Goal: Task Accomplishment & Management: Use online tool/utility

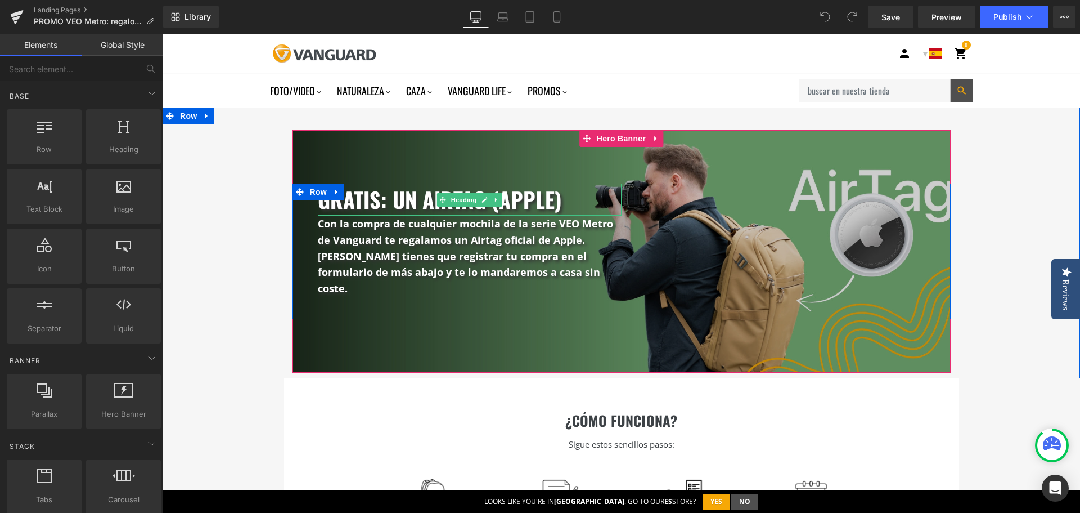
click at [428, 205] on h3 "gratis: un airtag (apple)" at bounding box center [470, 199] width 304 height 32
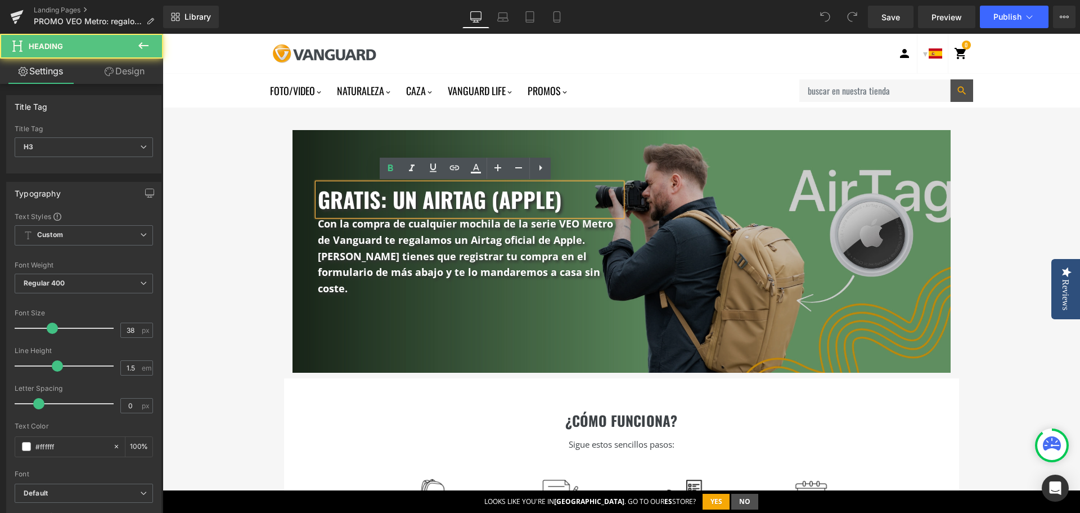
click at [382, 205] on h3 "gratis: un airtag (apple)" at bounding box center [470, 199] width 304 height 32
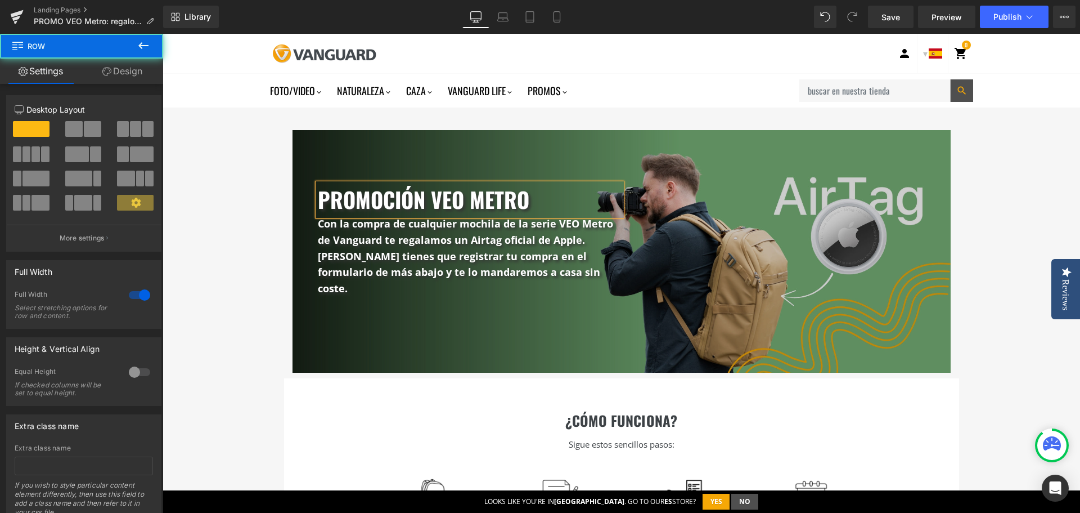
click at [649, 121] on div "promoción veo metro Heading Con la compra de cualquier mochila de la serie VEO …" at bounding box center [622, 242] width 918 height 271
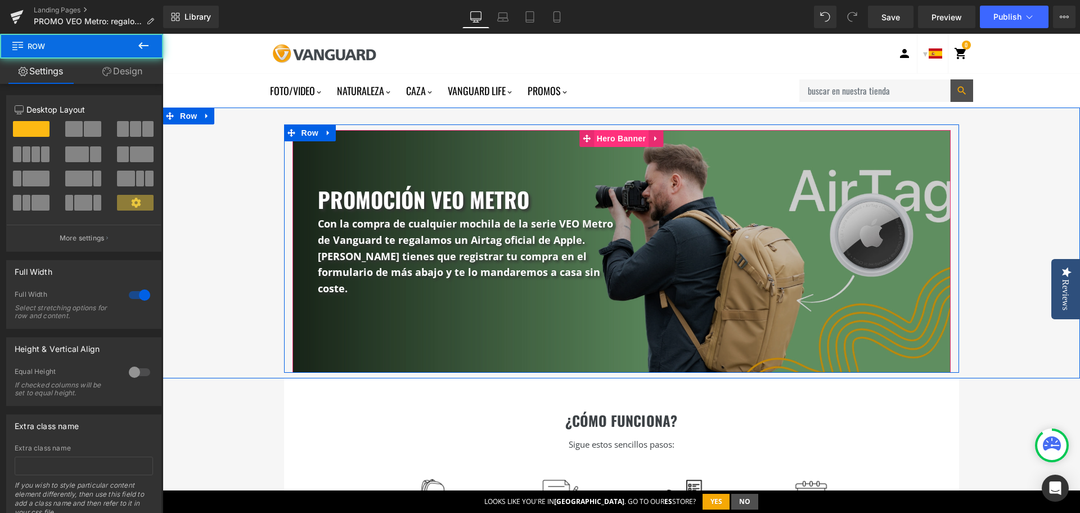
click at [626, 138] on span "Hero Banner" at bounding box center [621, 138] width 55 height 17
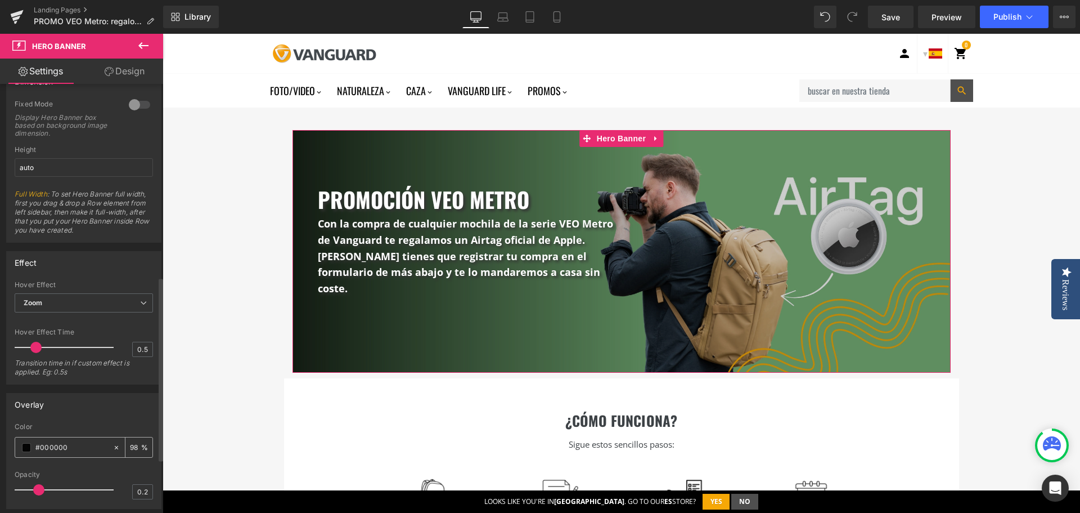
scroll to position [450, 0]
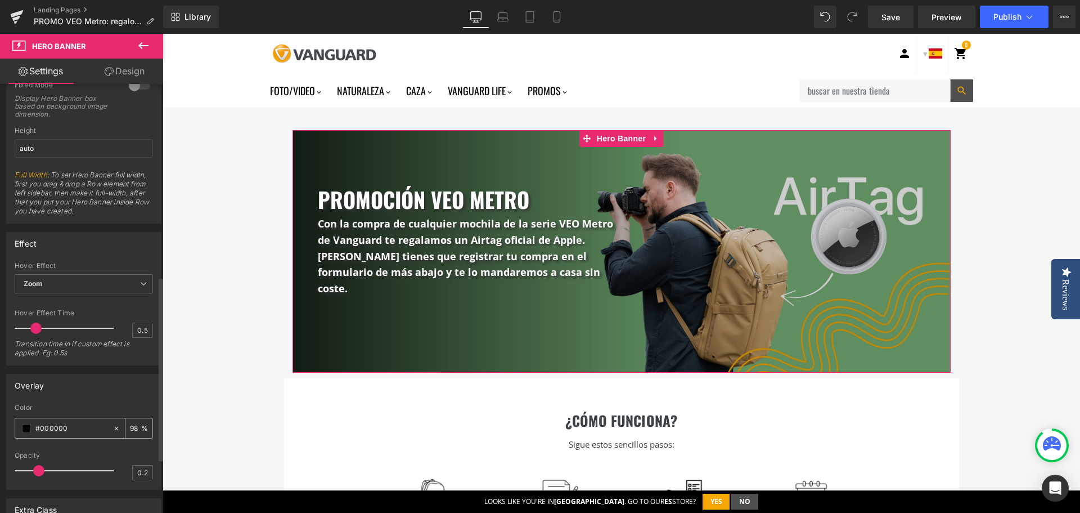
click at [115, 429] on icon at bounding box center [116, 427] width 3 height 3
type input "none"
type input "0"
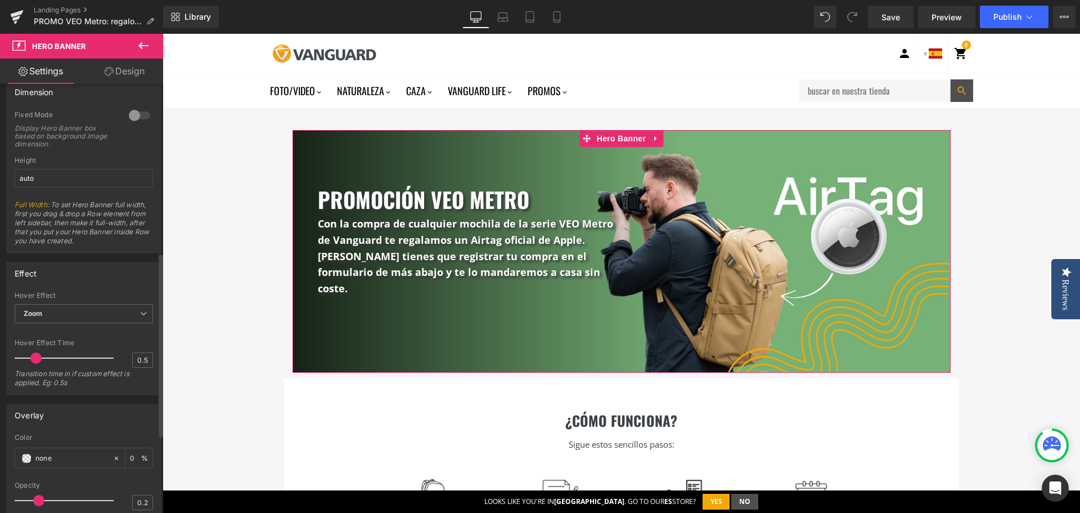
scroll to position [394, 0]
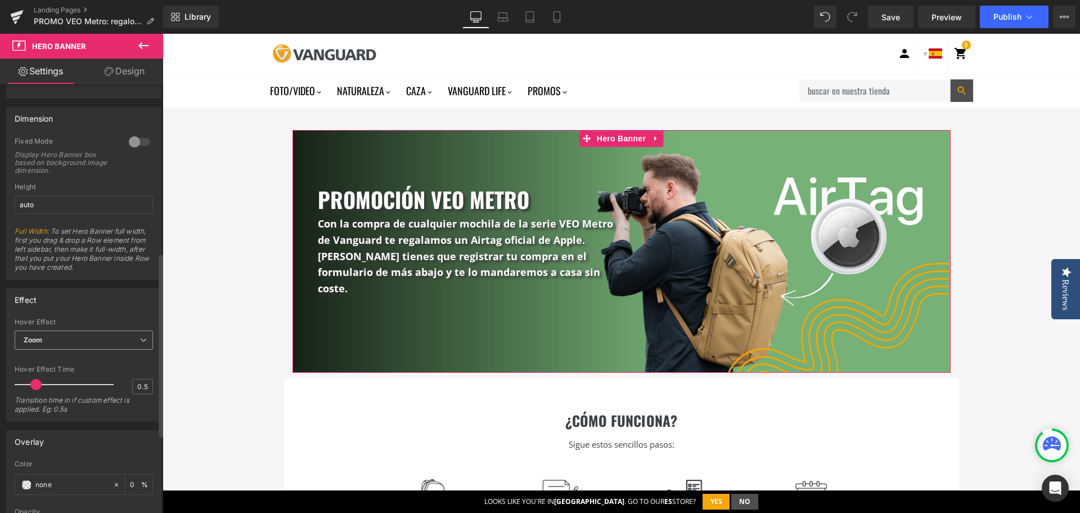
click at [126, 342] on span "Zoom" at bounding box center [84, 340] width 138 height 20
click at [107, 360] on li "None" at bounding box center [82, 359] width 134 height 17
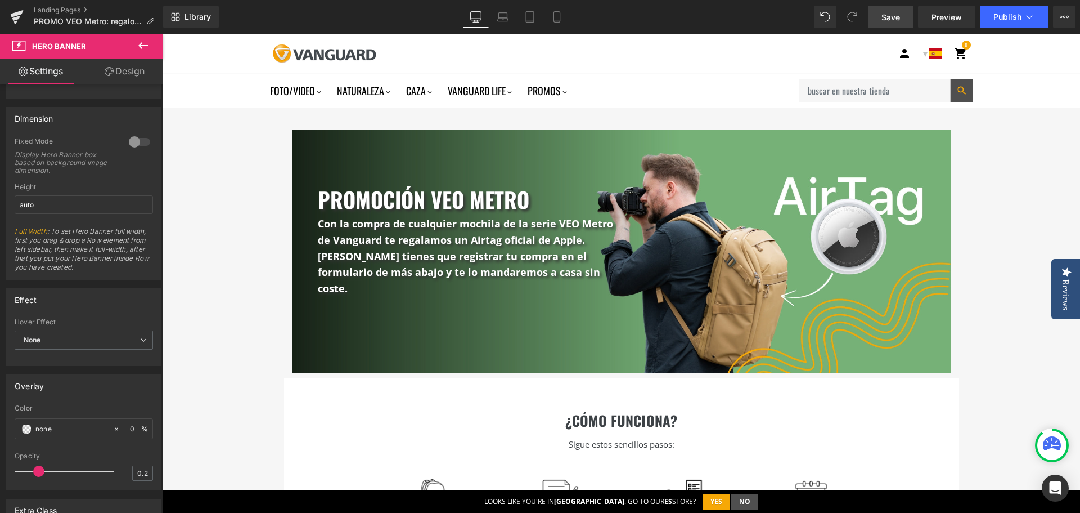
click at [896, 16] on span "Save" at bounding box center [891, 17] width 19 height 12
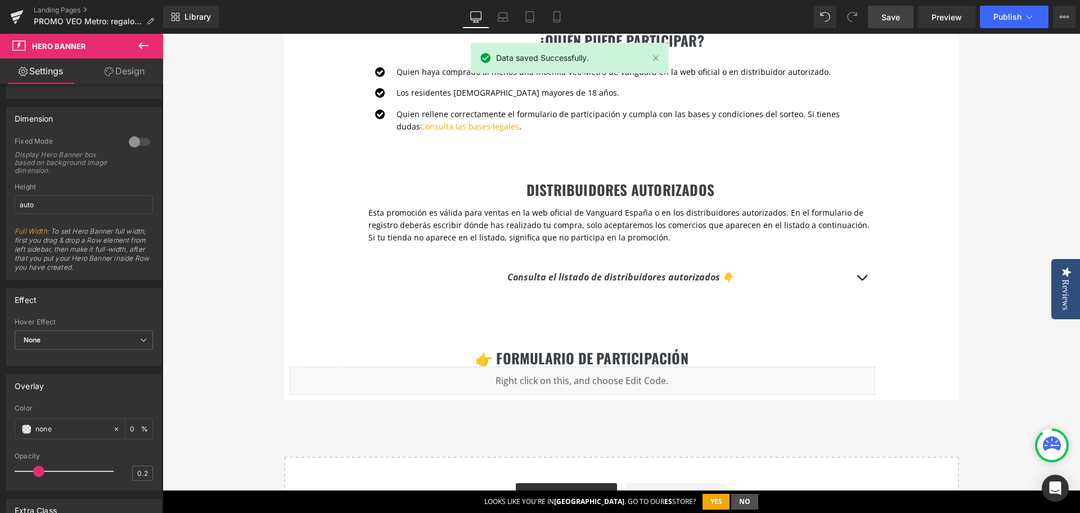
scroll to position [619, 0]
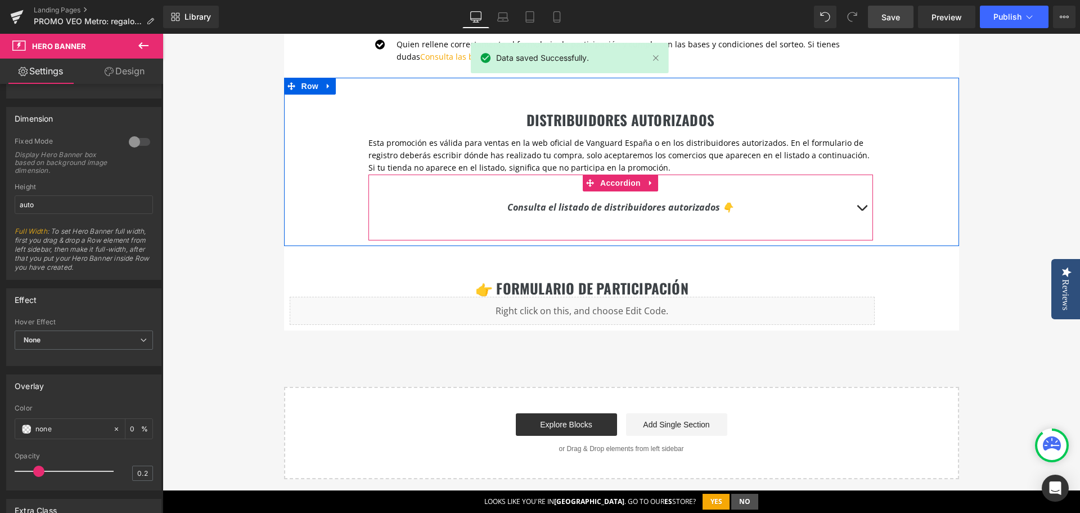
click at [861, 191] on button "button" at bounding box center [862, 207] width 23 height 32
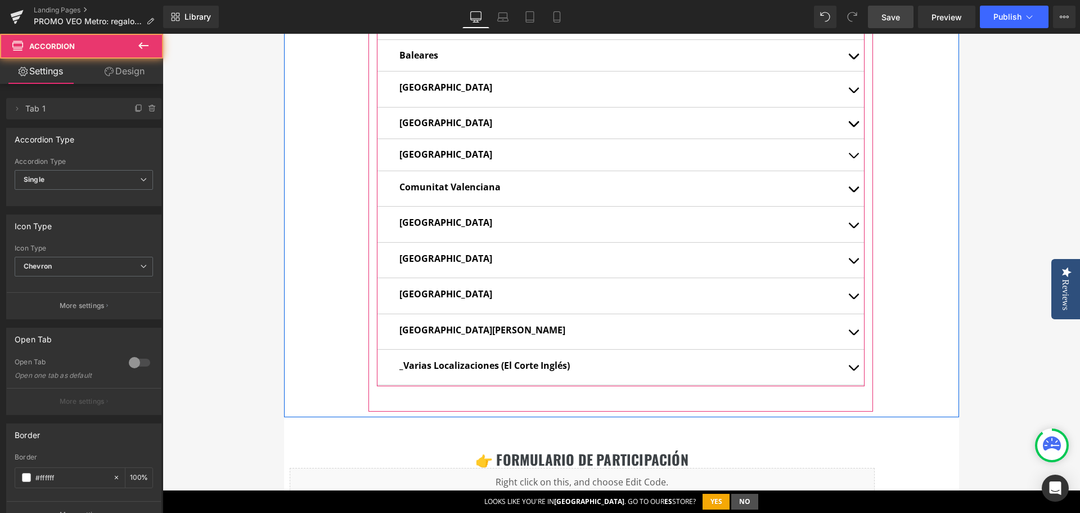
scroll to position [844, 0]
click at [426, 358] on b "_Varias Localizaciones (El Corte Inglés)" at bounding box center [484, 364] width 170 height 12
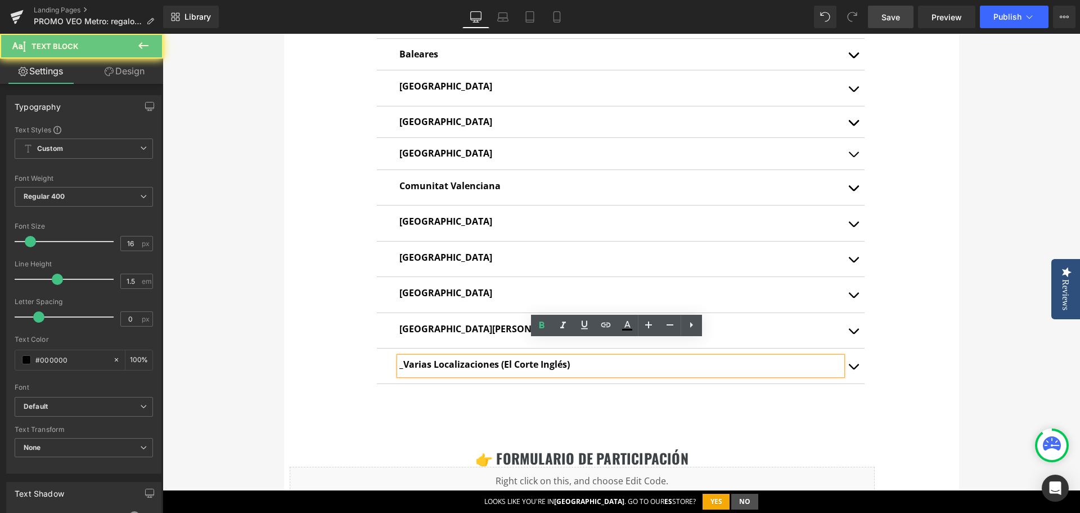
click at [416, 358] on b "_Varias Localizaciones (El Corte Inglés)" at bounding box center [484, 364] width 170 height 12
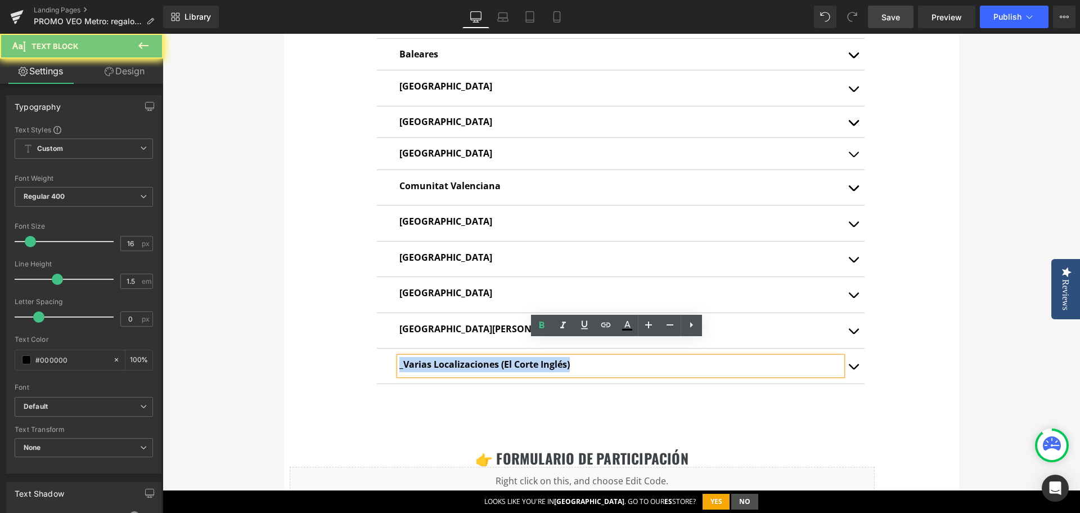
click at [416, 358] on b "_Varias Localizaciones (El Corte Inglés)" at bounding box center [484, 364] width 170 height 12
click at [500, 358] on b "_Varias Localizaciones (El Corte Inglés)" at bounding box center [484, 364] width 170 height 12
drag, startPoint x: 575, startPoint y: 347, endPoint x: 380, endPoint y: 339, distance: 194.8
click at [380, 348] on div "_Varias Localizaciones (El Corte Inglés) Text Block" at bounding box center [621, 365] width 488 height 35
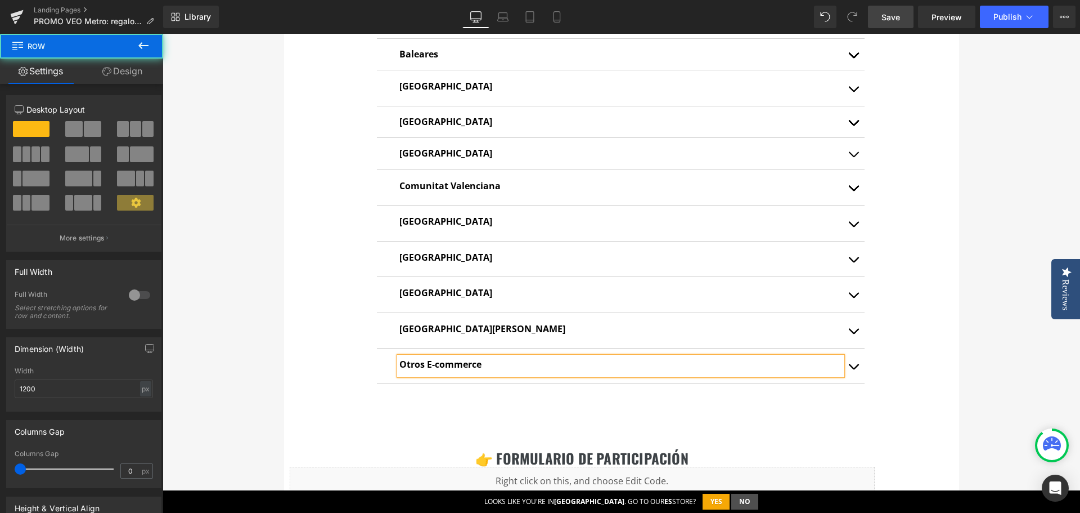
click at [949, 334] on div "DISTRIBUIDORES AUTORIZADOS Heading Esta promoción es válida para ventas en la w…" at bounding box center [621, 135] width 675 height 564
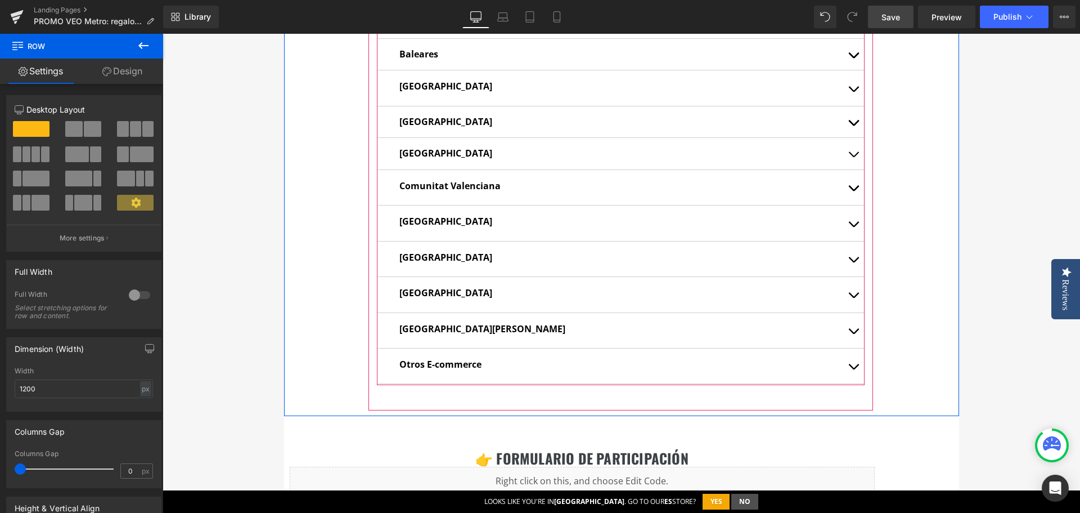
click at [854, 369] on span "button" at bounding box center [854, 369] width 0 height 0
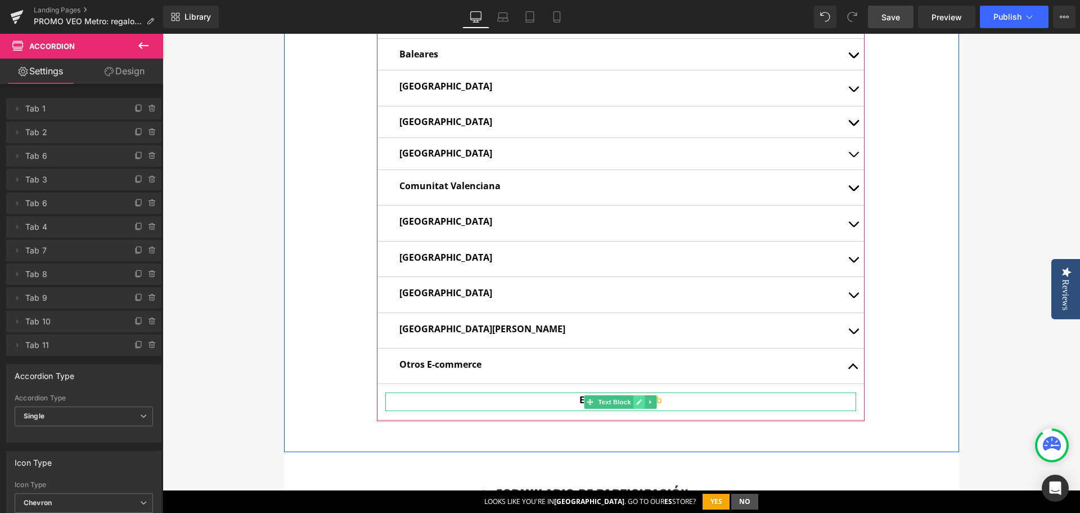
click at [640, 395] on link at bounding box center [640, 402] width 12 height 14
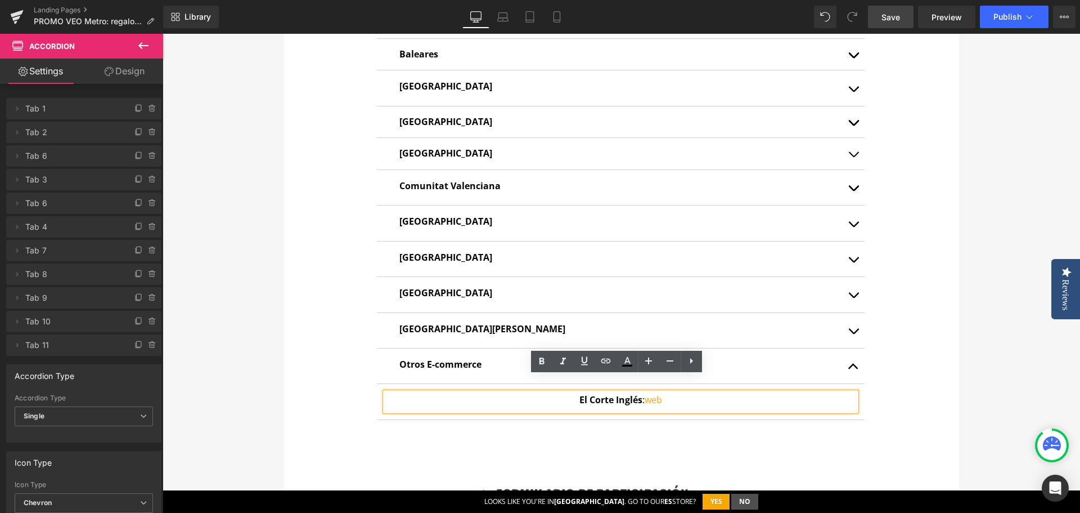
click at [640, 392] on p "El Corte Inglés : web" at bounding box center [620, 399] width 471 height 15
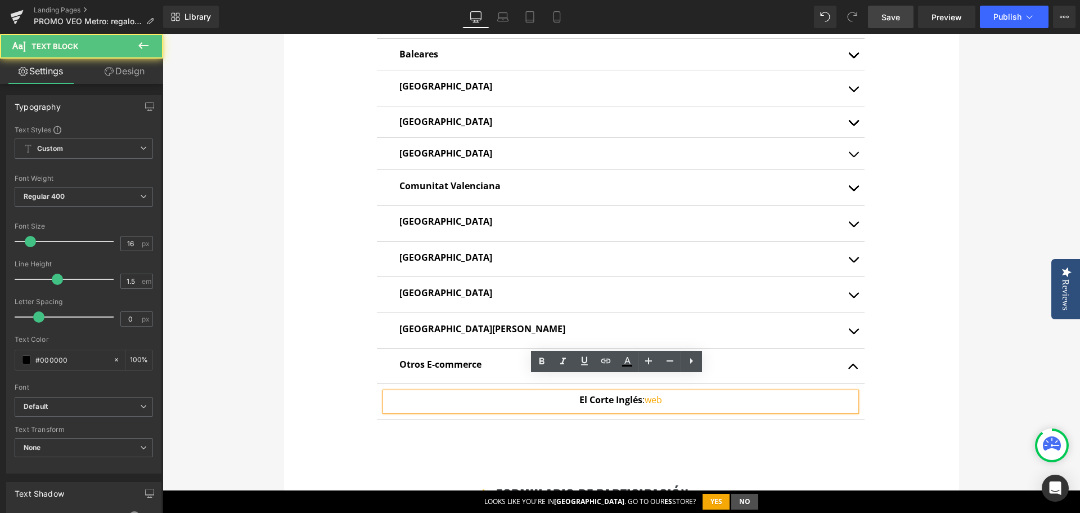
click at [637, 392] on p "El Corte Inglés : web" at bounding box center [620, 399] width 471 height 15
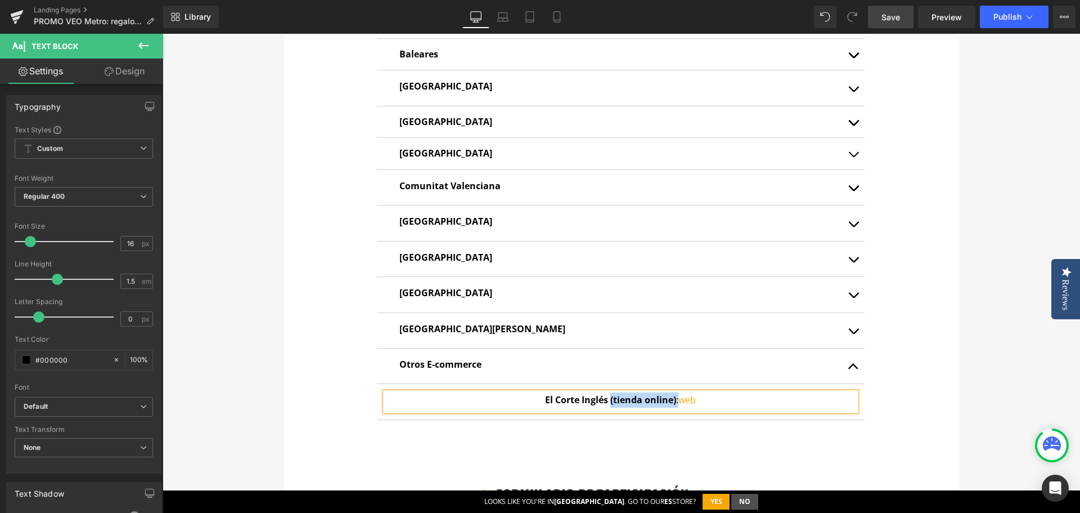
drag, startPoint x: 606, startPoint y: 381, endPoint x: 672, endPoint y: 386, distance: 66.5
click at [672, 392] on p "El Corte Inglés (tienda online) : web" at bounding box center [620, 399] width 471 height 15
click at [540, 358] on icon at bounding box center [541, 360] width 5 height 7
drag, startPoint x: 605, startPoint y: 385, endPoint x: 670, endPoint y: 385, distance: 64.7
click at [670, 393] on strong "El Corte Inglés (tienda online):" at bounding box center [611, 399] width 134 height 12
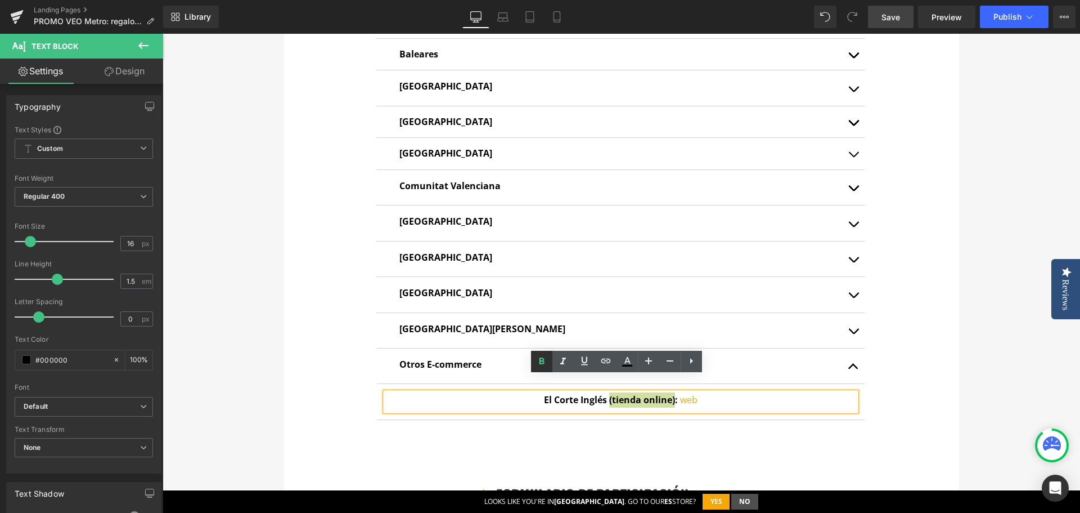
click at [537, 358] on icon at bounding box center [542, 361] width 14 height 14
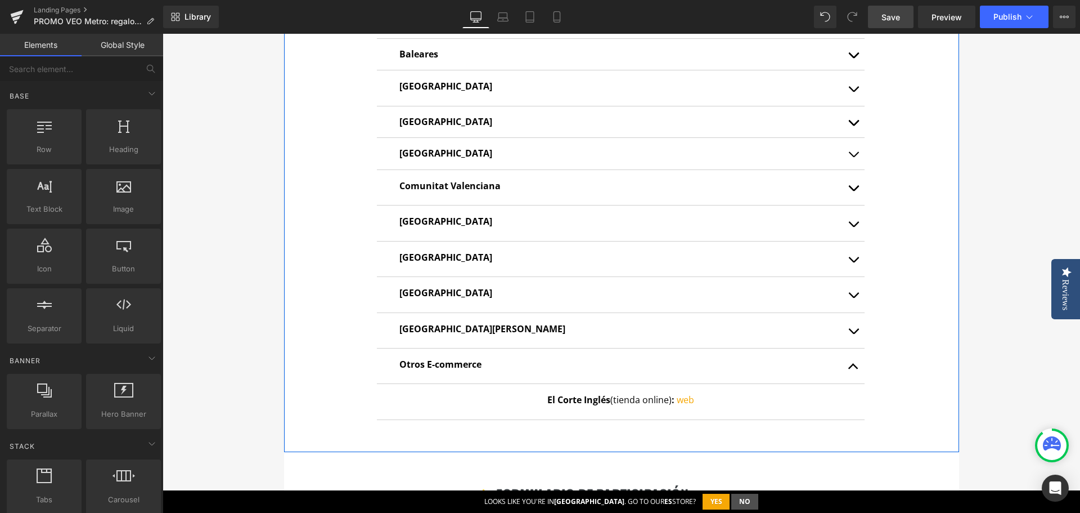
click at [848, 352] on button "button" at bounding box center [853, 365] width 23 height 35
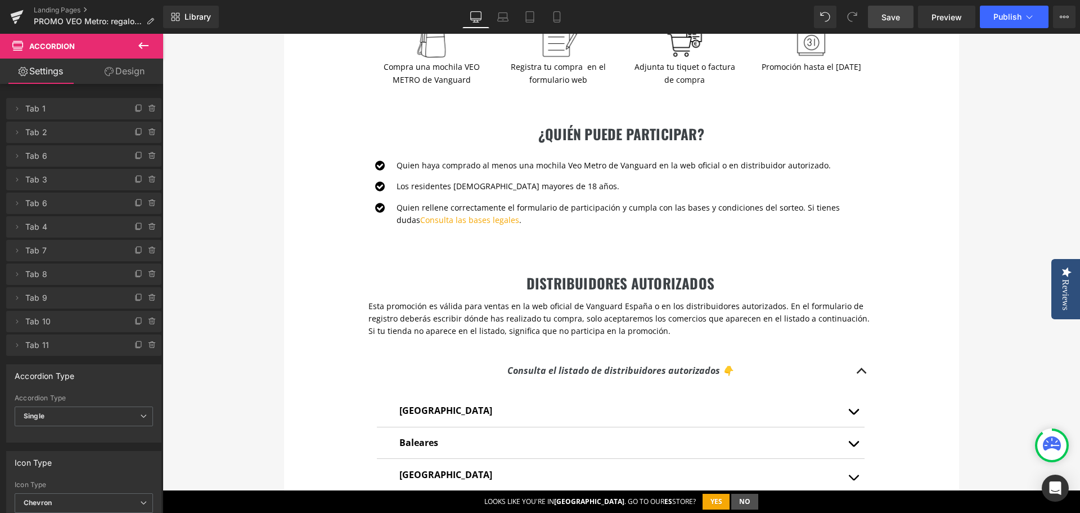
scroll to position [450, 0]
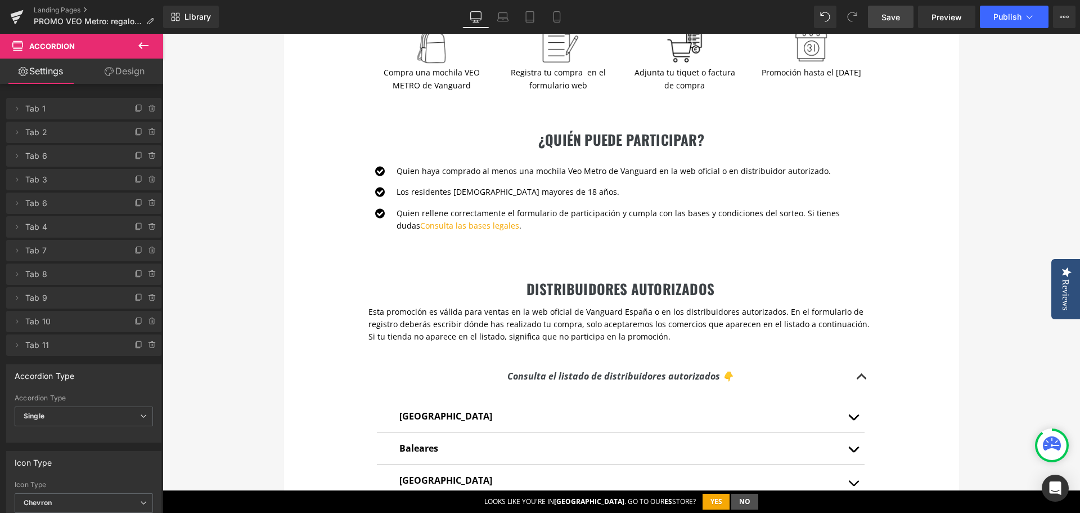
click at [893, 19] on span "Save" at bounding box center [891, 17] width 19 height 12
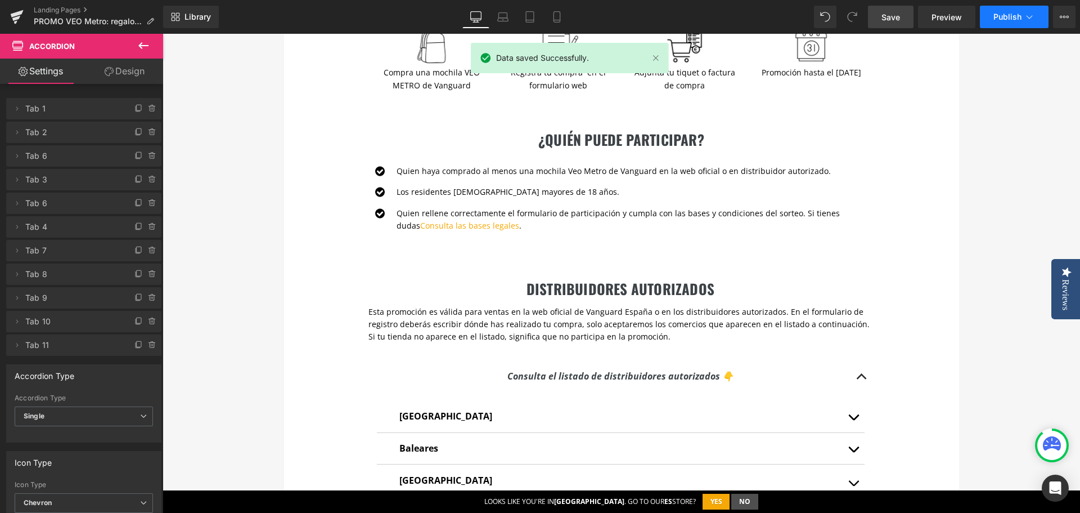
click at [995, 16] on span "Publish" at bounding box center [1008, 16] width 28 height 9
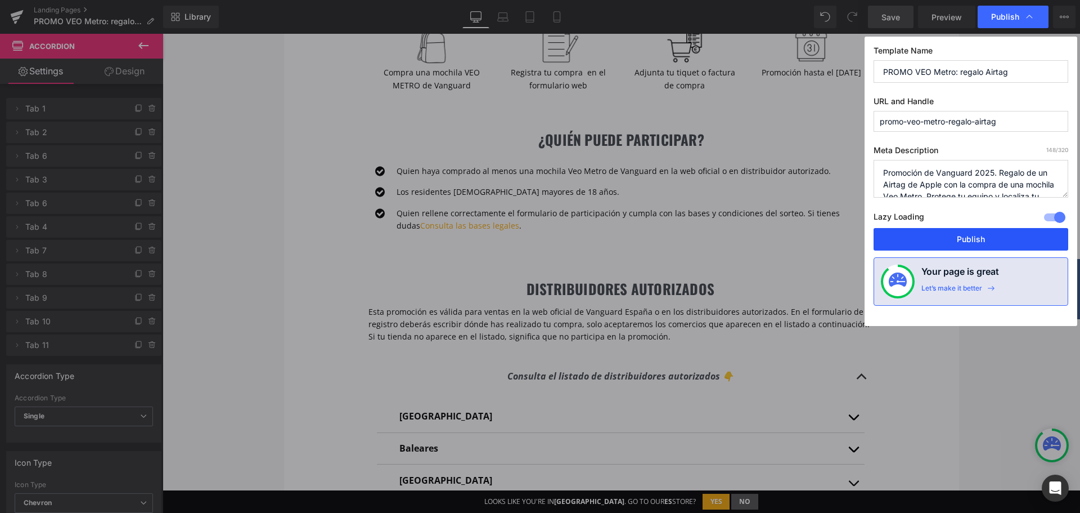
click at [970, 244] on button "Publish" at bounding box center [971, 239] width 195 height 23
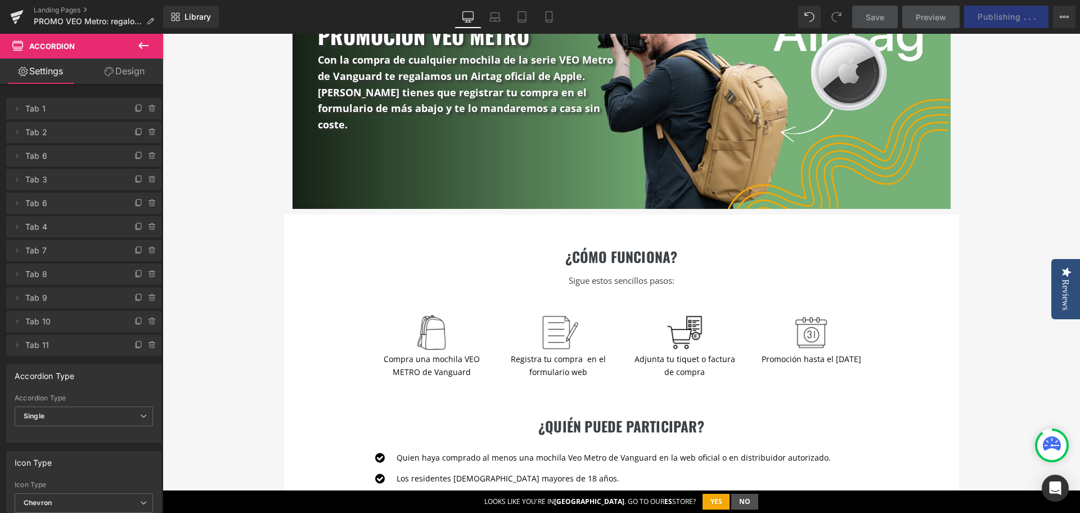
scroll to position [56, 0]
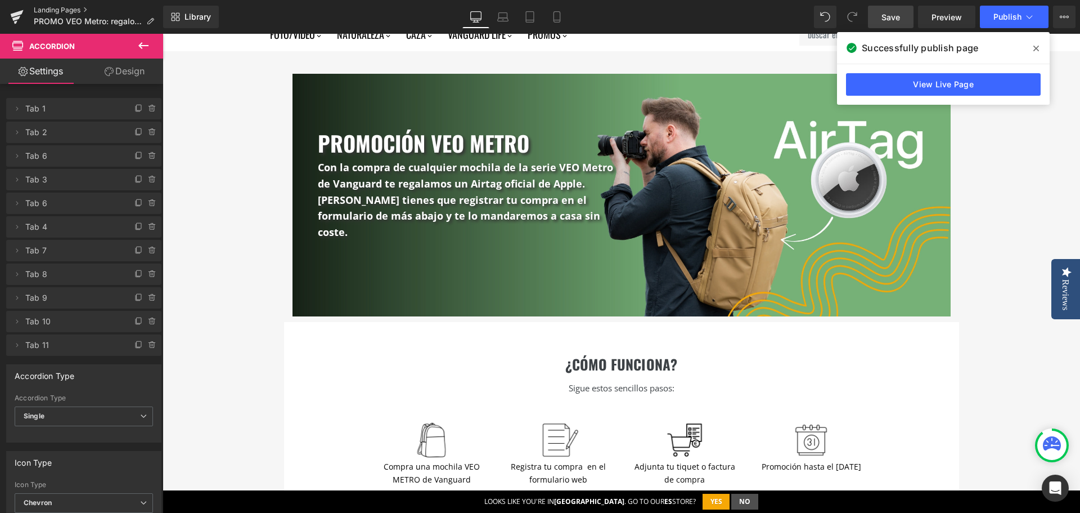
click at [53, 11] on link "Landing Pages" at bounding box center [98, 10] width 129 height 9
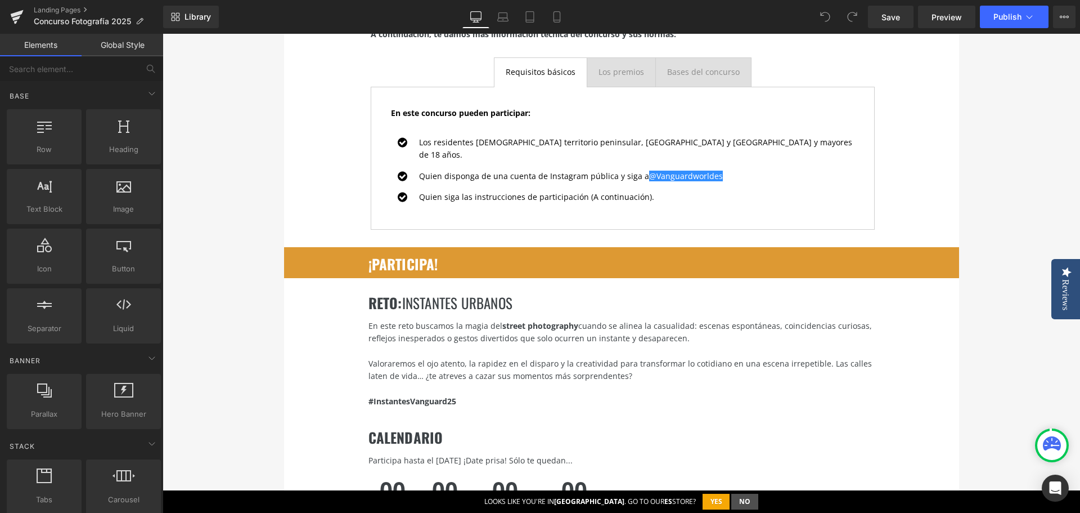
scroll to position [1350, 0]
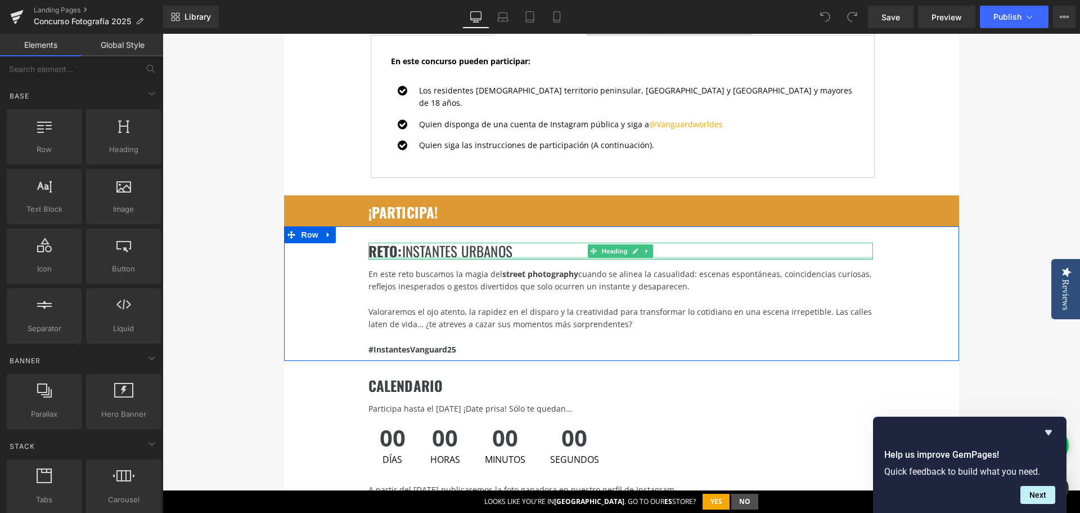
click at [417, 268] on div "En este reto buscamos la magia del street photography cuando se alinea la casua…" at bounding box center [621, 280] width 505 height 25
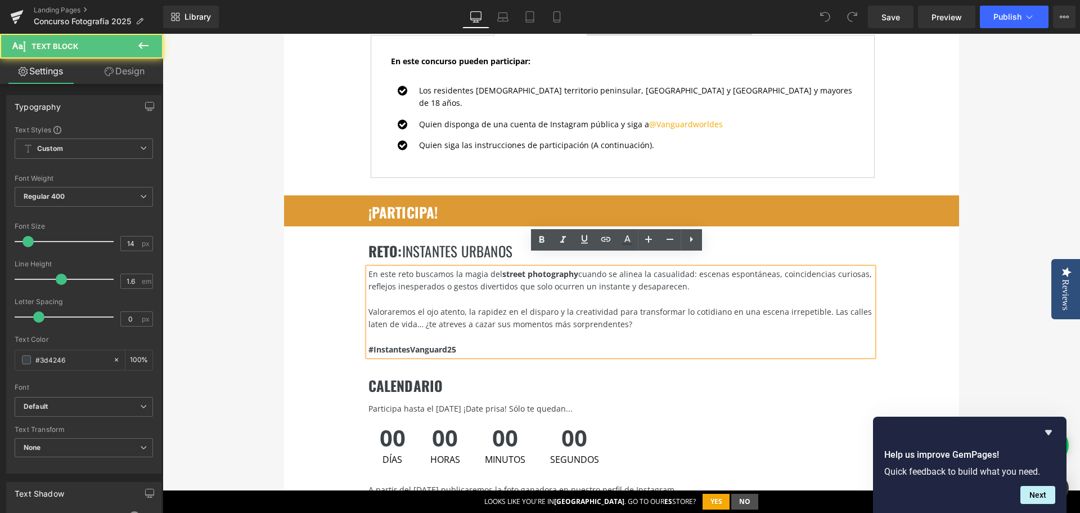
click at [374, 268] on div "En este reto buscamos la magia del street photography cuando se alinea la casua…" at bounding box center [621, 280] width 505 height 25
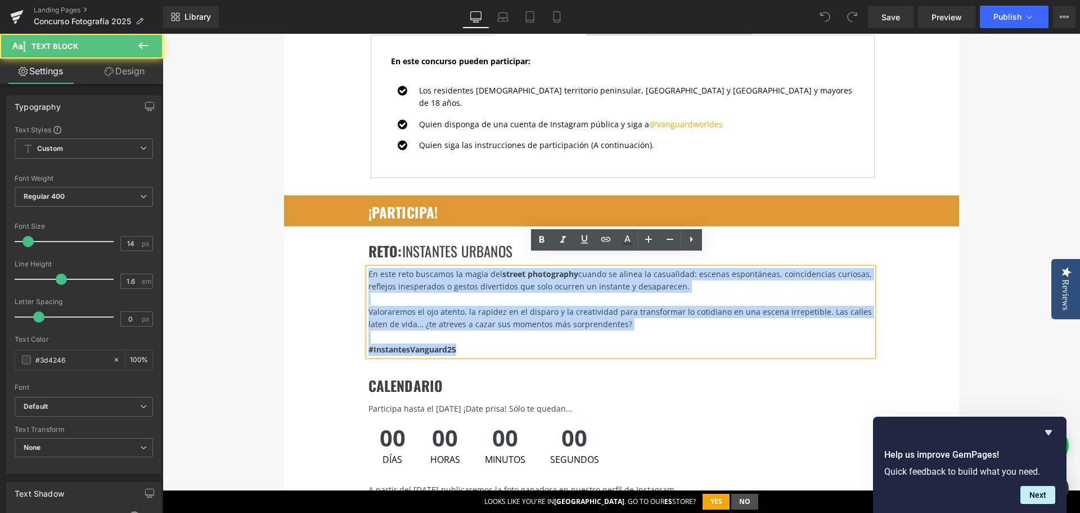
drag, startPoint x: 481, startPoint y: 333, endPoint x: 351, endPoint y: 261, distance: 148.6
click at [351, 261] on div "RETO : instantes urbanos Heading En este reto buscamos la magia del street phot…" at bounding box center [621, 293] width 675 height 135
copy div "En este reto buscamos la magia del street photography cuando se alinea la casua…"
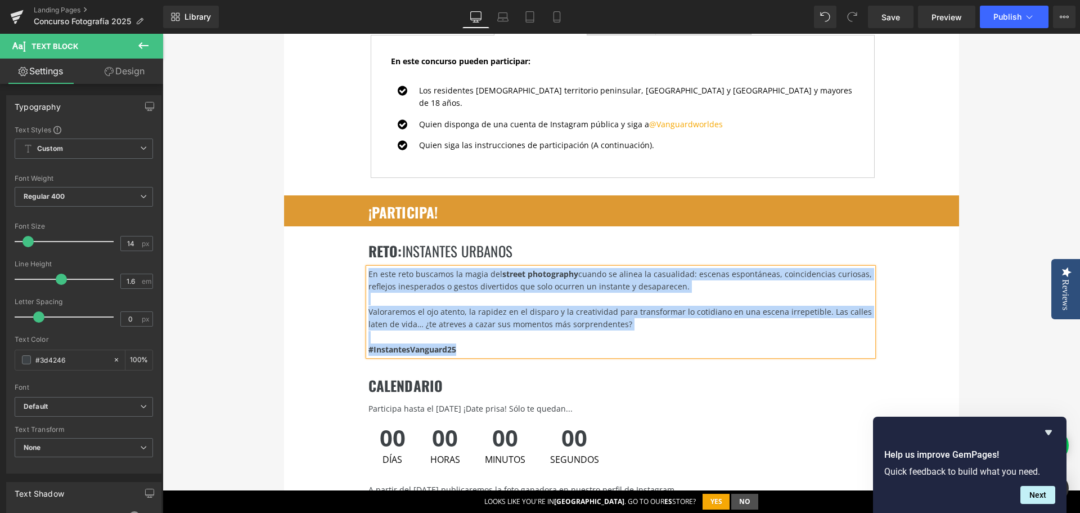
click at [497, 269] on div "En este reto buscamos la magia del street photography cuando se alinea la casua…" at bounding box center [621, 280] width 505 height 25
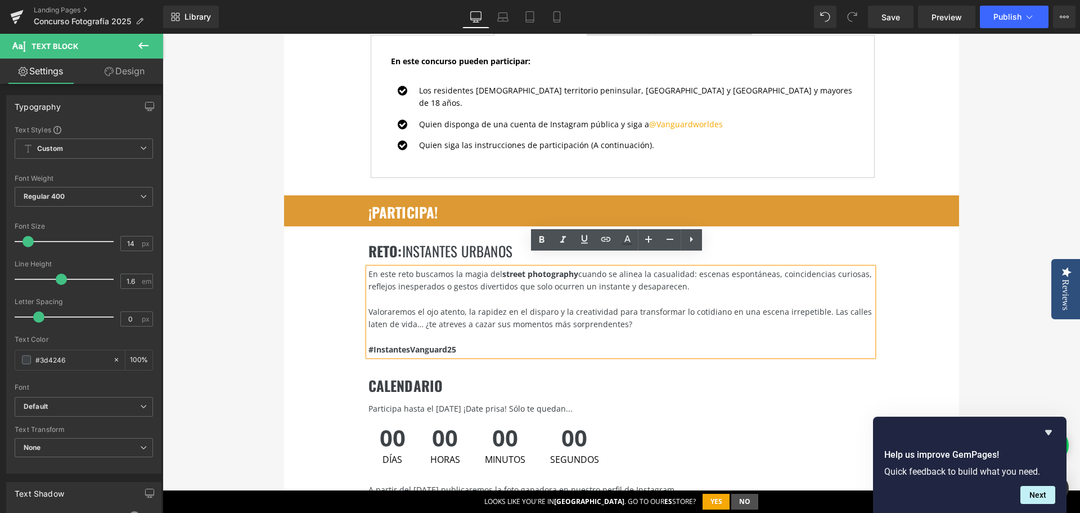
click at [379, 344] on strong "#InstantesVanguard25" at bounding box center [413, 349] width 88 height 11
drag, startPoint x: 367, startPoint y: 340, endPoint x: 407, endPoint y: 340, distance: 40.0
click at [407, 344] on strong "#InstantesVanguard25" at bounding box center [413, 349] width 88 height 11
drag, startPoint x: 623, startPoint y: 311, endPoint x: 365, endPoint y: 259, distance: 262.7
click at [369, 268] on div "En este reto buscamos la magia del street photography cuando se alinea la casua…" at bounding box center [621, 312] width 505 height 88
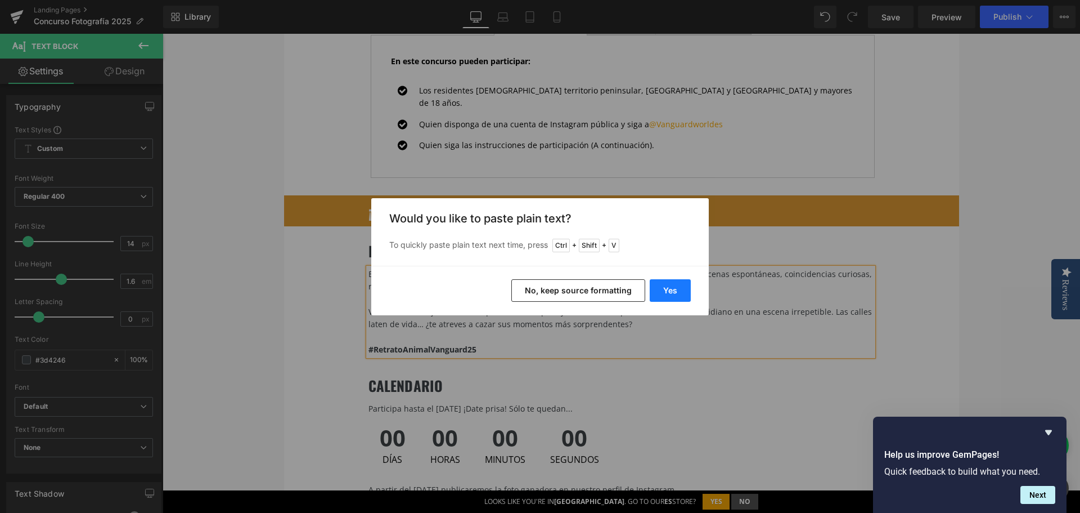
click at [667, 287] on button "Yes" at bounding box center [670, 290] width 41 height 23
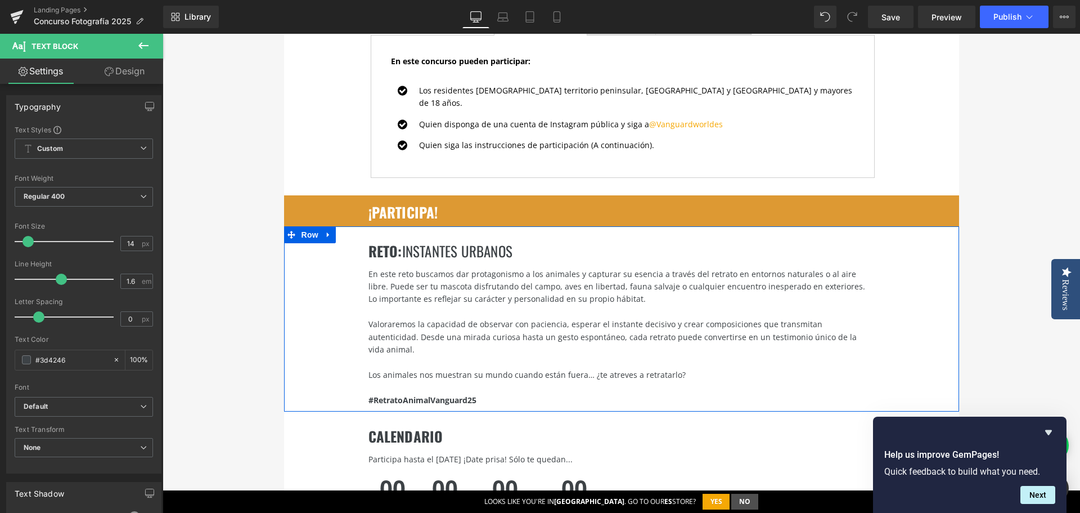
click at [163, 34] on div at bounding box center [163, 34] width 0 height 0
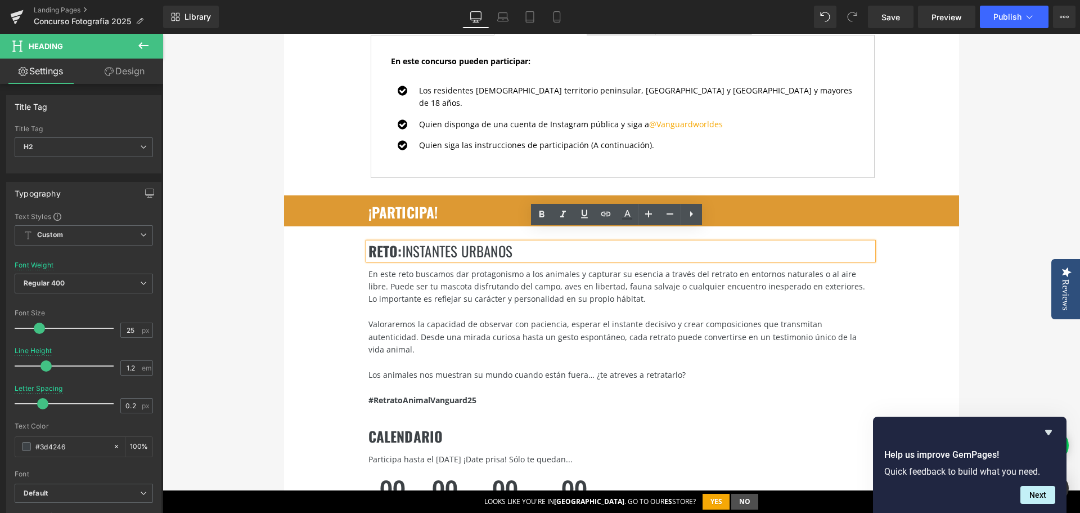
drag, startPoint x: 403, startPoint y: 237, endPoint x: 530, endPoint y: 237, distance: 127.2
click at [530, 243] on h2 "RETO : instantes urbanos" at bounding box center [621, 251] width 505 height 17
click at [402, 240] on span "retrato animal" at bounding box center [446, 250] width 89 height 21
click at [301, 315] on div "RETO : 🐾 retrato animal Heading En este reto buscamos dar protagonismo a los an…" at bounding box center [621, 318] width 675 height 185
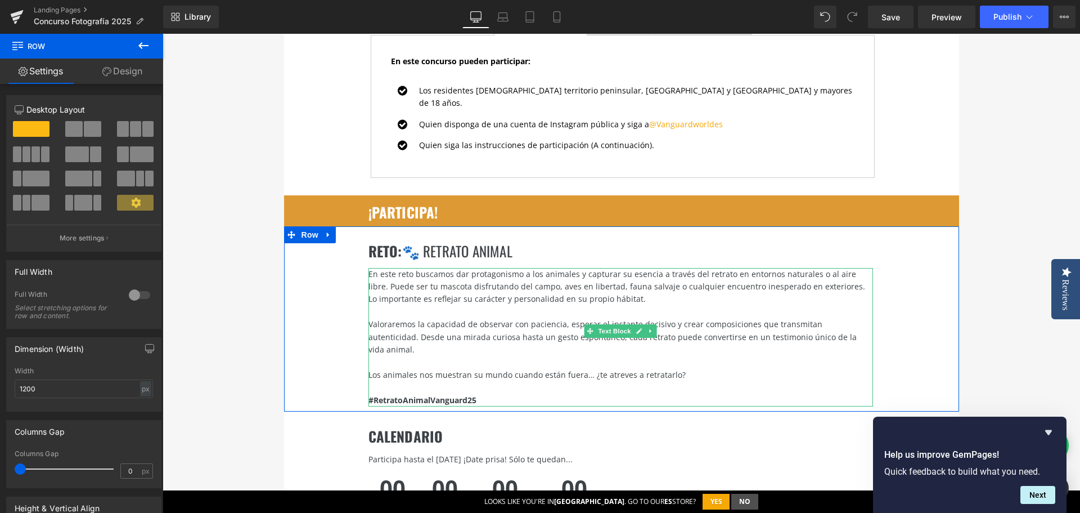
click at [773, 268] on div "En este reto buscamos dar protagonismo a los animales y capturar su esencia a t…" at bounding box center [621, 287] width 505 height 38
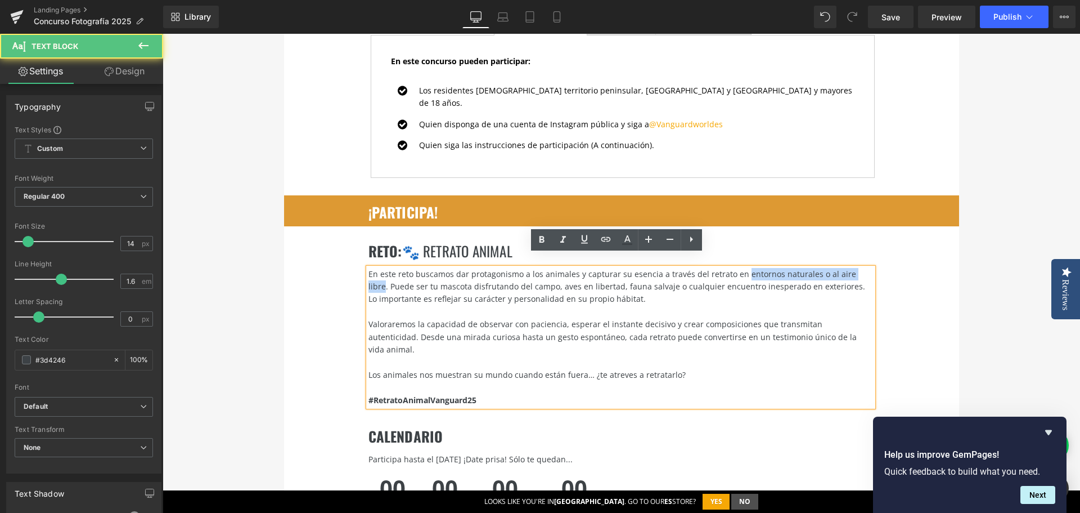
drag, startPoint x: 735, startPoint y: 262, endPoint x: 853, endPoint y: 262, distance: 118.2
click at [853, 268] on div "En este reto buscamos dar protagonismo a los animales y capturar su esencia a t…" at bounding box center [621, 287] width 505 height 38
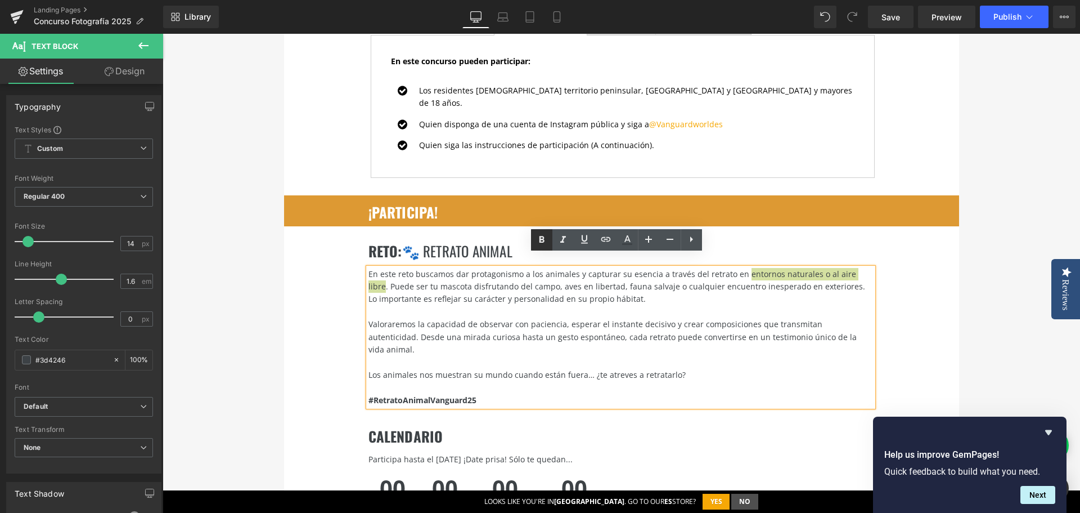
click at [538, 241] on icon at bounding box center [542, 240] width 14 height 14
click at [926, 276] on div "RETO : 🐾 retrato animal Heading En este reto buscamos dar protagonismo a los an…" at bounding box center [621, 318] width 675 height 185
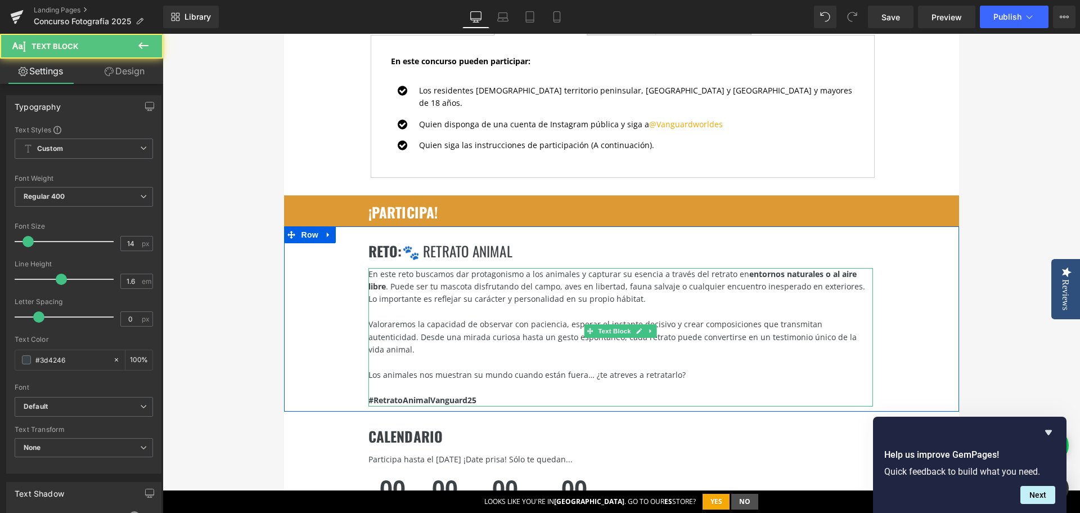
click at [565, 276] on div "En este reto buscamos dar protagonismo a los animales y capturar su esencia a t…" at bounding box center [621, 287] width 505 height 38
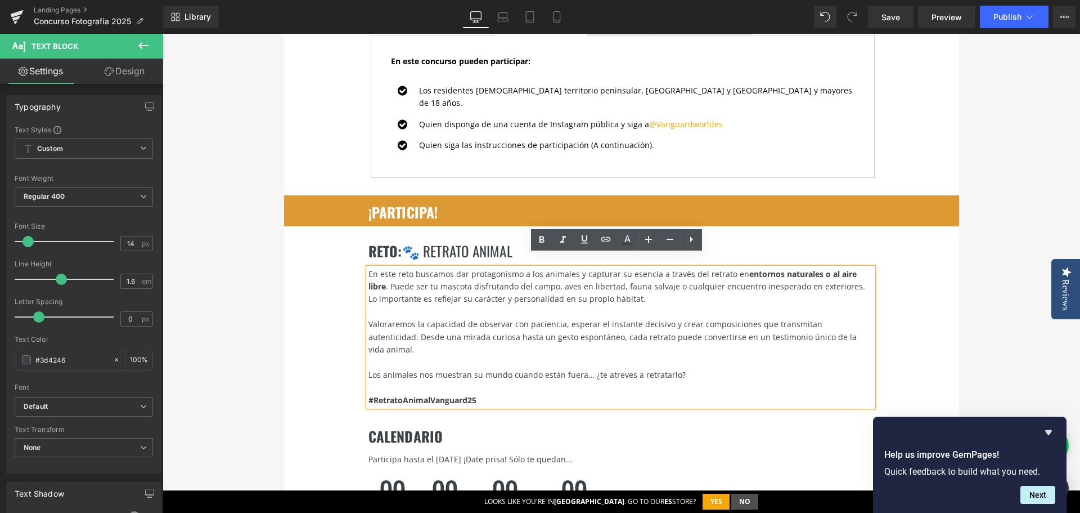
click at [941, 302] on div "RETO : 🐾 retrato animal Heading En este reto buscamos dar protagonismo a los an…" at bounding box center [621, 318] width 675 height 185
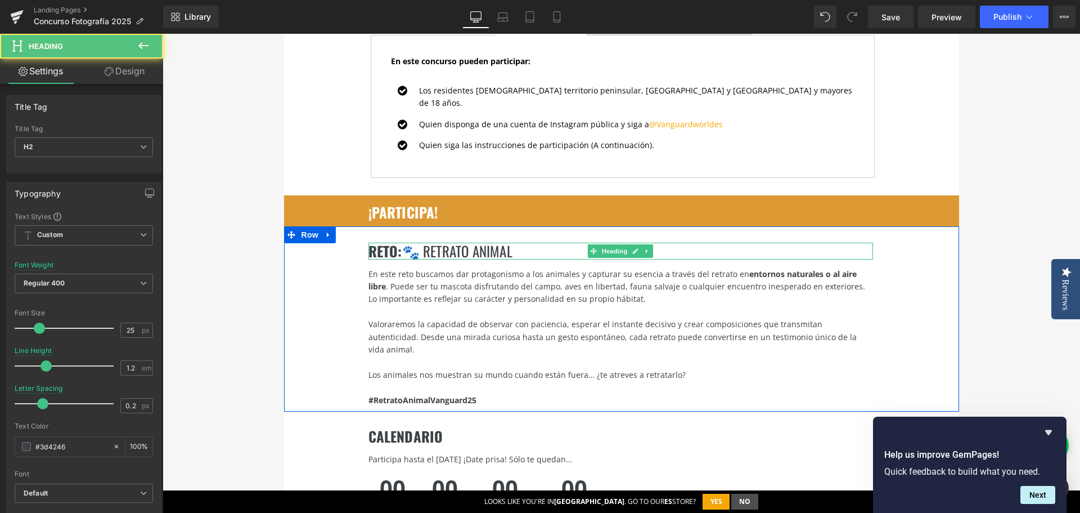
click at [542, 243] on h2 "RETO : 🐾 retrato animal" at bounding box center [621, 251] width 505 height 17
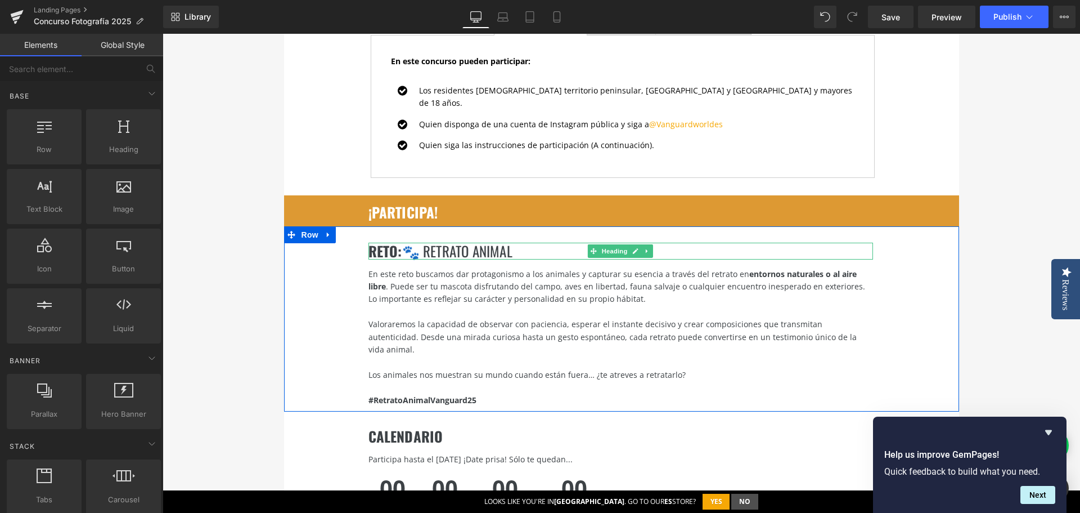
click at [529, 243] on h2 "RETO : 🐾 retrato animal" at bounding box center [621, 251] width 505 height 17
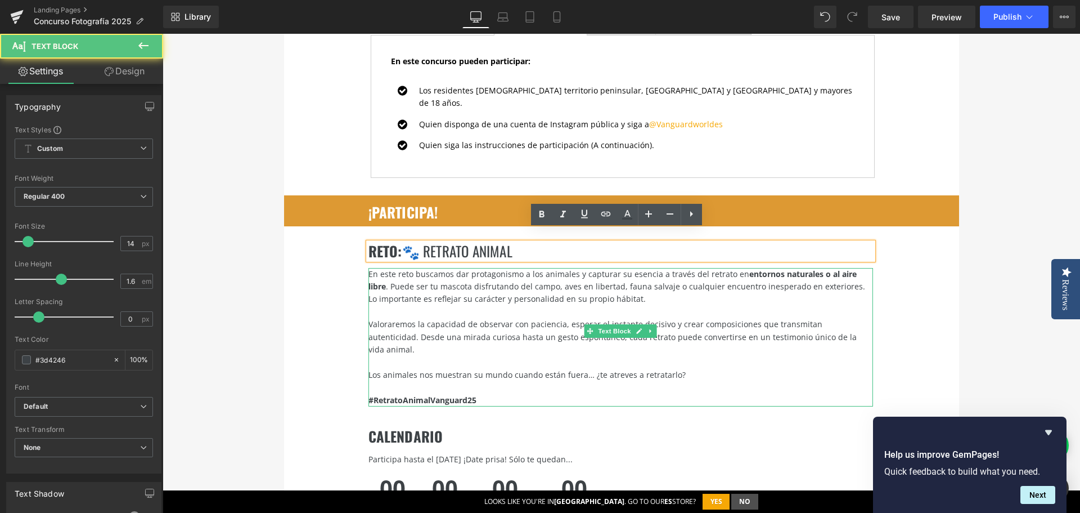
click at [715, 356] on div at bounding box center [621, 362] width 505 height 12
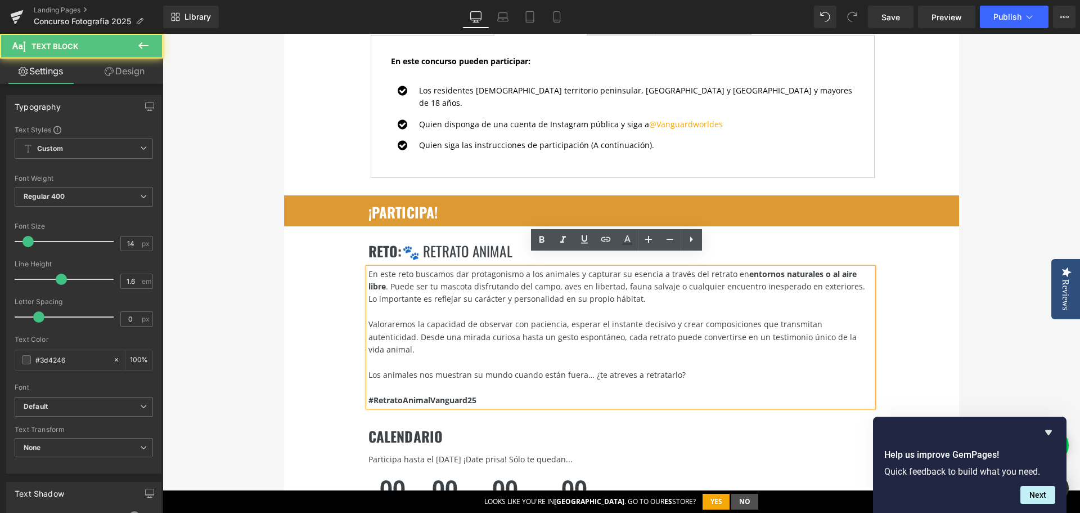
click at [469, 369] on div "Los animales nos muestran su mundo cuando están fuera… ¿te atreves a retratarlo?" at bounding box center [621, 375] width 505 height 12
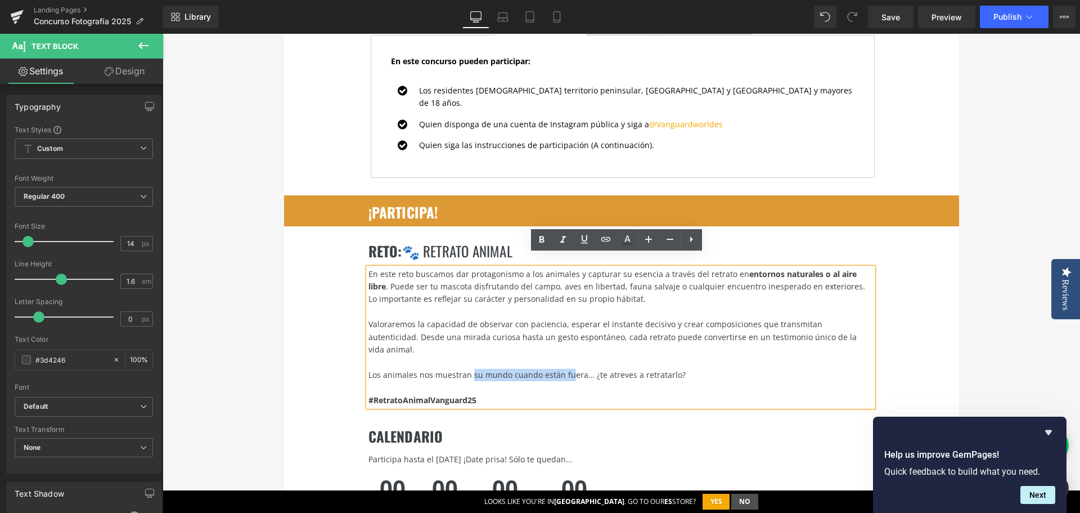
drag, startPoint x: 468, startPoint y: 347, endPoint x: 563, endPoint y: 344, distance: 94.6
click at [563, 369] on div "Los animales nos muestran su mundo cuando están fuera… ¿te atreves a retratarlo?" at bounding box center [621, 375] width 505 height 12
click at [575, 369] on div "Los animales nos muestran su mundo cuando están fuera… ¿te atreves a retratarlo?" at bounding box center [621, 375] width 505 height 12
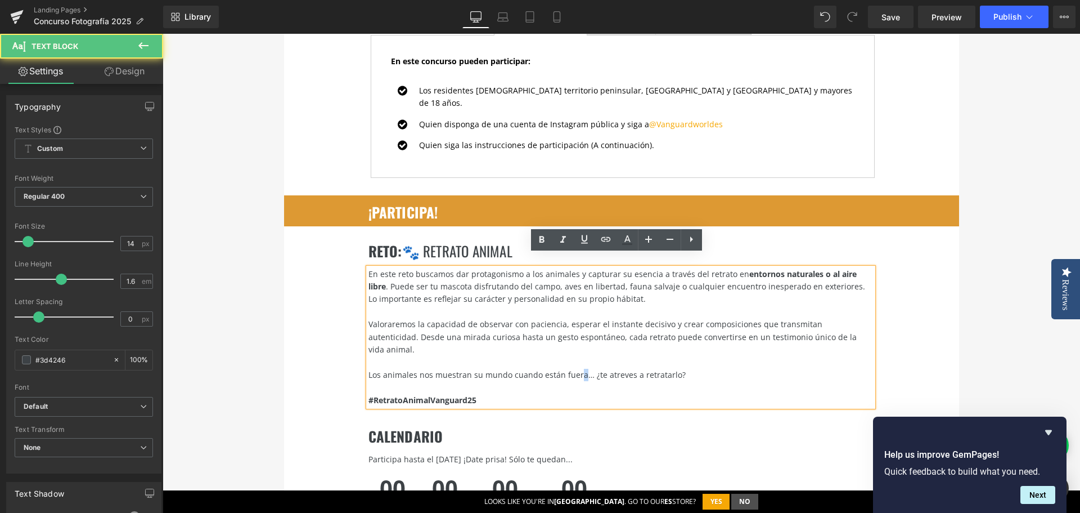
click at [575, 369] on div "Los animales nos muestran su mundo cuando están fuera… ¿te atreves a retratarlo?" at bounding box center [621, 375] width 505 height 12
click at [568, 369] on div "Los animales nos muestran su mundo cuando están fuera… ¿te atreves a retratarlo?" at bounding box center [621, 375] width 505 height 12
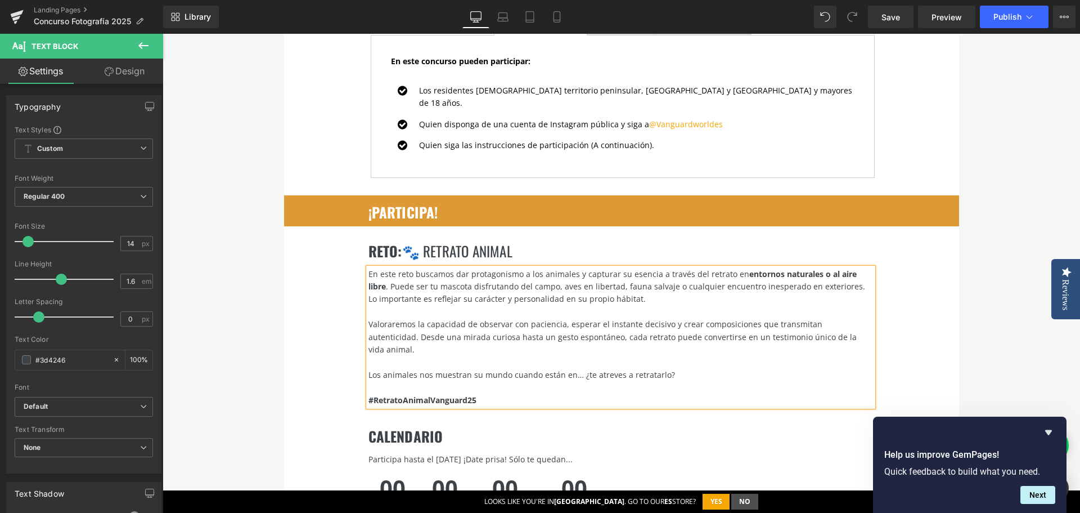
click at [671, 288] on div "En este reto buscamos dar protagonismo a los animales y capturar su esencia a t…" at bounding box center [621, 287] width 505 height 38
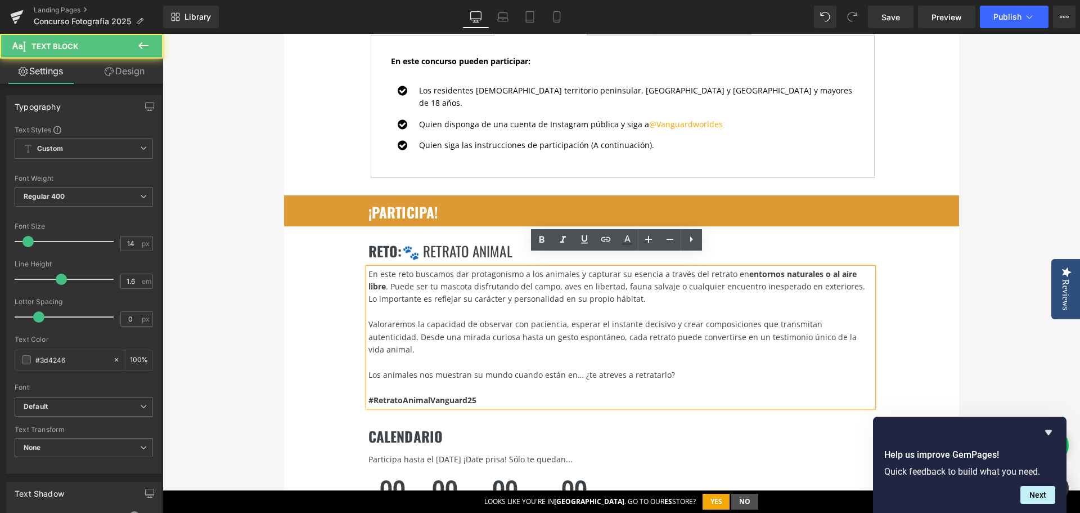
click at [567, 369] on div "Los animales nos muestran su mundo cuando están en… ¿te atreves a retratarlo?" at bounding box center [621, 375] width 505 height 12
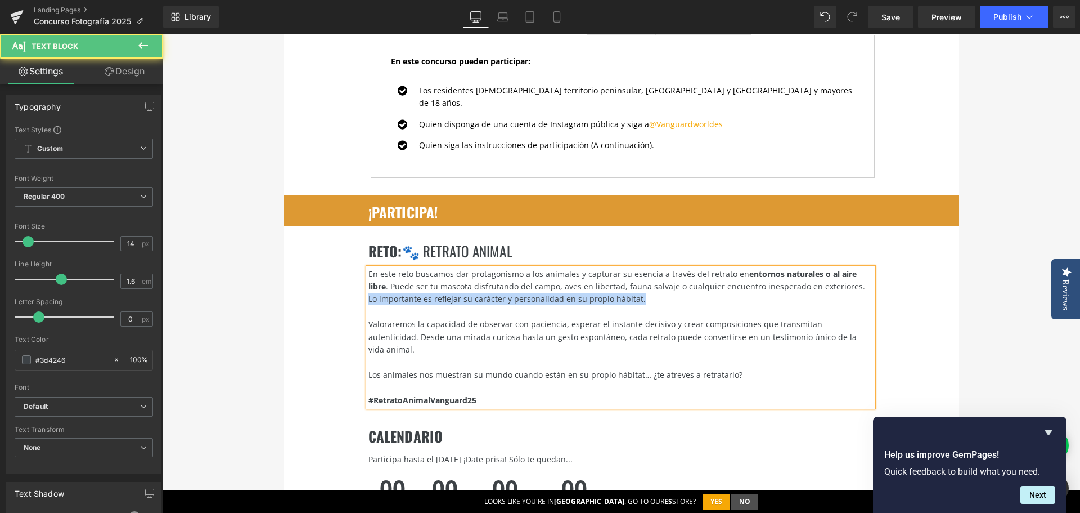
drag, startPoint x: 699, startPoint y: 280, endPoint x: 825, endPoint y: 276, distance: 126.1
click at [825, 276] on div "En este reto buscamos dar protagonismo a los animales y capturar su esencia a t…" at bounding box center [621, 287] width 505 height 38
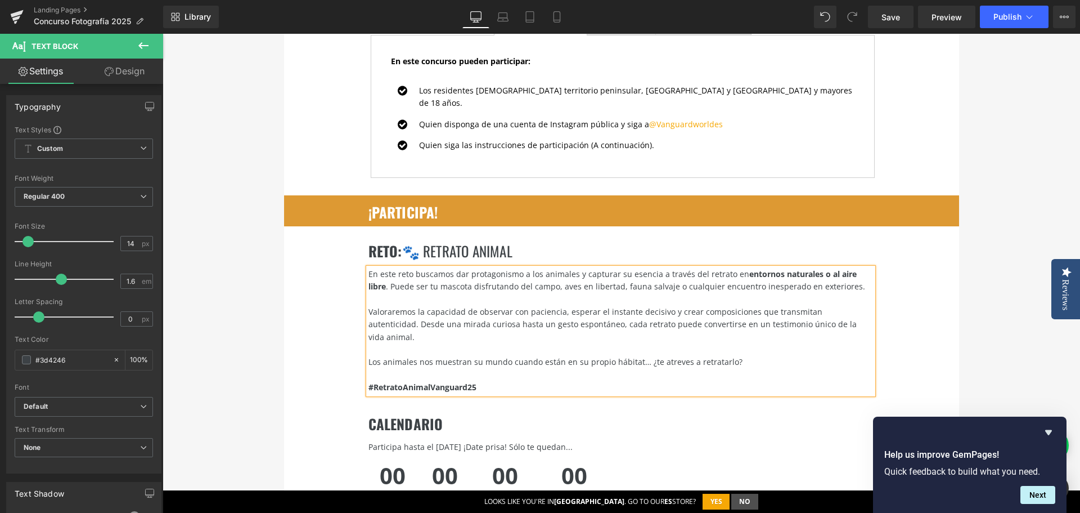
click at [837, 274] on div "En este reto buscamos dar protagonismo a los animales y capturar su esencia a t…" at bounding box center [621, 280] width 505 height 25
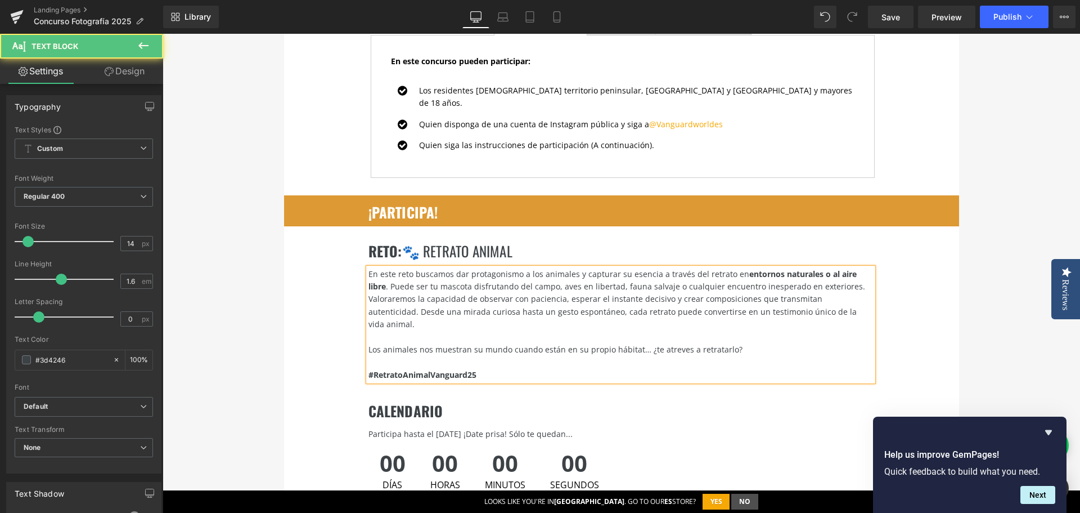
click at [486, 343] on div "Los animales nos muestran su mundo cuando están en su propio hábitat… ¿te atrev…" at bounding box center [621, 349] width 505 height 12
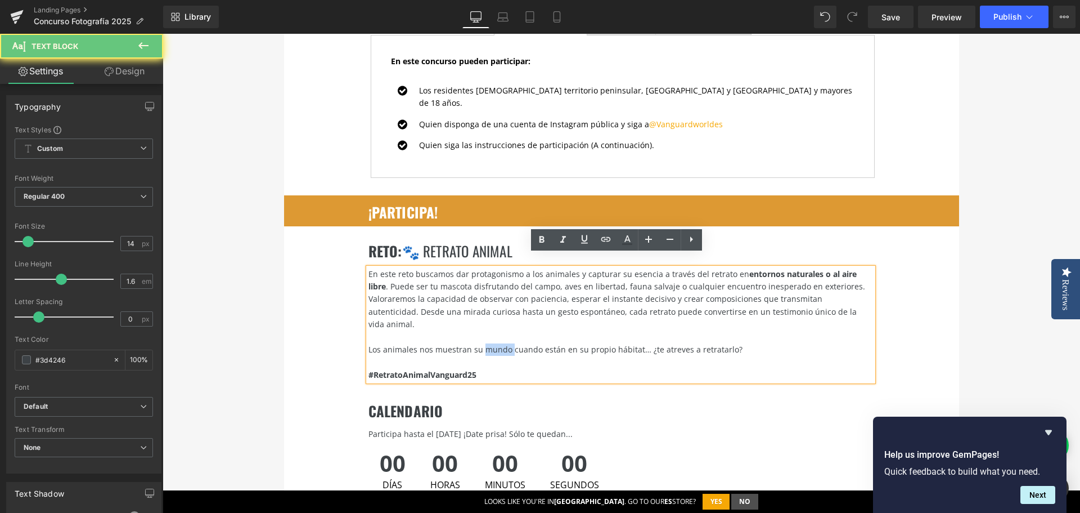
click at [486, 343] on div "Los animales nos muestran su mundo cuando están en su propio hábitat… ¿te atrev…" at bounding box center [621, 349] width 505 height 12
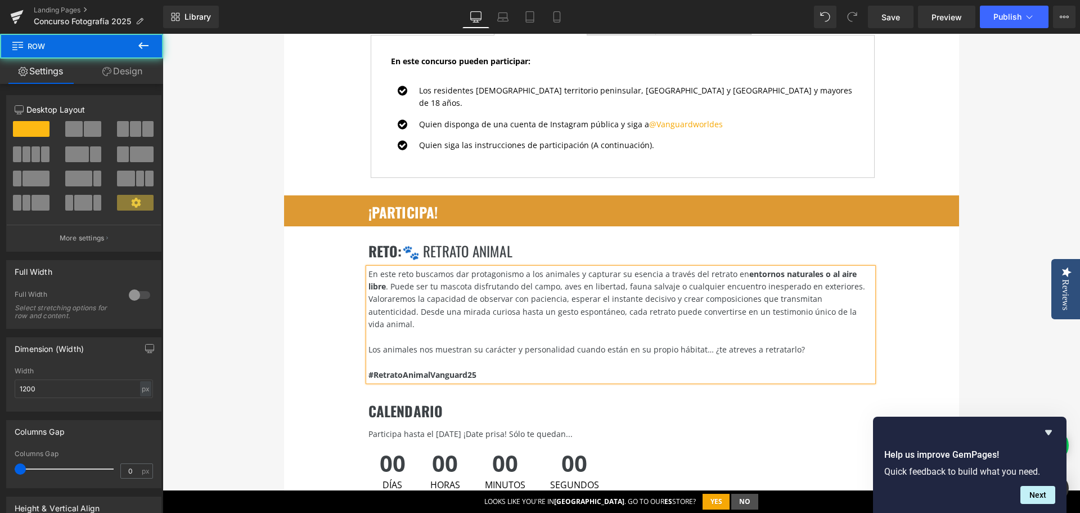
click at [940, 306] on div "RETO : 🐾 retrato animal Heading En este reto buscamos dar protagonismo a los an…" at bounding box center [621, 306] width 675 height 160
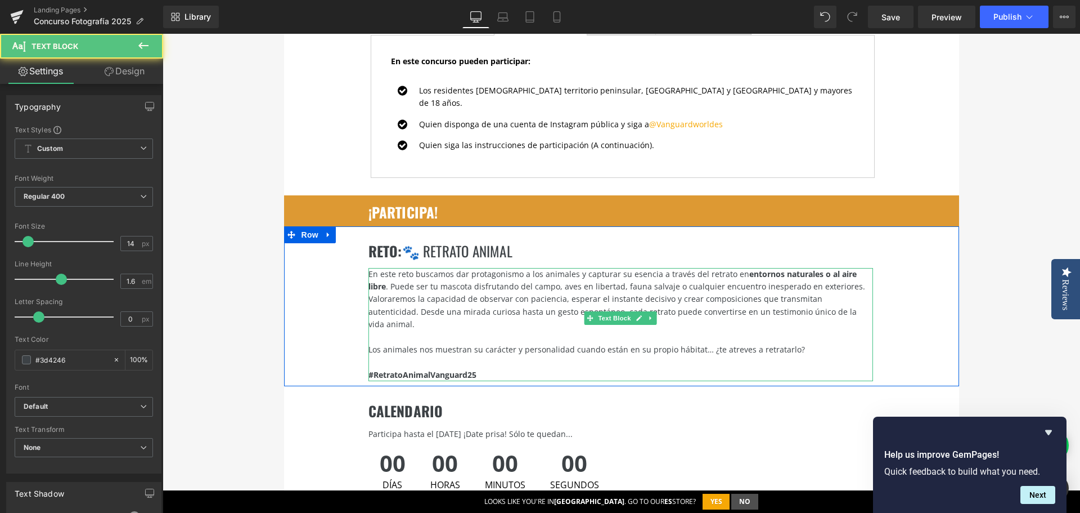
click at [780, 343] on div "Los animales nos muestran su carácter y personalidad cuando están en su propio …" at bounding box center [621, 349] width 505 height 12
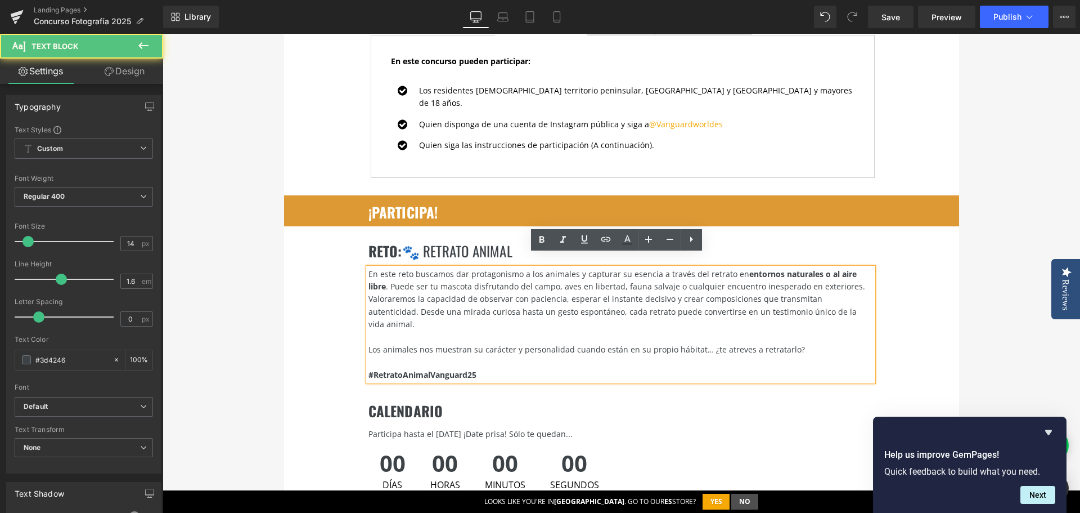
click at [785, 343] on div "Los animales nos muestran su carácter y personalidad cuando están en su propio …" at bounding box center [621, 349] width 505 height 12
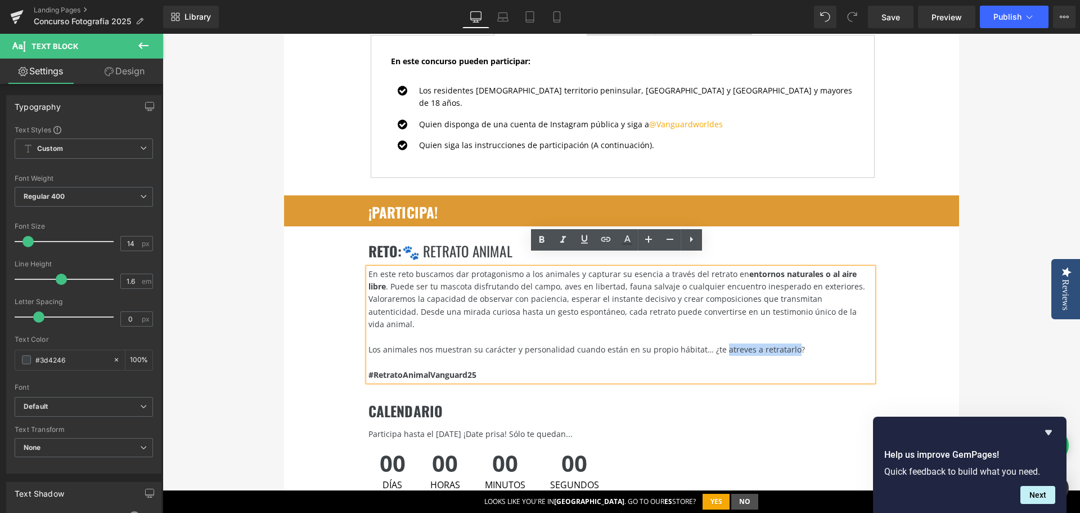
drag, startPoint x: 783, startPoint y: 323, endPoint x: 713, endPoint y: 325, distance: 69.8
click at [713, 343] on div "Los animales nos muestran su carácter y personalidad cuando están en su propio …" at bounding box center [621, 349] width 505 height 12
click at [936, 294] on div "RETO : 🐾 retrato animal Heading En este reto buscamos dar protagonismo a los an…" at bounding box center [621, 306] width 675 height 160
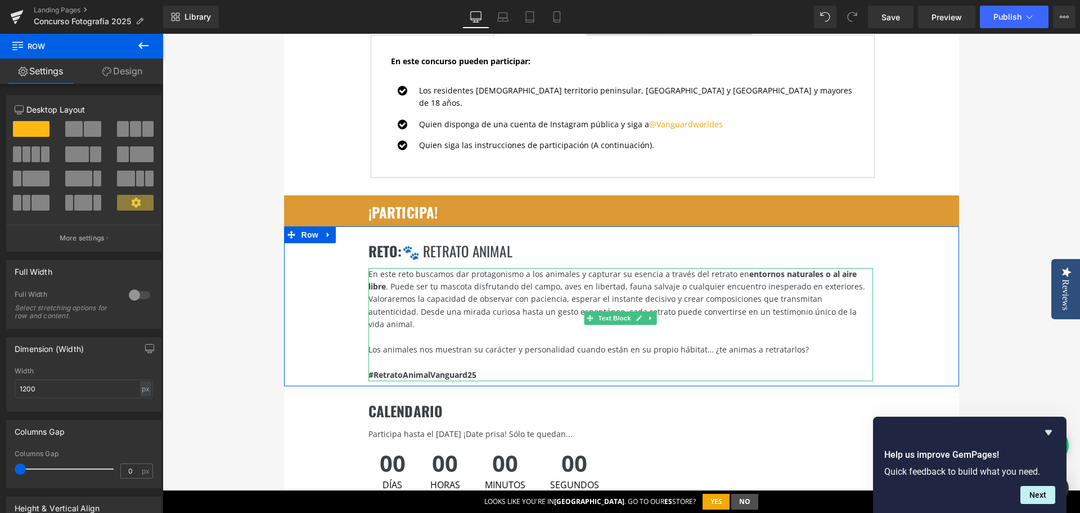
click at [842, 301] on div "Valoraremos la capacidad de observar con paciencia, esperar el instante decisiv…" at bounding box center [621, 312] width 505 height 38
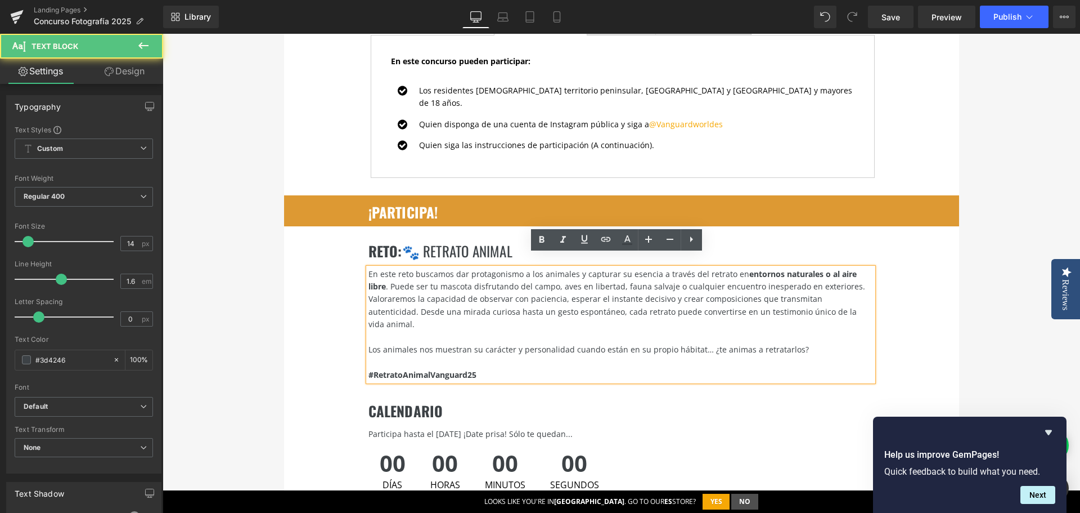
click at [560, 293] on div "Valoraremos la capacidad de observar con paciencia, esperar el instante decisiv…" at bounding box center [621, 312] width 505 height 38
click at [414, 293] on div "Valoraremos la capacidad de observar con paciencia, esperar el instante decisiv…" at bounding box center [621, 312] width 505 height 38
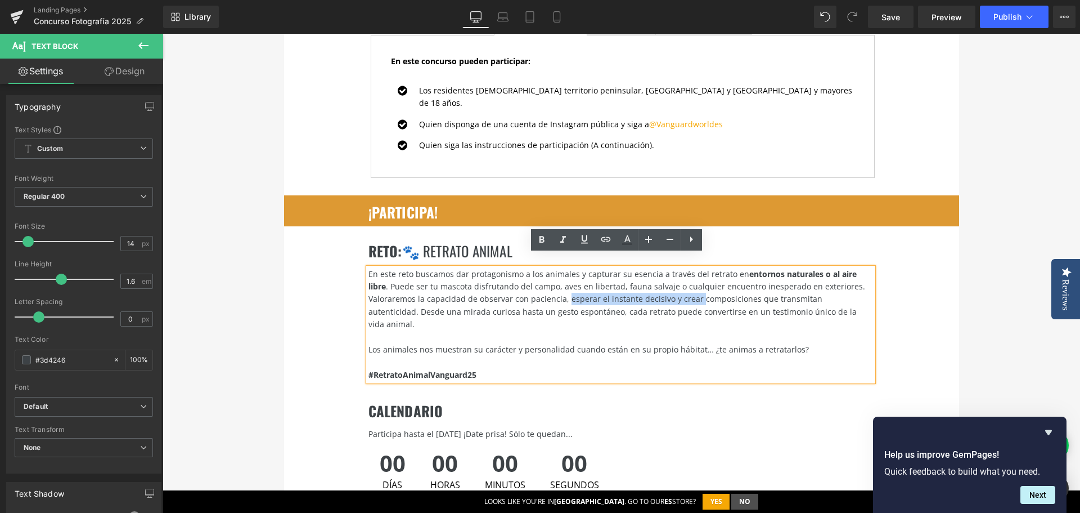
drag, startPoint x: 562, startPoint y: 285, endPoint x: 689, endPoint y: 284, distance: 127.2
click at [689, 293] on div "Valoraremos la capacidad de observar con paciencia, esperar el instante decisiv…" at bounding box center [621, 312] width 505 height 38
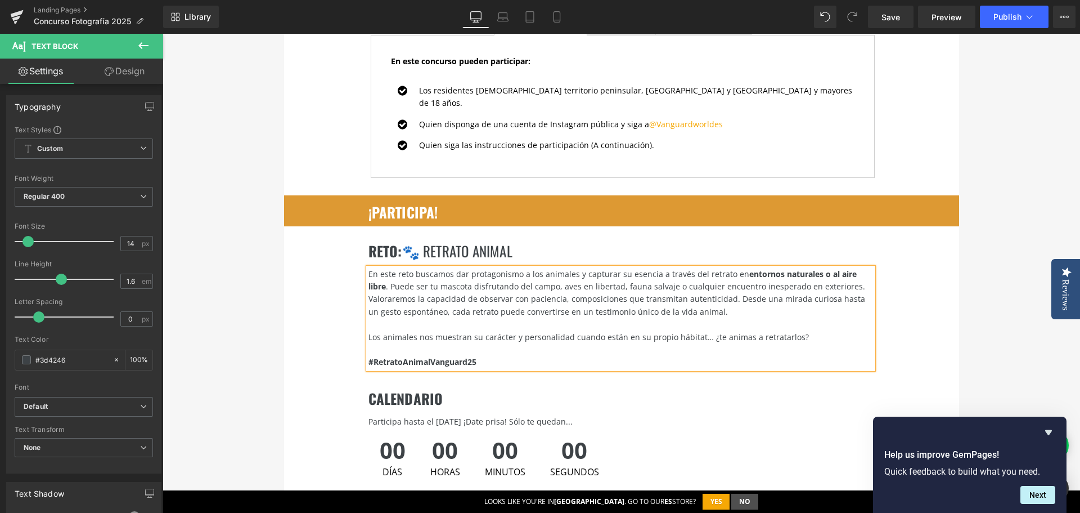
click at [560, 293] on div "Valoraremos la capacidad de observar con paciencia, composiciones que transmita…" at bounding box center [621, 305] width 505 height 25
click at [614, 293] on div "Valoraremos la capacidad de observar con paciencia, la originalidad y composici…" at bounding box center [621, 305] width 505 height 25
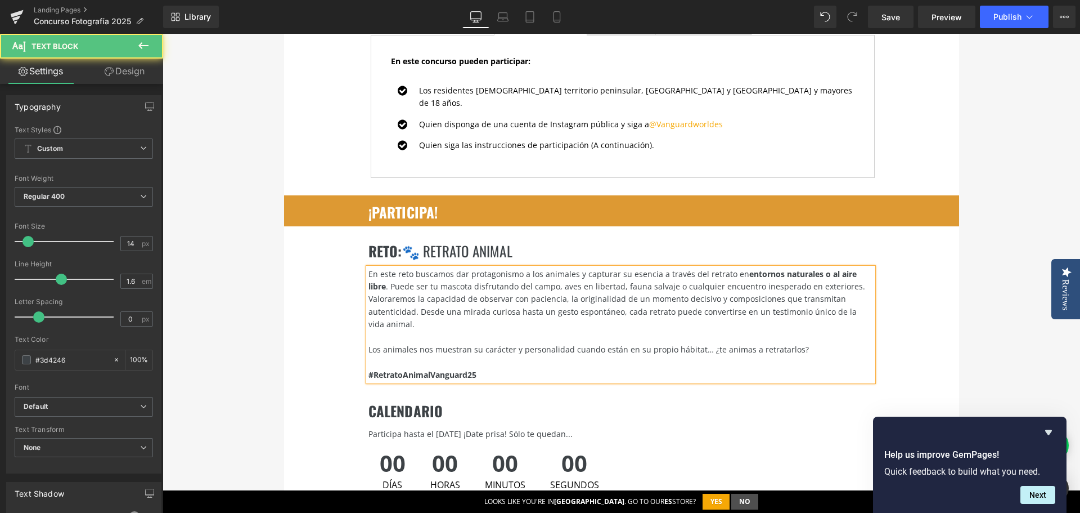
click at [546, 312] on div "Valoraremos la capacidad de observar con paciencia, la originalidad de un momen…" at bounding box center [621, 312] width 505 height 38
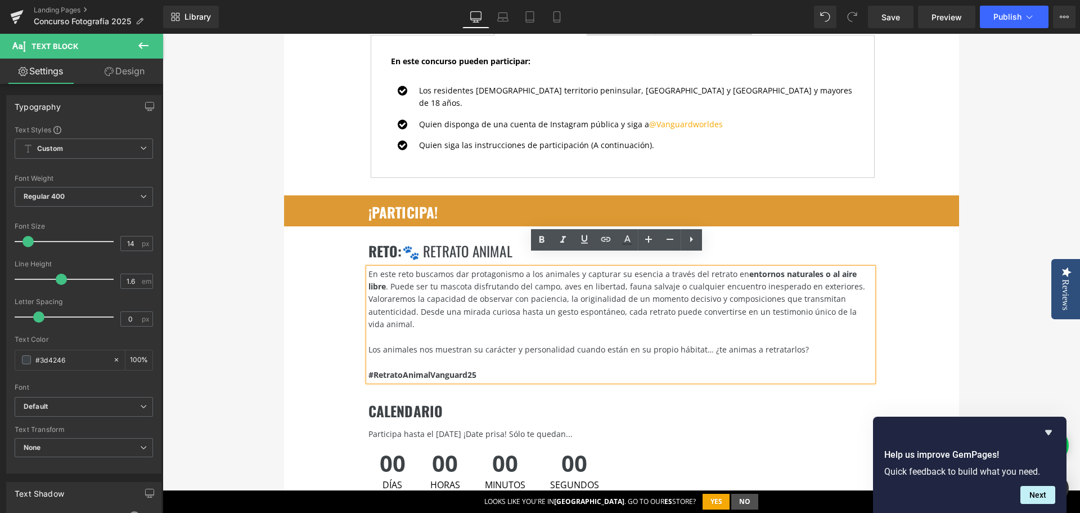
click at [550, 313] on div "Valoraremos la capacidad de observar con paciencia, la originalidad de un momen…" at bounding box center [621, 312] width 505 height 38
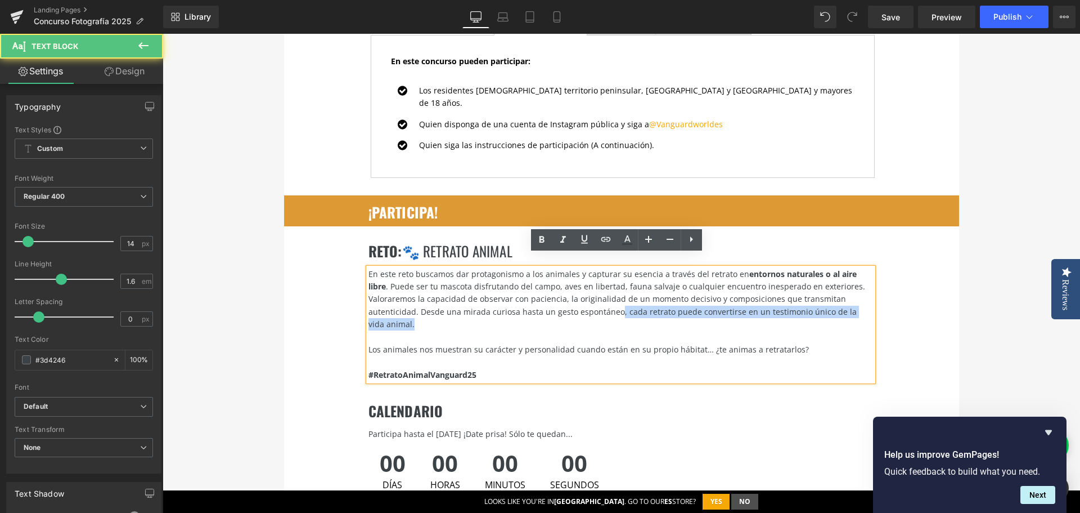
drag, startPoint x: 550, startPoint y: 315, endPoint x: 612, endPoint y: 303, distance: 63.0
click at [612, 303] on div "Valoraremos la capacidad de observar con paciencia, la originalidad de un momen…" at bounding box center [621, 312] width 505 height 38
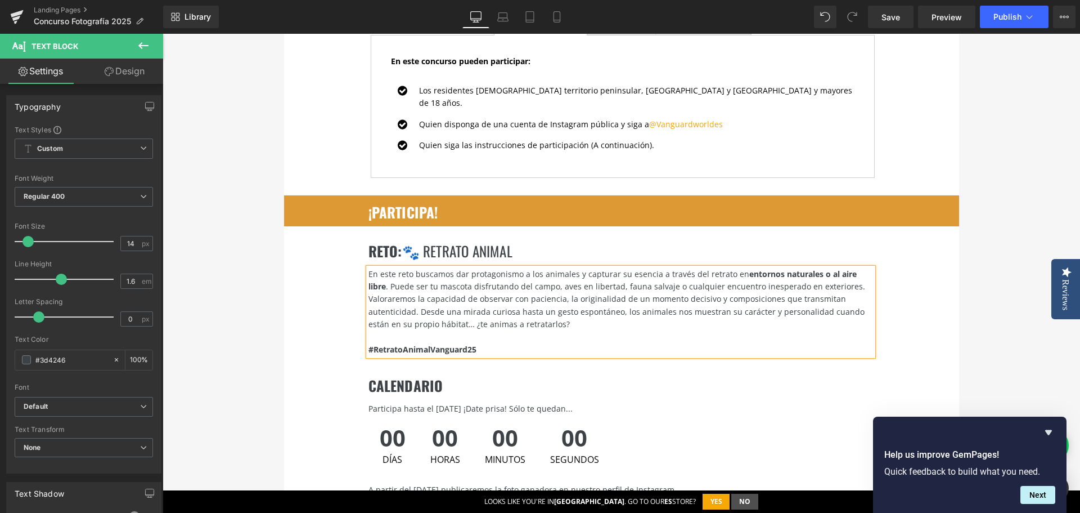
click at [412, 298] on div "Valoraremos la capacidad de observar con paciencia, la originalidad de un momen…" at bounding box center [621, 312] width 505 height 38
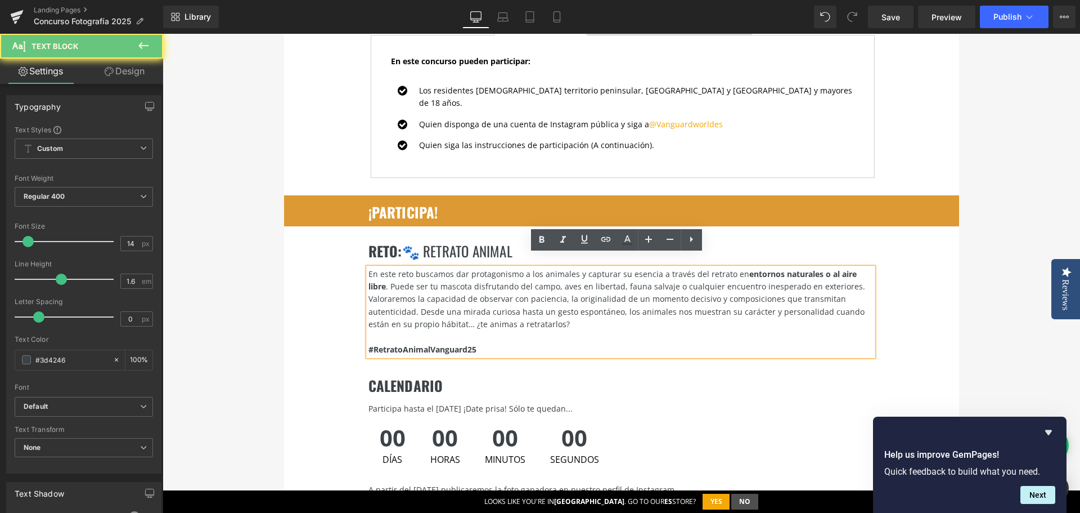
click at [415, 300] on div "Valoraremos la capacidad de observar con paciencia, la originalidad de un momen…" at bounding box center [621, 312] width 505 height 38
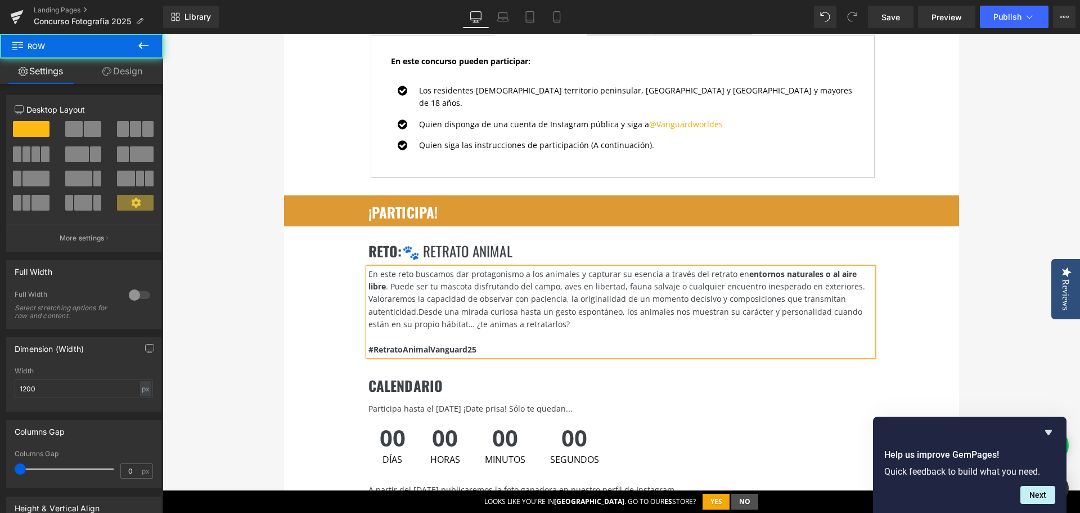
click at [911, 287] on div "RETO : 🐾 retrato animal Heading En este reto buscamos dar protagonismo a los an…" at bounding box center [621, 293] width 675 height 135
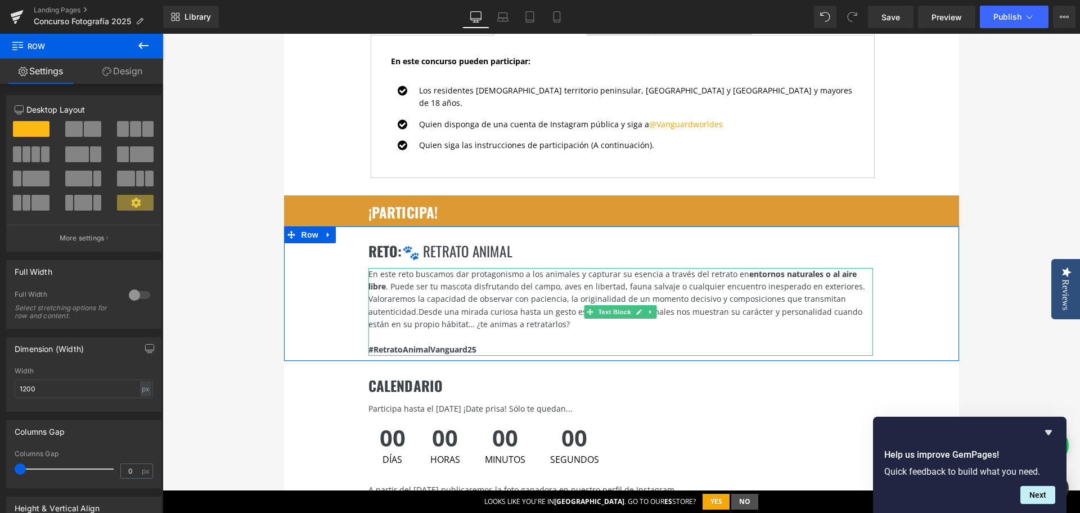
click at [684, 268] on div "En este reto buscamos dar protagonismo a los animales y capturar su esencia a t…" at bounding box center [621, 280] width 505 height 25
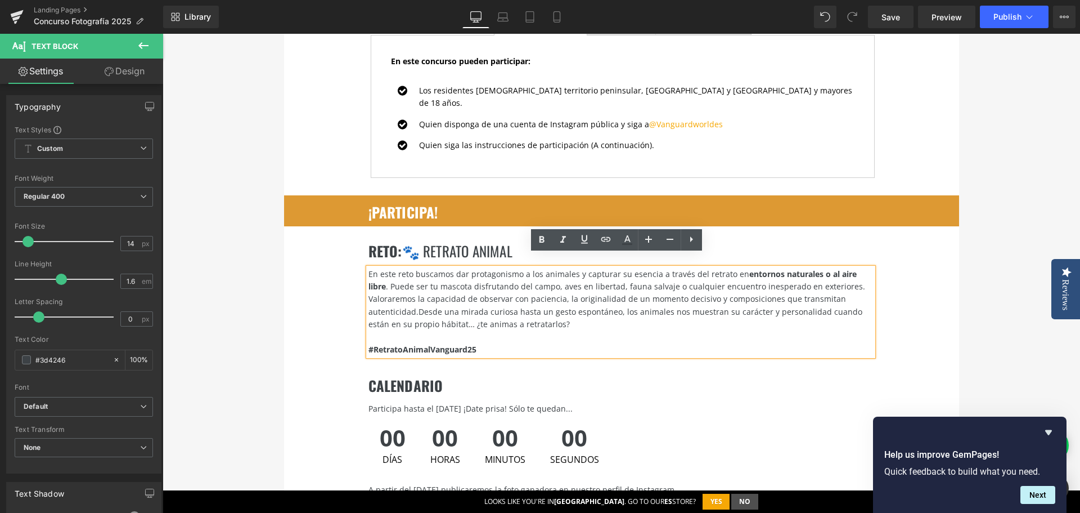
drag, startPoint x: 697, startPoint y: 264, endPoint x: 734, endPoint y: 262, distance: 37.7
click at [734, 268] on div "En este reto buscamos dar protagonismo a los animales y capturar su esencia a t…" at bounding box center [621, 280] width 505 height 25
click at [535, 240] on icon at bounding box center [542, 240] width 14 height 14
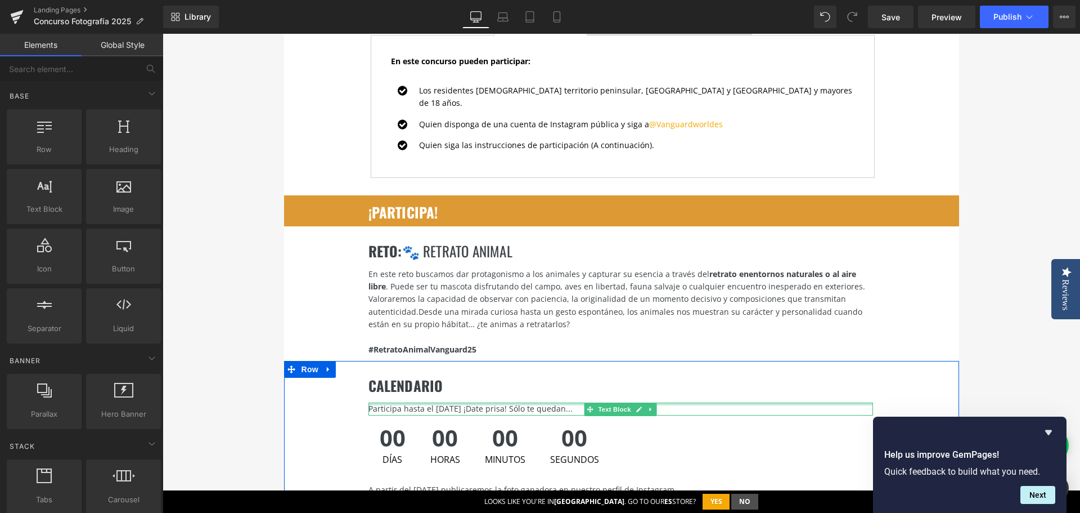
click at [435, 402] on div "Participa hasta el [DATE] ¡Date prisa! Sólo te quedan..." at bounding box center [621, 408] width 505 height 12
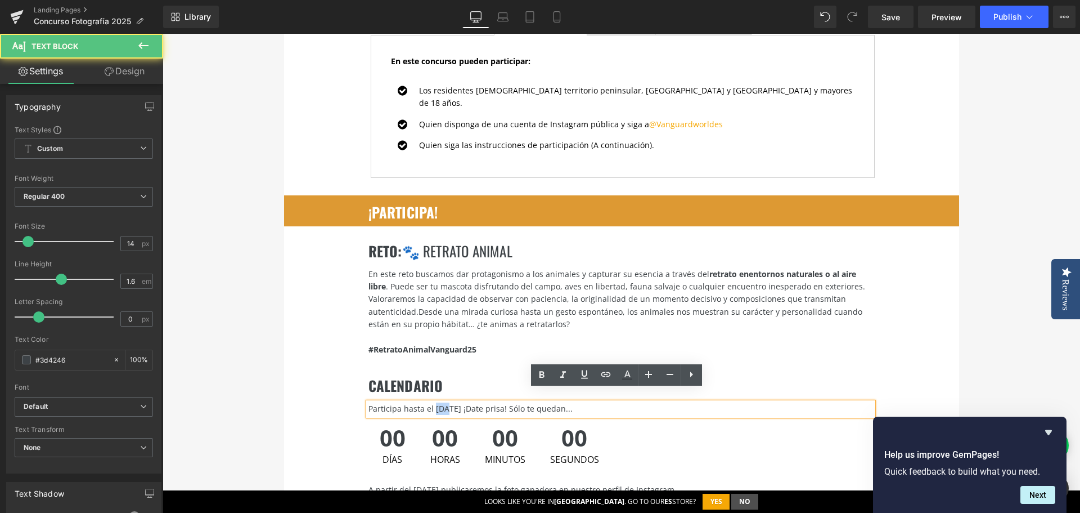
click at [435, 402] on div "Participa hasta el [DATE] ¡Date prisa! Sólo te quedan..." at bounding box center [621, 408] width 505 height 12
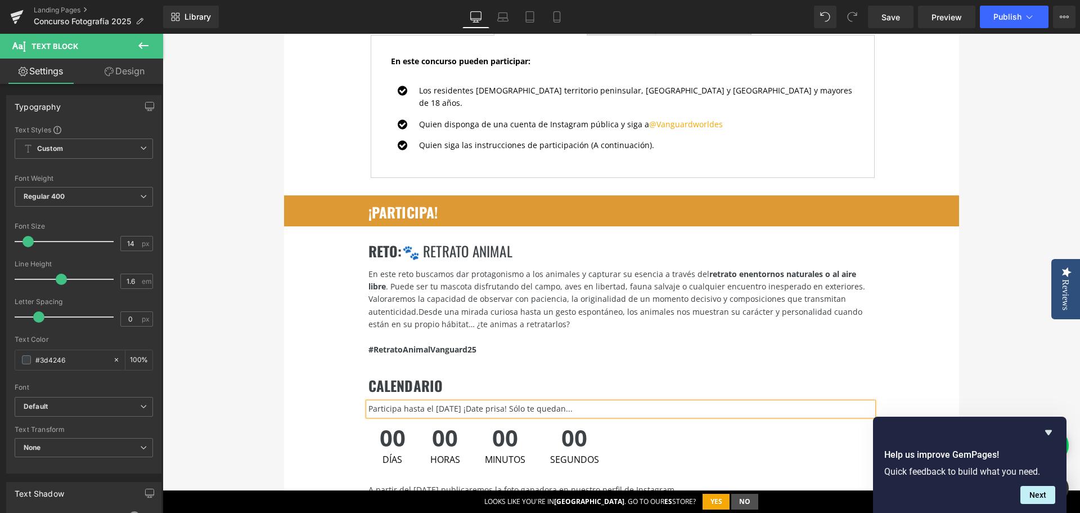
click at [466, 402] on div "Participa hasta el [DATE] ¡Date prisa! Sólo te quedan..." at bounding box center [621, 408] width 505 height 12
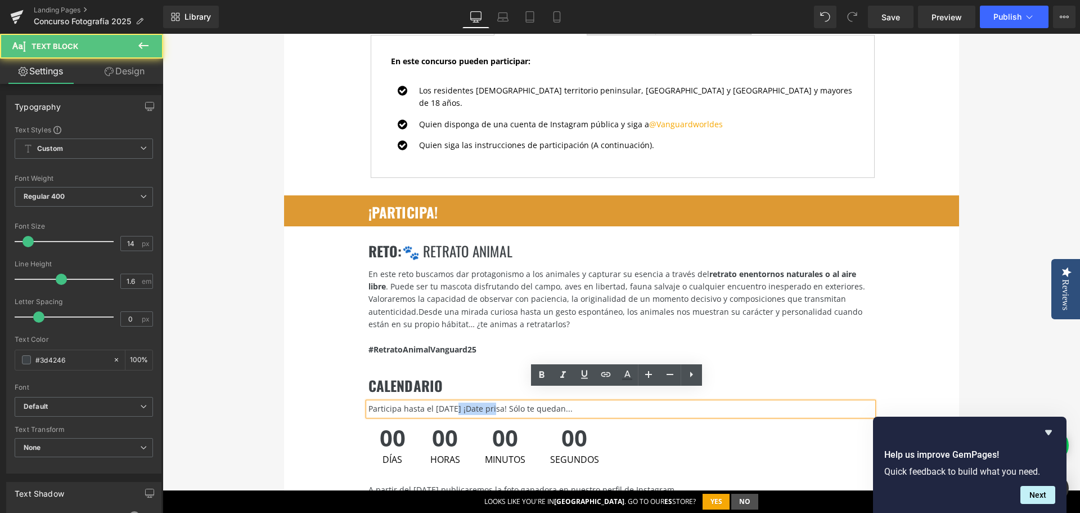
click at [466, 402] on div "Participa hasta el [DATE] ¡Date prisa! Sólo te quedan..." at bounding box center [621, 408] width 505 height 12
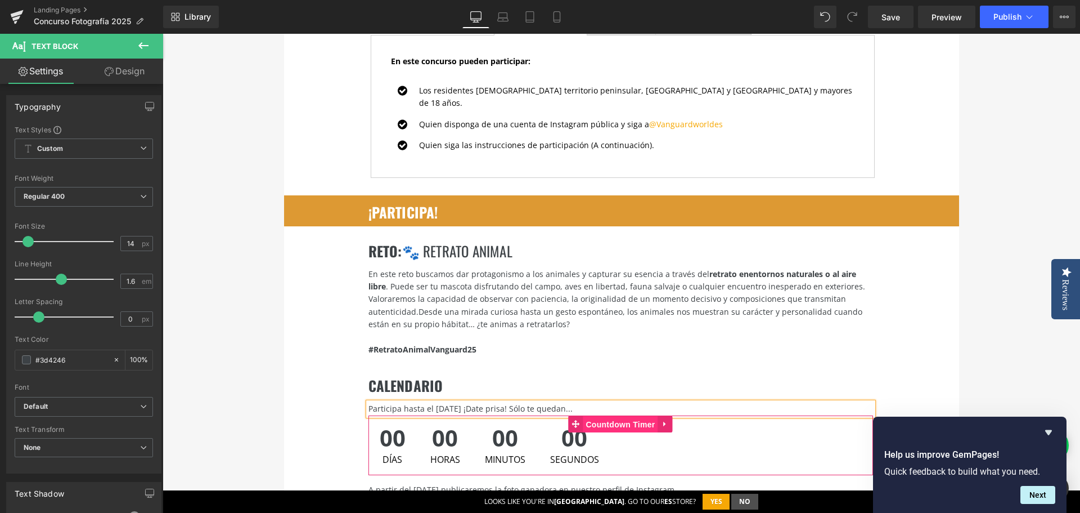
click at [601, 416] on span "Countdown Timer" at bounding box center [620, 424] width 75 height 17
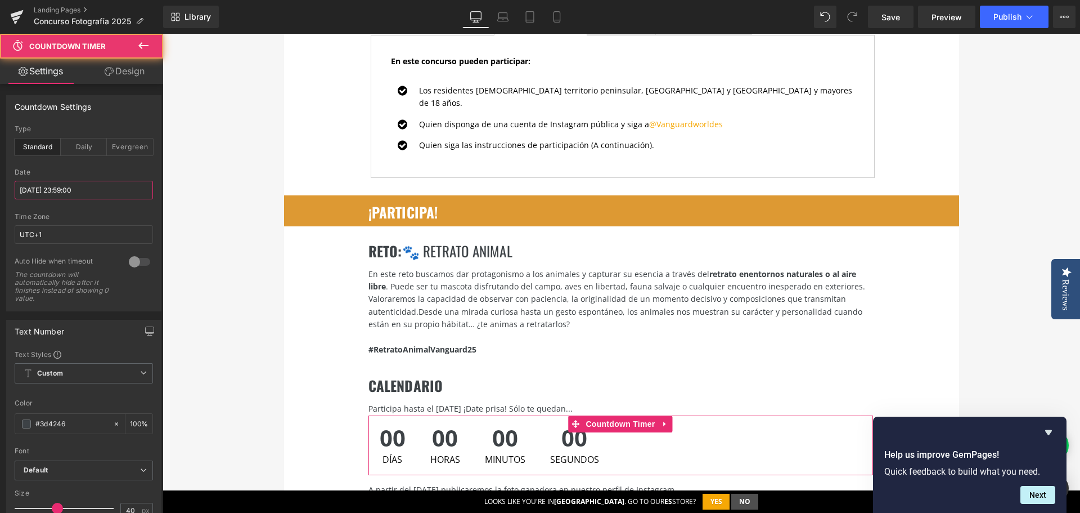
click at [44, 188] on input "[DATE] 23:59:00" at bounding box center [84, 190] width 138 height 19
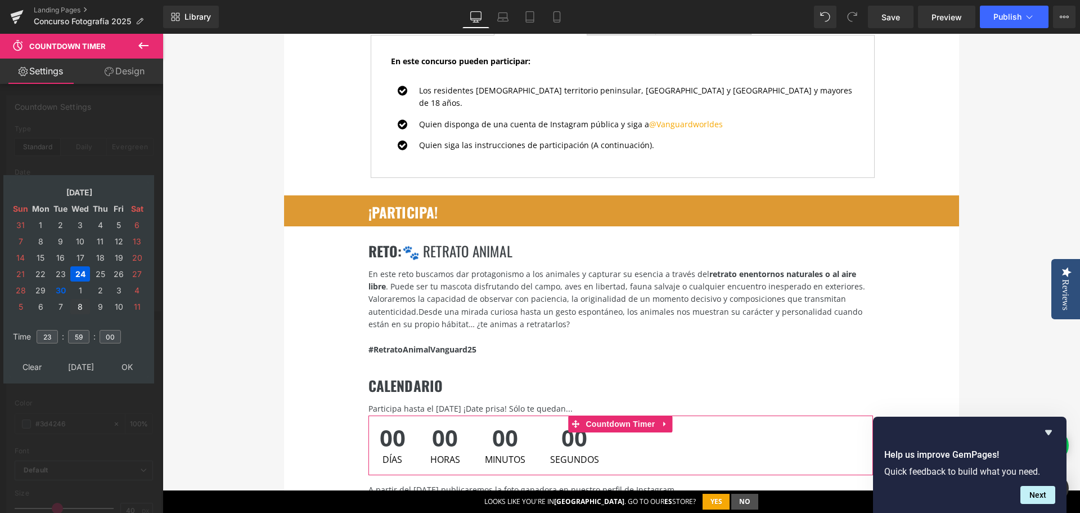
click at [79, 304] on td "8" at bounding box center [80, 306] width 20 height 15
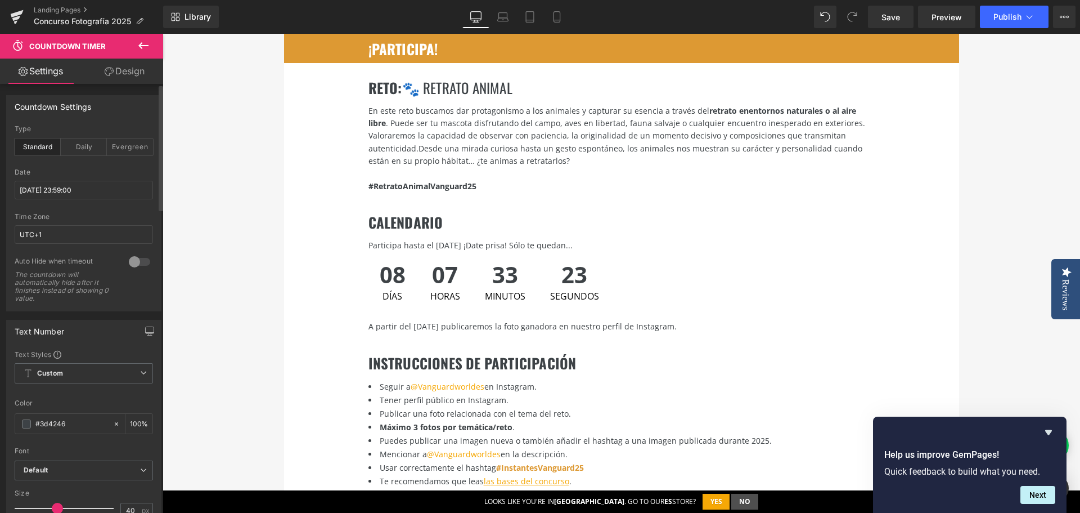
scroll to position [1519, 0]
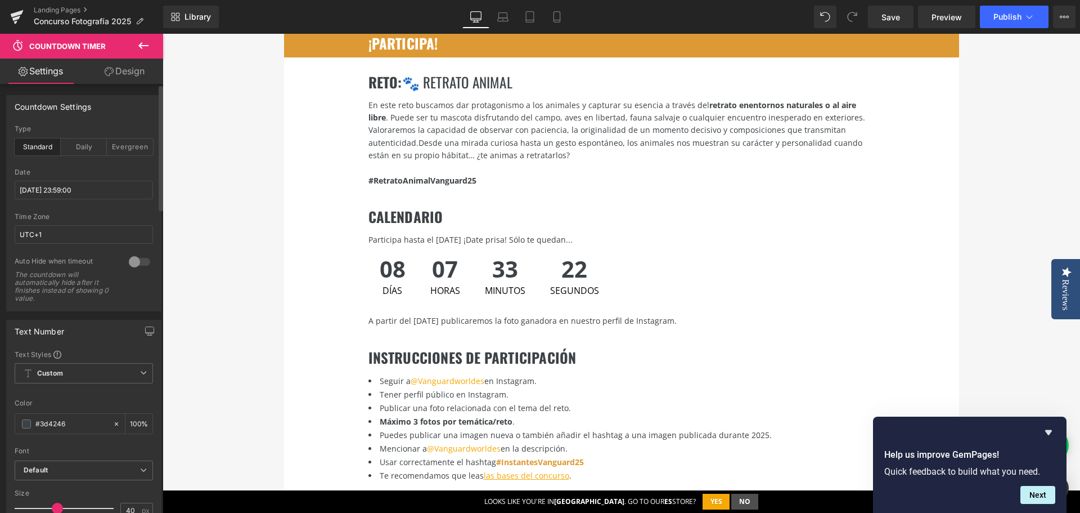
click at [406, 315] on div "A partir del [DATE] publicaremos la foto ganadora en nuestro perfil de Instagra…" at bounding box center [621, 321] width 505 height 12
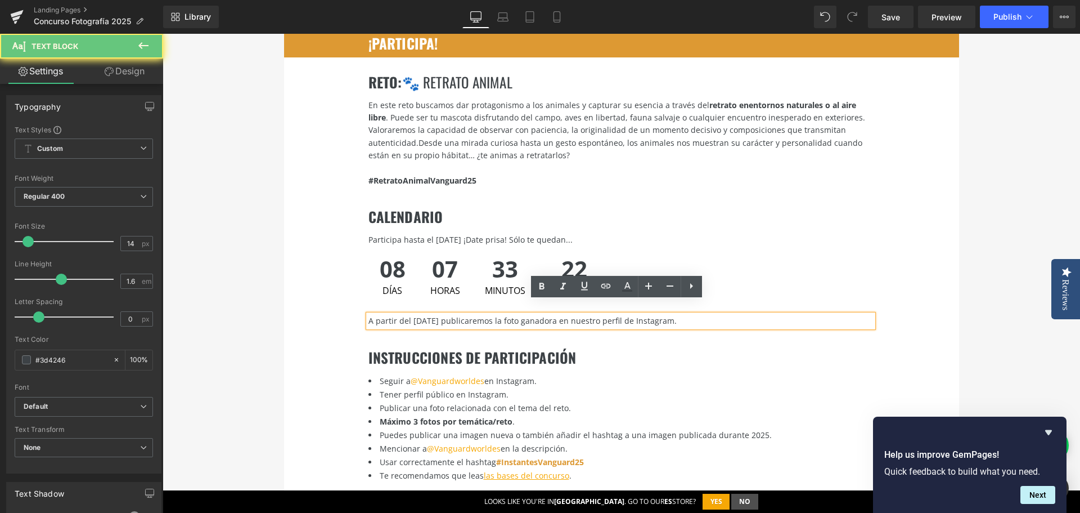
click at [410, 315] on div "A partir del [DATE] publicaremos la foto ganadora en nuestro perfil de Instagra…" at bounding box center [621, 321] width 505 height 12
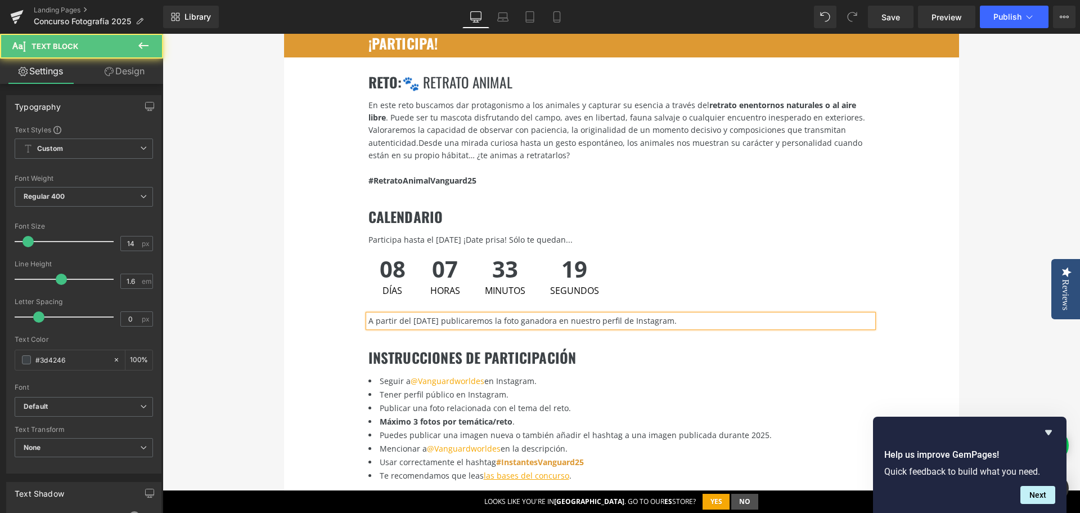
click at [446, 315] on div "A partir del [DATE] publicaremos la foto ganadora en nuestro perfil de Instagra…" at bounding box center [621, 321] width 505 height 12
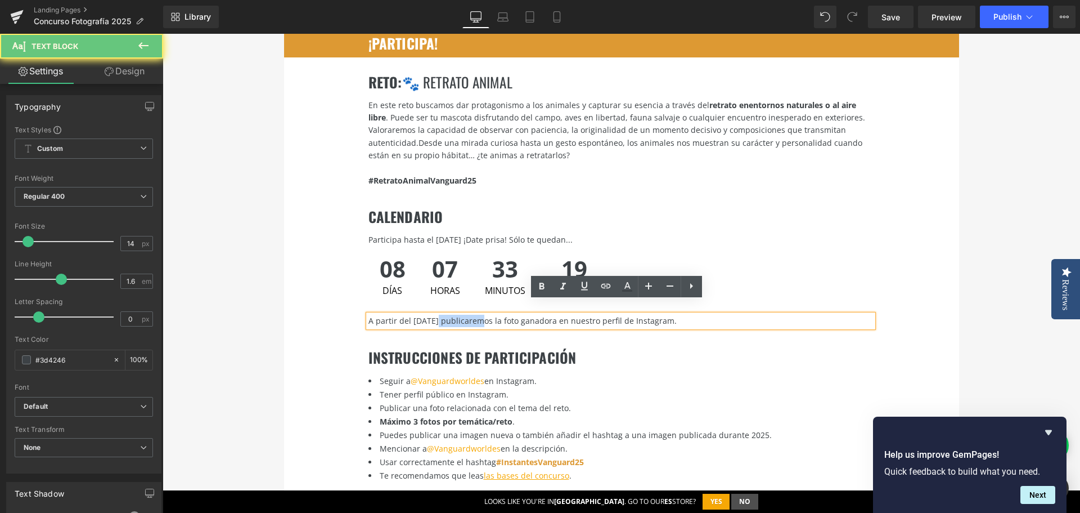
click at [446, 315] on div "A partir del [DATE] publicaremos la foto ganadora en nuestro perfil de Instagra…" at bounding box center [621, 321] width 505 height 12
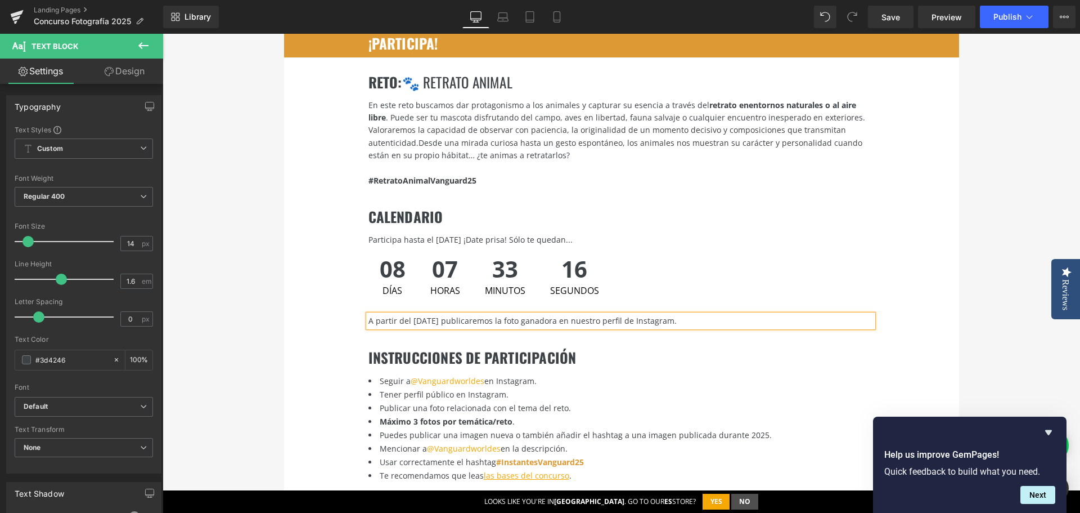
click at [410, 315] on div "A partir del [DATE] publicaremos la foto ganadora en nuestro perfil de Instagra…" at bounding box center [621, 321] width 505 height 12
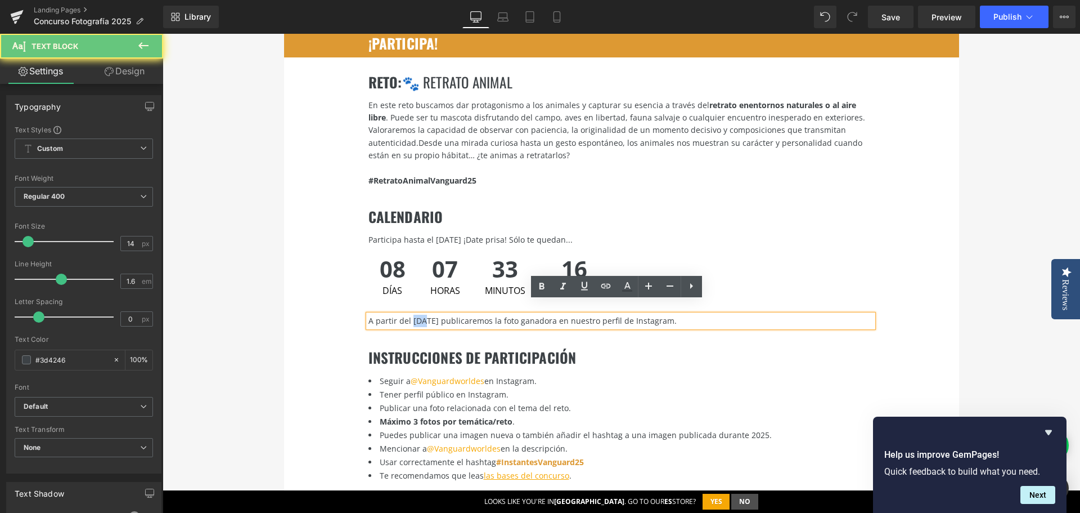
click at [410, 315] on div "A partir del [DATE] publicaremos la foto ganadora en nuestro perfil de Instagra…" at bounding box center [621, 321] width 505 height 12
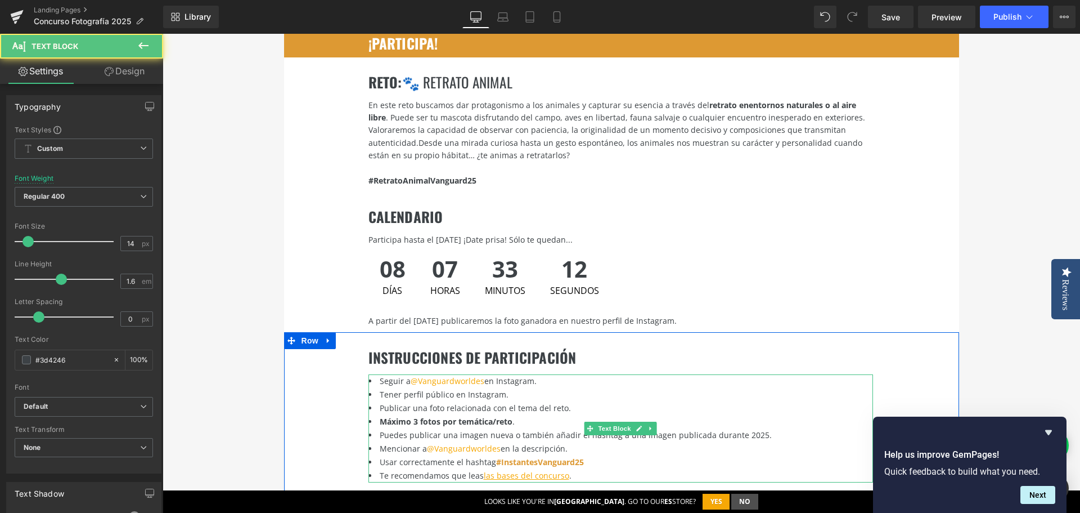
click at [496, 456] on font "#InstantesVanguard25" at bounding box center [540, 461] width 88 height 11
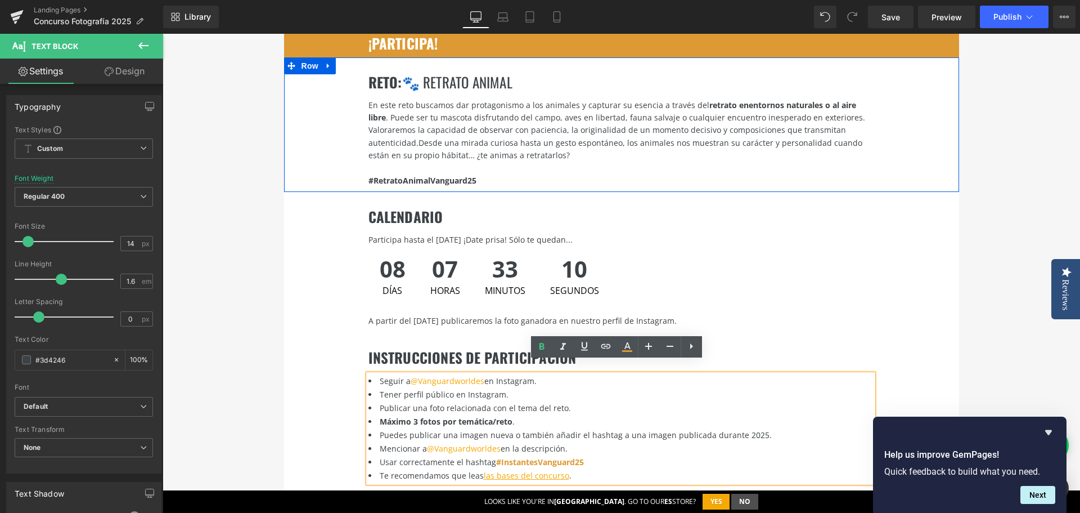
click at [387, 175] on div "RETO : 🐾 retrato animal Heading En este reto buscamos dar protagonismo a los an…" at bounding box center [621, 124] width 675 height 135
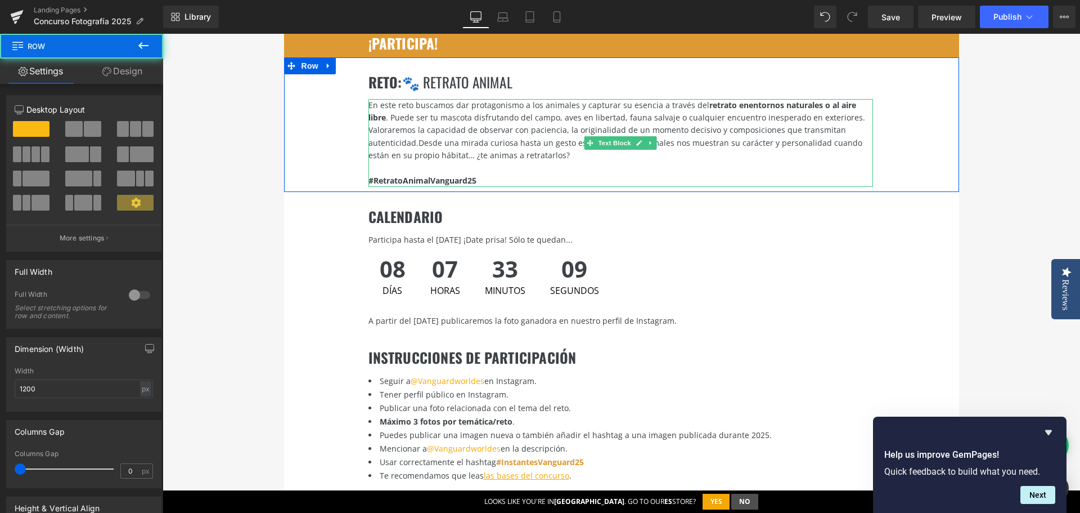
click at [389, 175] on strong "#RetratoAnimalVanguard25" at bounding box center [423, 180] width 108 height 11
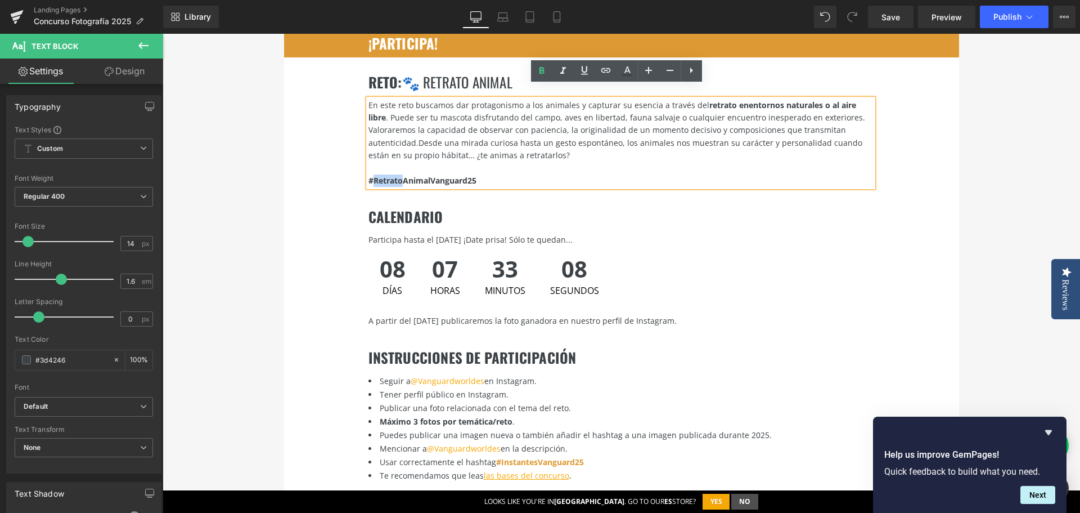
drag, startPoint x: 399, startPoint y: 169, endPoint x: 370, endPoint y: 169, distance: 29.3
click at [370, 175] on strong "#RetratoAnimalVanguard25" at bounding box center [423, 180] width 108 height 11
drag, startPoint x: 366, startPoint y: 167, endPoint x: 443, endPoint y: 168, distance: 77.1
click at [443, 175] on strong "#AnimalVanguard25" at bounding box center [408, 180] width 79 height 11
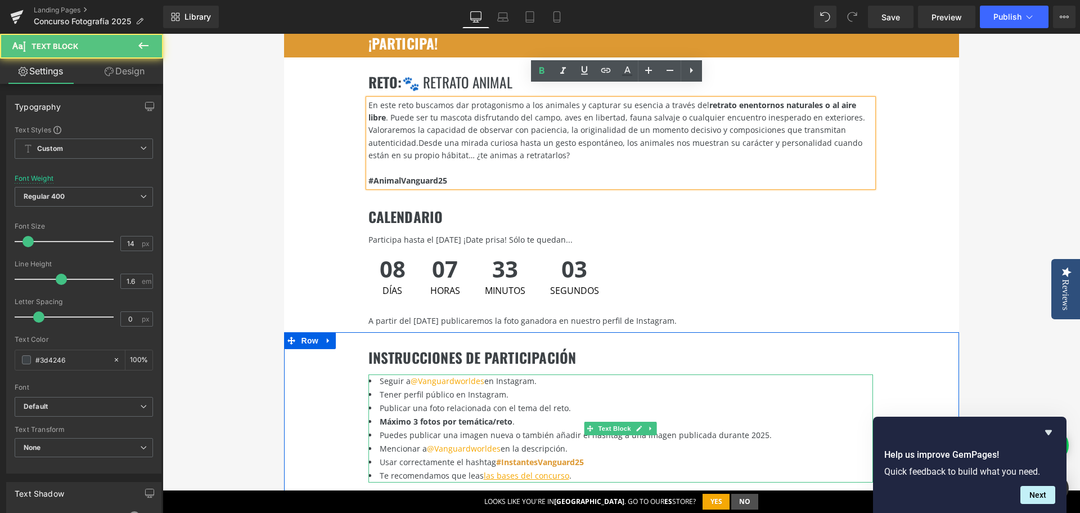
click at [497, 456] on font "#InstantesVanguard25" at bounding box center [540, 461] width 88 height 11
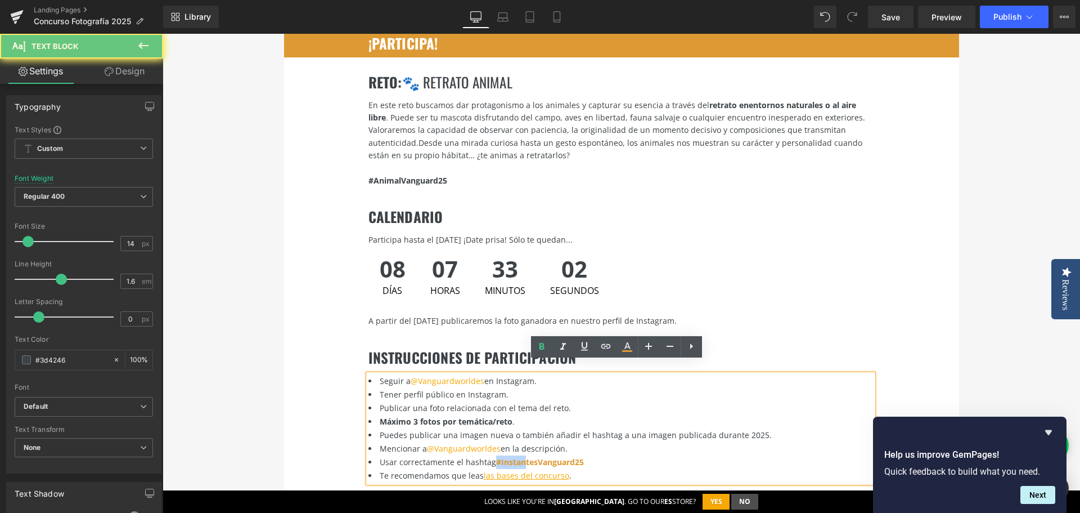
drag, startPoint x: 493, startPoint y: 450, endPoint x: 519, endPoint y: 446, distance: 26.2
click at [519, 456] on font "#InstantesVanguard25" at bounding box center [540, 461] width 88 height 11
click at [518, 456] on font "#InstantesVanguard25" at bounding box center [540, 461] width 88 height 11
drag, startPoint x: 532, startPoint y: 450, endPoint x: 495, endPoint y: 452, distance: 36.6
click at [496, 456] on font "#InstantesVanguard25" at bounding box center [540, 461] width 88 height 11
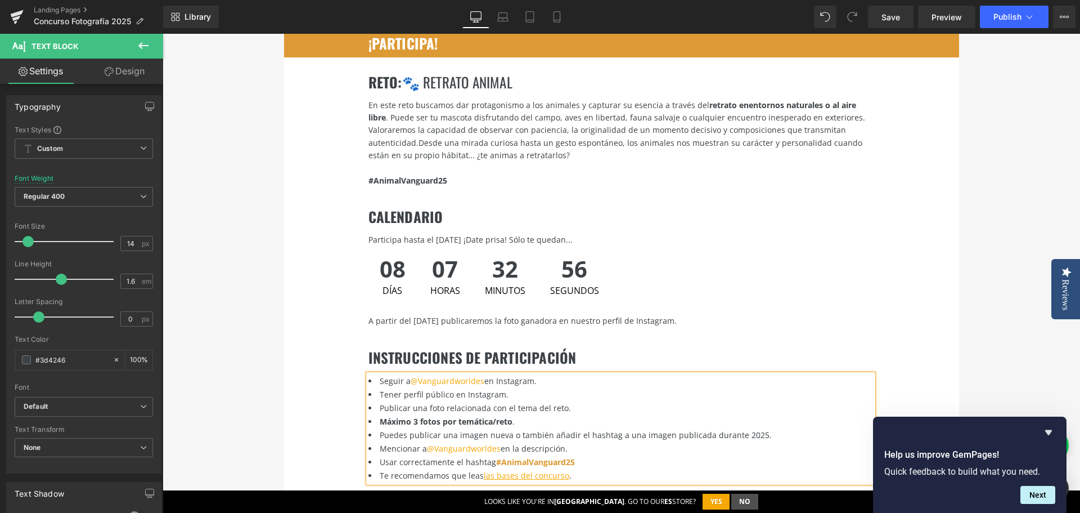
click at [949, 357] on div "INSTRUCCIONES DE PARTICIPACIÓN Heading Seguir a @Vanguardworldes en Instagram. …" at bounding box center [621, 415] width 675 height 167
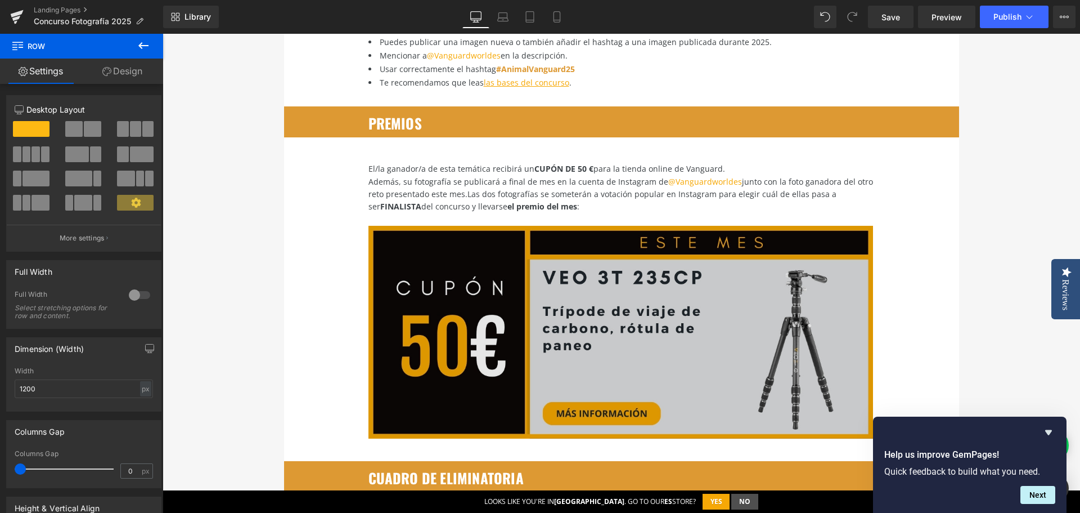
scroll to position [1913, 0]
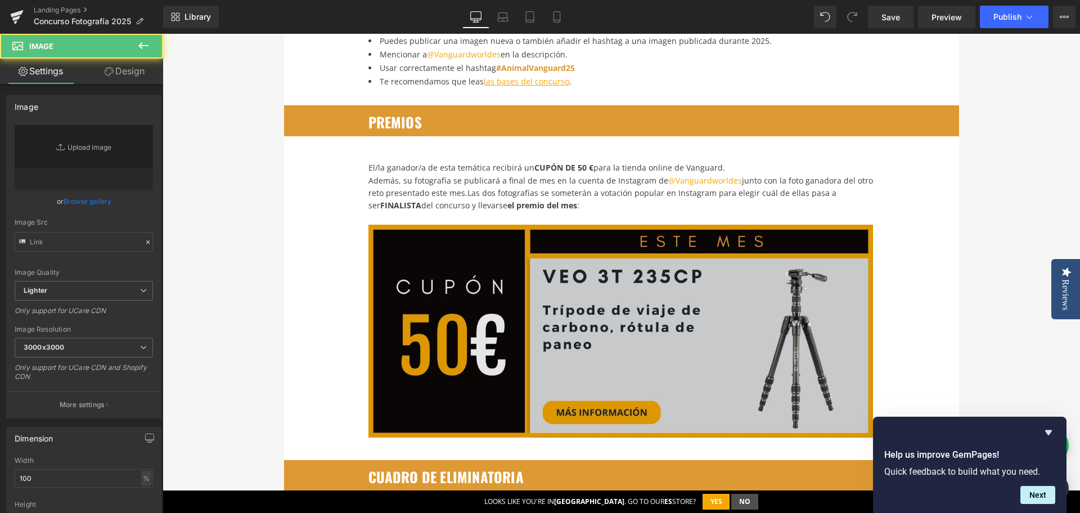
click at [744, 298] on img at bounding box center [621, 340] width 505 height 230
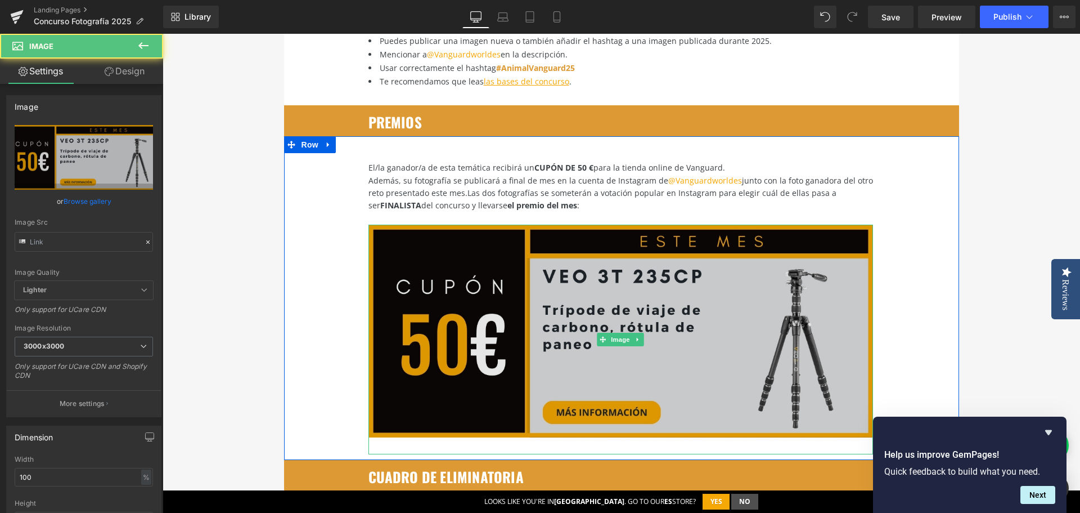
click at [600, 316] on img at bounding box center [621, 340] width 505 height 230
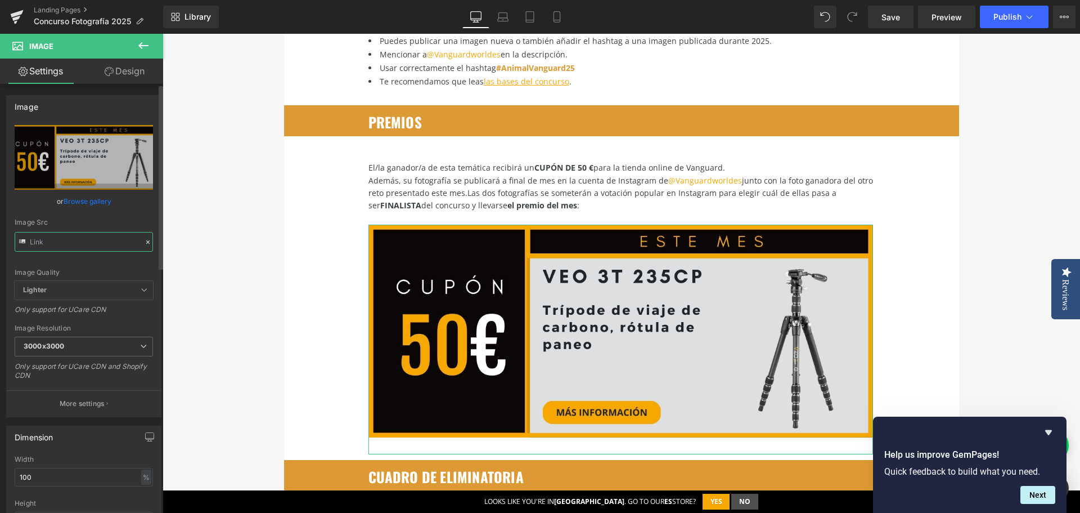
click at [80, 243] on input "text" at bounding box center [84, 242] width 138 height 20
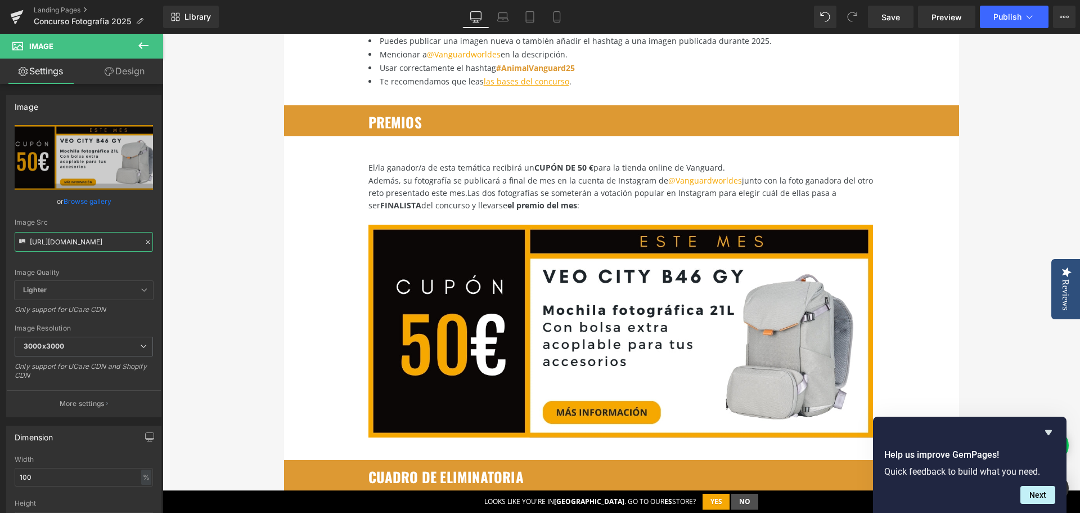
type input "[URL][DOMAIN_NAME]"
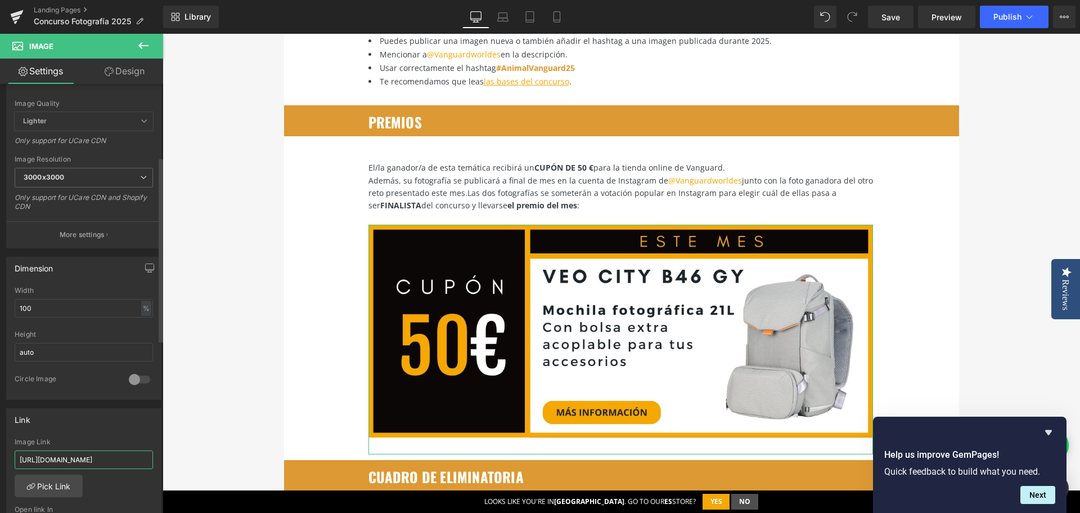
drag, startPoint x: 119, startPoint y: 461, endPoint x: 1, endPoint y: 440, distance: 120.0
click at [1, 440] on div "Link [URL][DOMAIN_NAME] Image Link [URL][DOMAIN_NAME] Pick Link Current Tab New…" at bounding box center [84, 476] width 168 height 154
drag, startPoint x: 139, startPoint y: 463, endPoint x: 64, endPoint y: 463, distance: 75.4
click at [53, 463] on input "/products/veo-3t-235cp-tripode" at bounding box center [84, 459] width 138 height 19
paste input "cityb46gy"
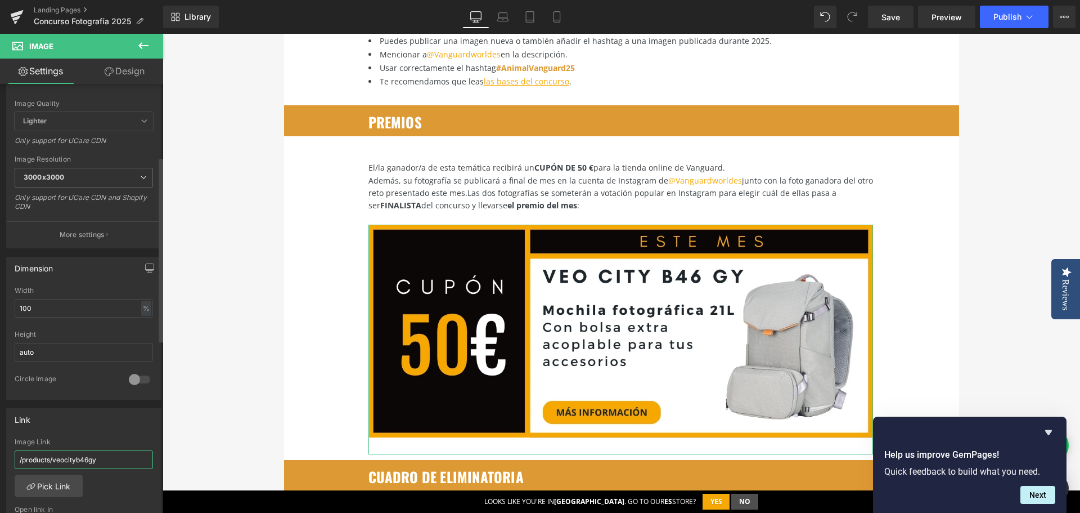
type input "/products/veocityb46gy"
click at [120, 439] on div "Image Link" at bounding box center [84, 442] width 138 height 8
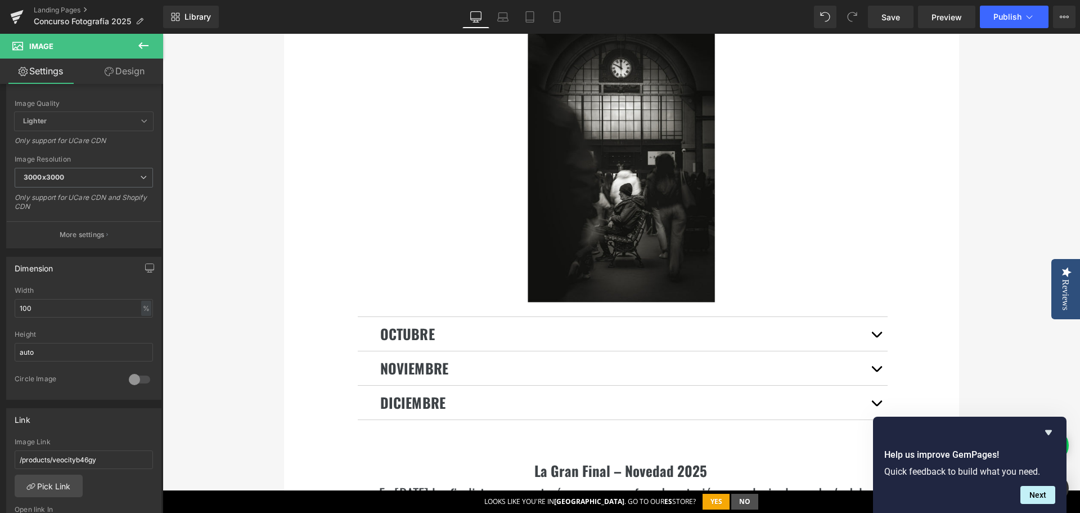
scroll to position [3151, 0]
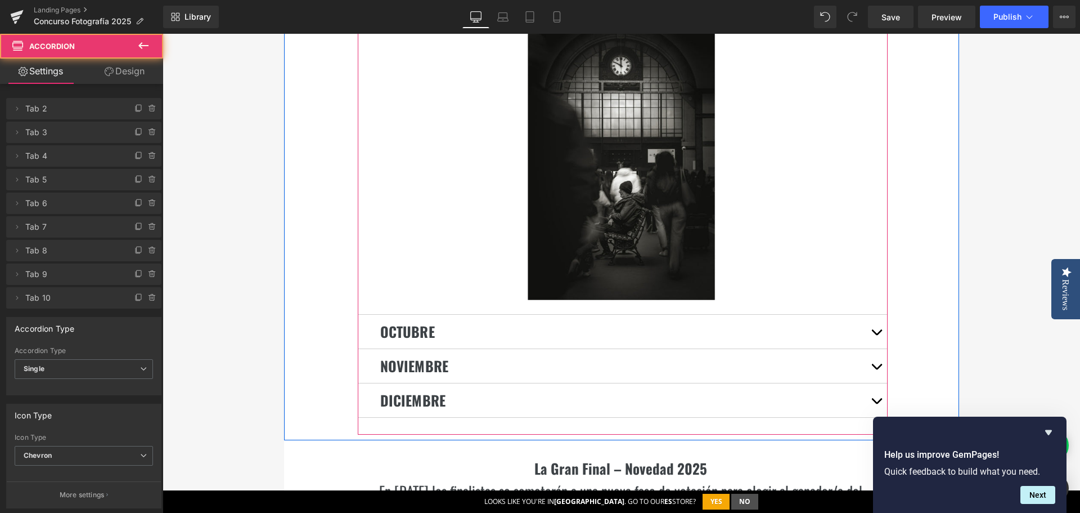
click at [872, 317] on button "button" at bounding box center [876, 332] width 23 height 34
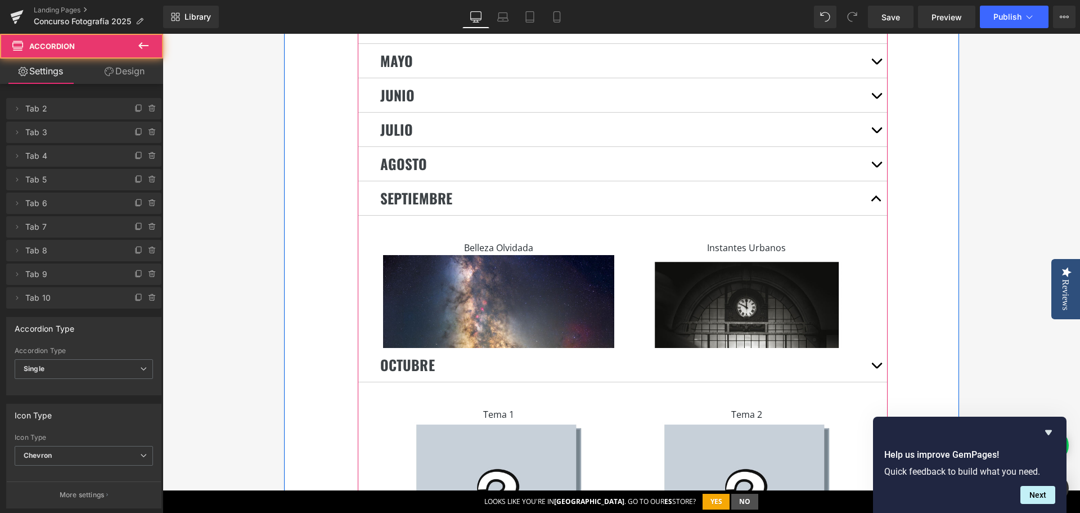
scroll to position [2454, 0]
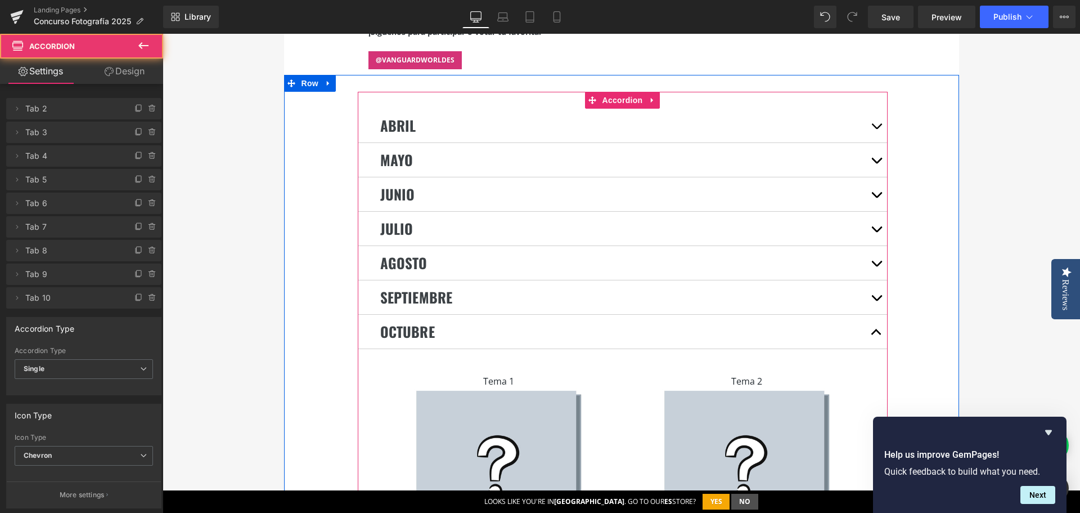
click at [494, 374] on div "Tema 1 Text Block" at bounding box center [498, 381] width 231 height 15
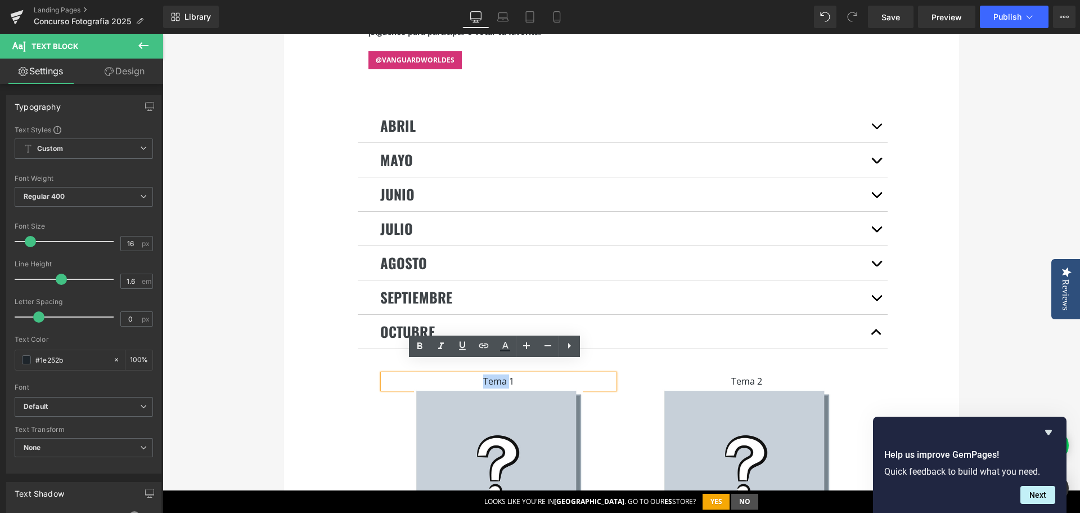
click at [494, 374] on p "Tema 1" at bounding box center [498, 381] width 231 height 15
click at [493, 374] on p "Tema 1" at bounding box center [498, 381] width 231 height 15
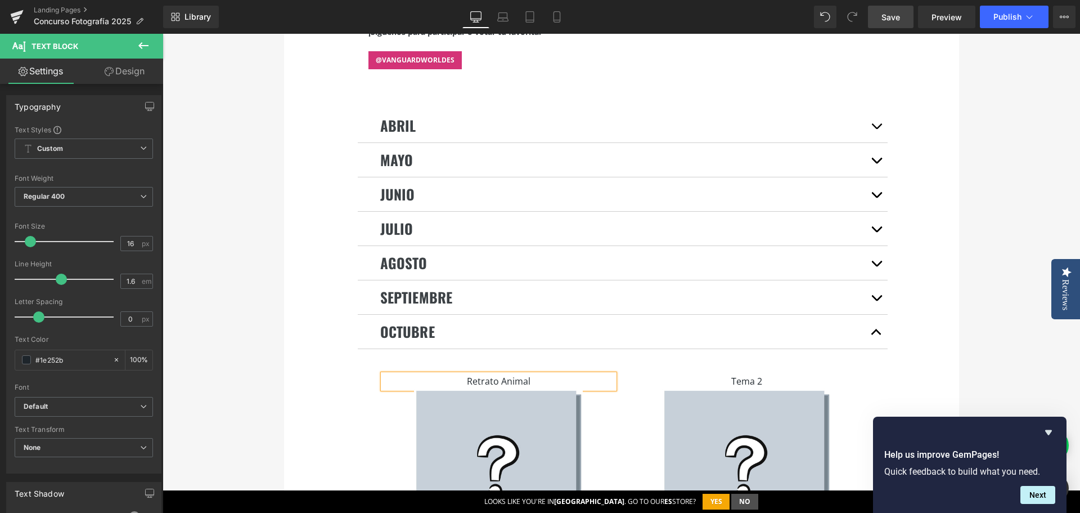
click at [885, 18] on span "Save" at bounding box center [891, 17] width 19 height 12
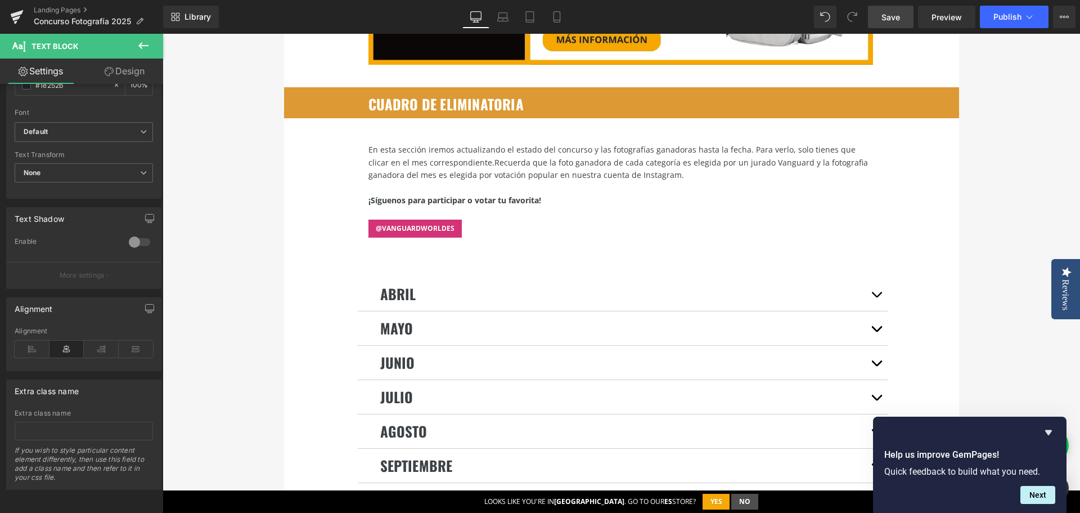
scroll to position [2285, 0]
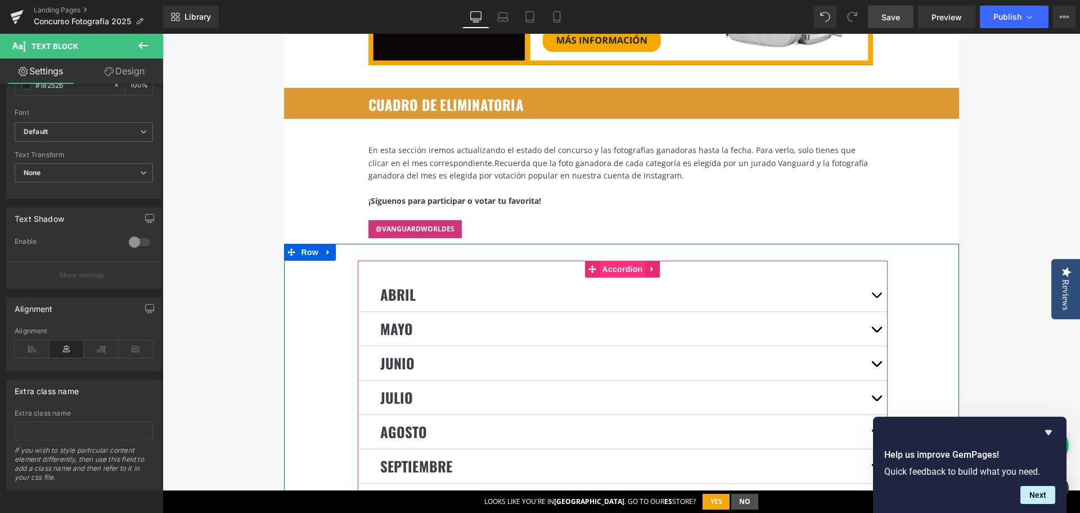
click at [607, 261] on span "Accordion" at bounding box center [623, 269] width 46 height 17
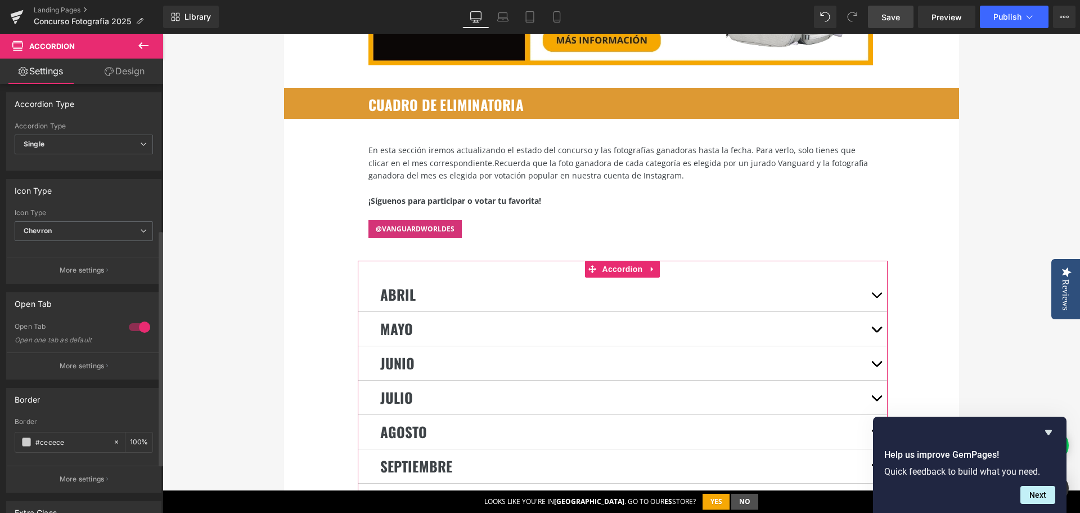
scroll to position [338, 0]
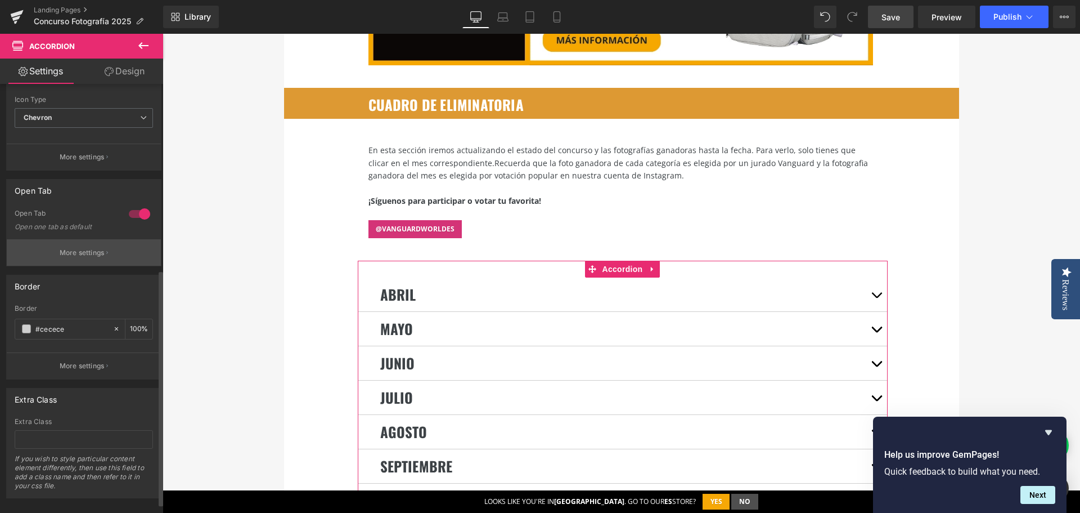
click at [86, 257] on p "More settings" at bounding box center [82, 253] width 45 height 10
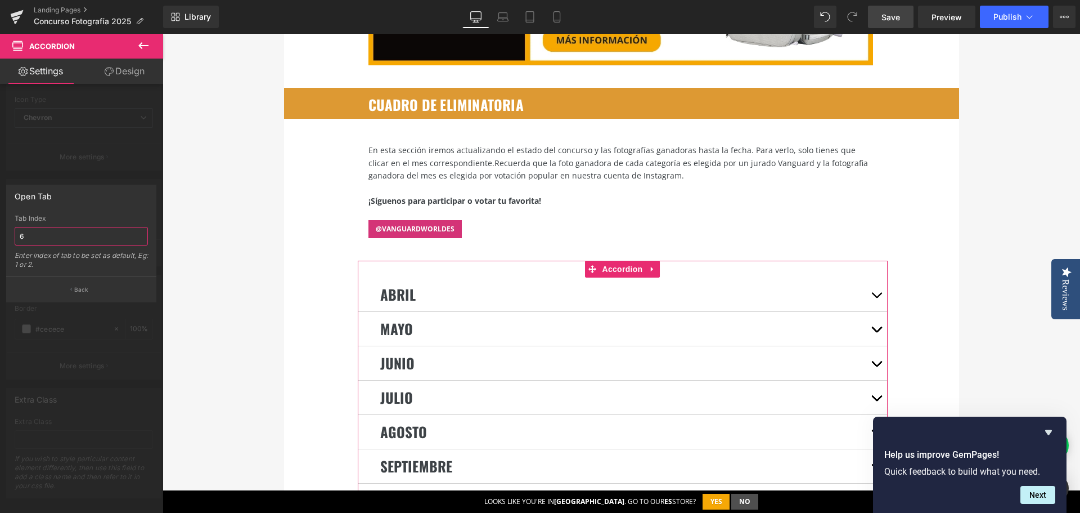
drag, startPoint x: 8, startPoint y: 232, endPoint x: 0, endPoint y: 231, distance: 8.5
click at [0, 231] on div "Open Tab 6 Tab Index 6 Enter index of tab to be set as default, Eg: 1 or 2. Back" at bounding box center [81, 239] width 163 height 126
type input "7"
click at [123, 345] on div at bounding box center [81, 276] width 163 height 484
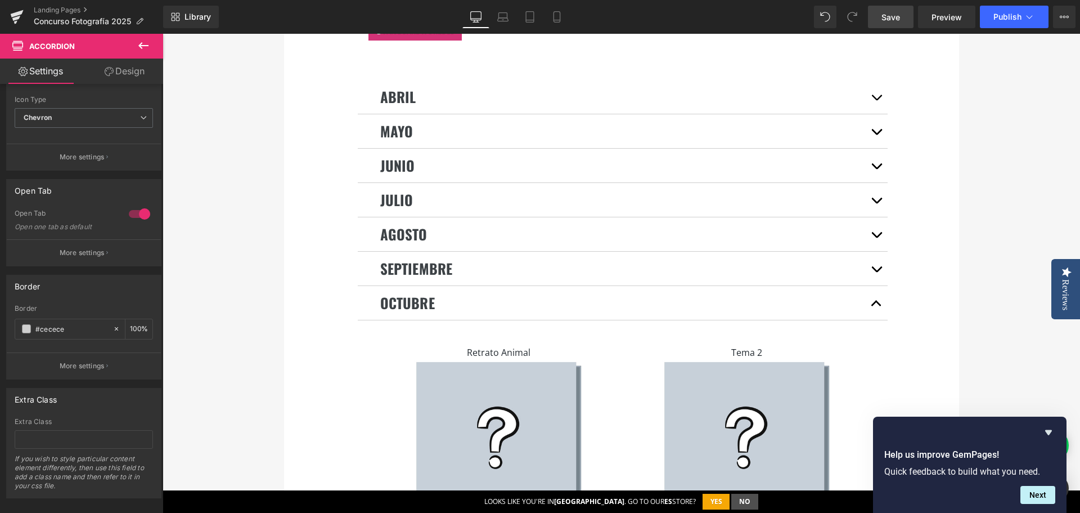
scroll to position [2566, 0]
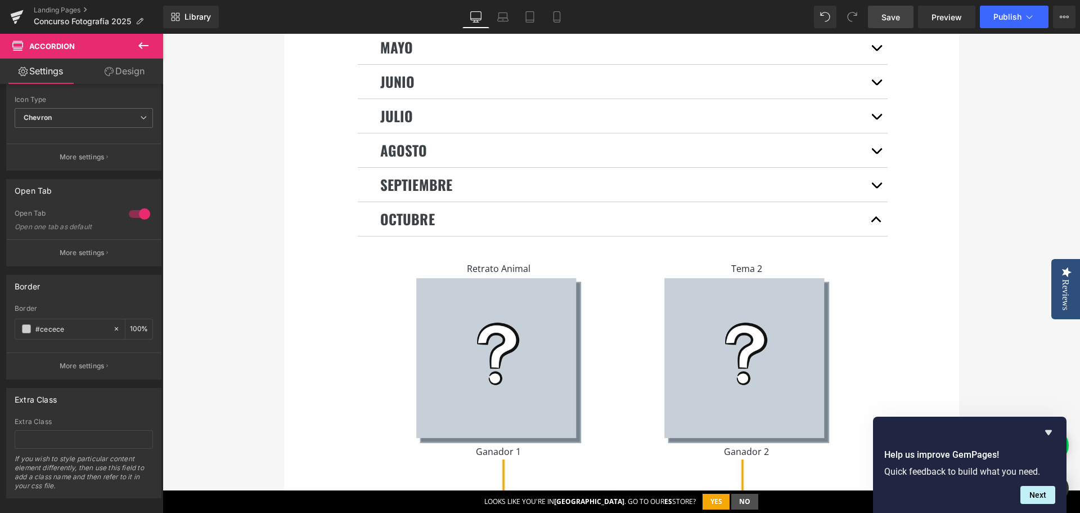
click at [897, 17] on span "Save" at bounding box center [891, 17] width 19 height 12
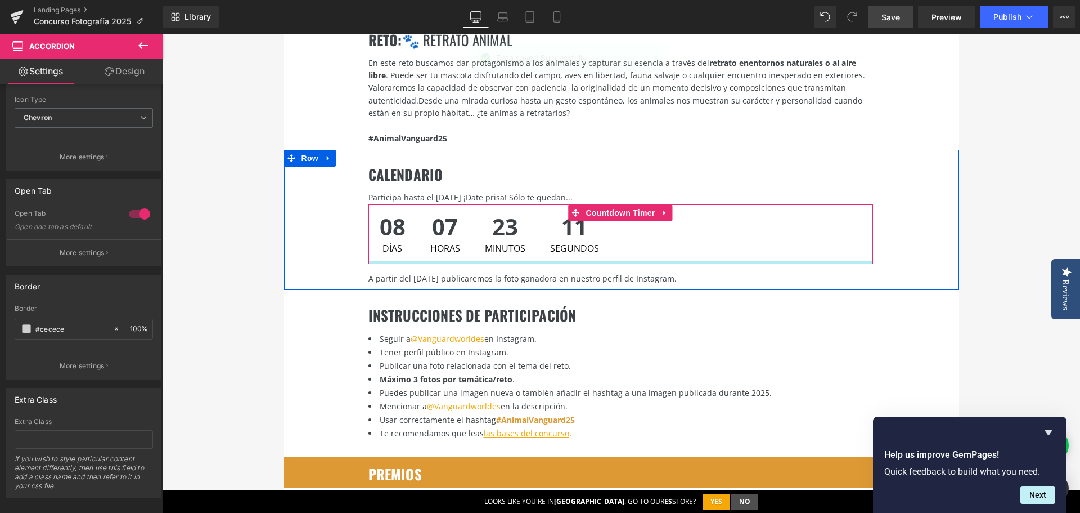
scroll to position [1497, 0]
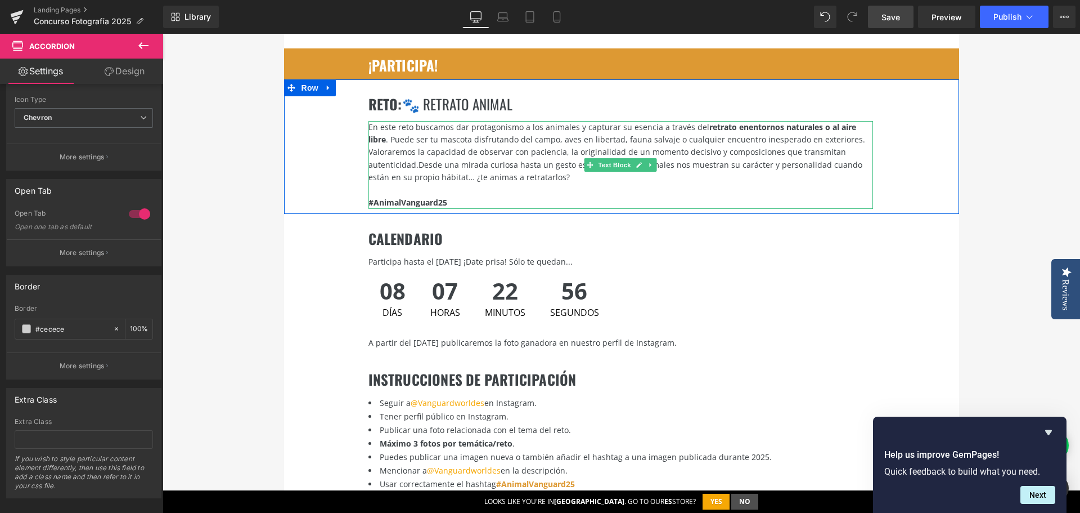
click at [515, 146] on div "Valoraremos la capacidad de observar con paciencia, la originalidad de un momen…" at bounding box center [621, 165] width 505 height 38
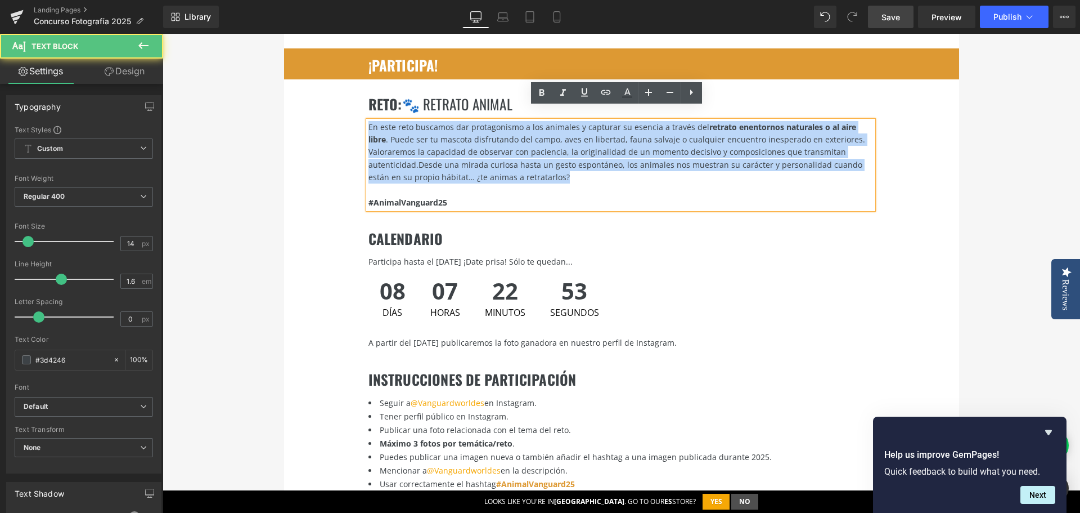
drag, startPoint x: 553, startPoint y: 167, endPoint x: 342, endPoint y: 102, distance: 220.5
click at [342, 102] on div "RETO : 🐾 retrato animal Heading En este reto buscamos dar protagonismo a los an…" at bounding box center [621, 146] width 675 height 135
copy div "En este reto buscamos dar protagonismo a los animales y capturar su esencia a t…"
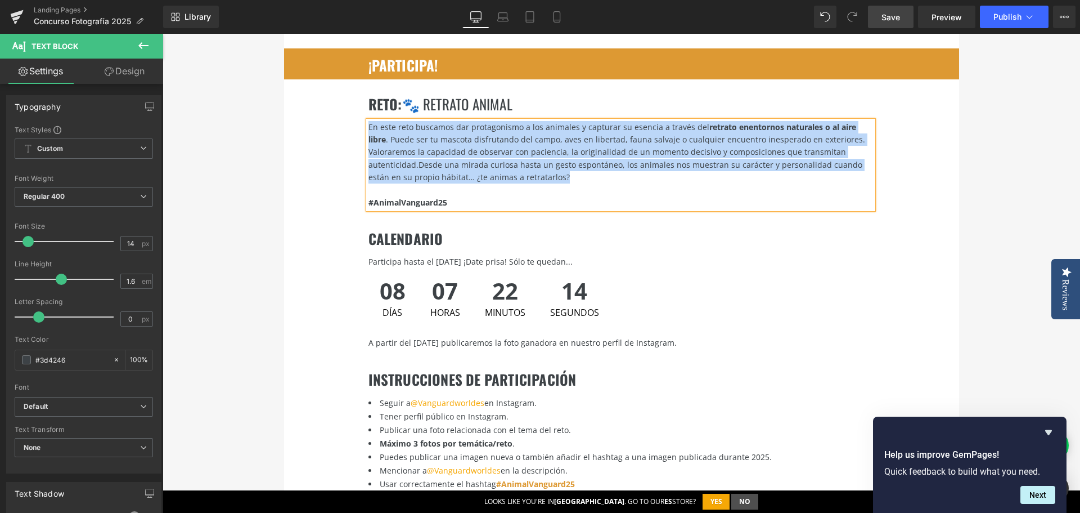
click at [721, 122] on strong "retrato en" at bounding box center [729, 127] width 39 height 11
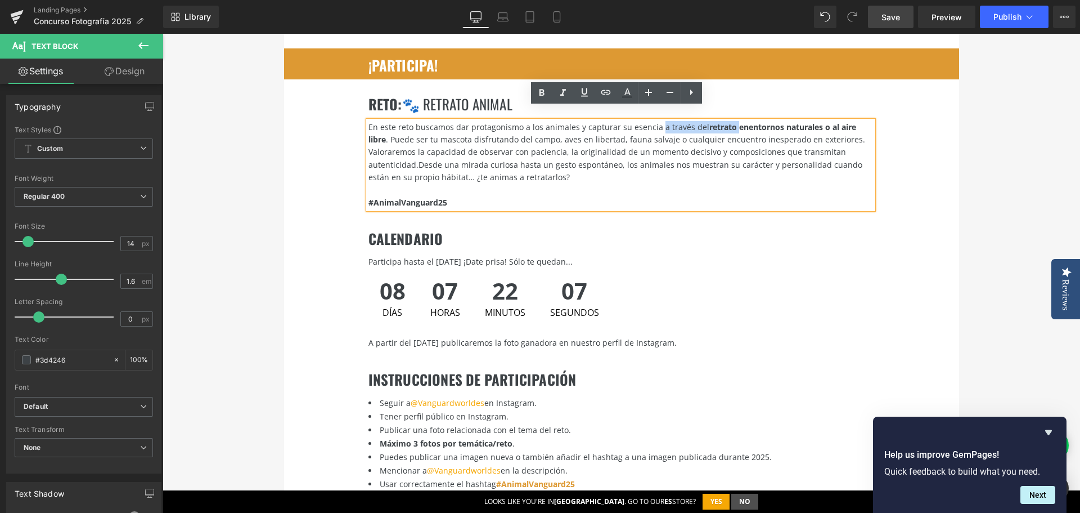
drag, startPoint x: 652, startPoint y: 114, endPoint x: 726, endPoint y: 115, distance: 74.3
click at [726, 121] on div "En este reto buscamos dar protagonismo a los animales y capturar su esencia a t…" at bounding box center [621, 133] width 505 height 25
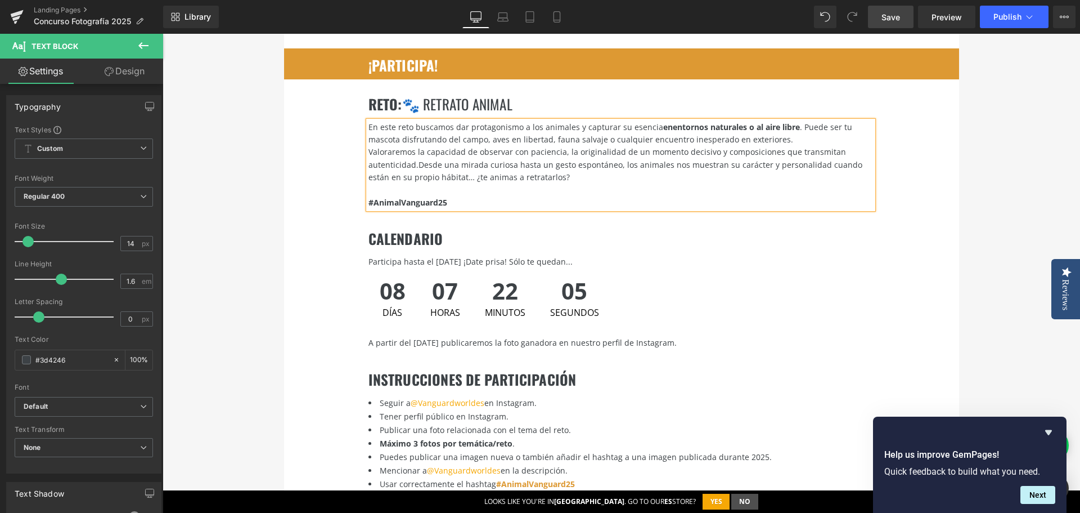
click at [673, 122] on strong "entornos naturales o al aire libre" at bounding box center [736, 127] width 127 height 11
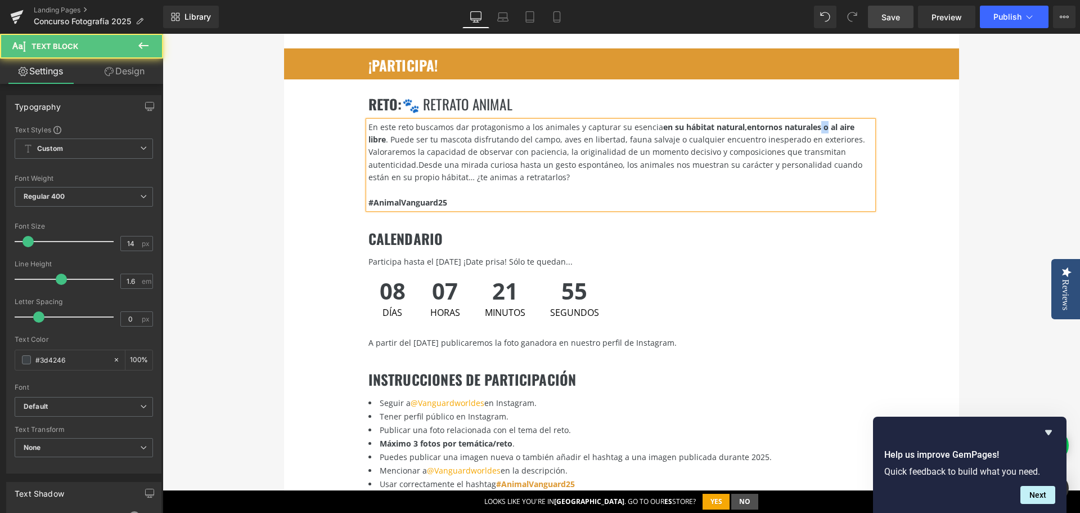
click at [815, 122] on strong "entornos naturales o al aire libre" at bounding box center [612, 133] width 486 height 23
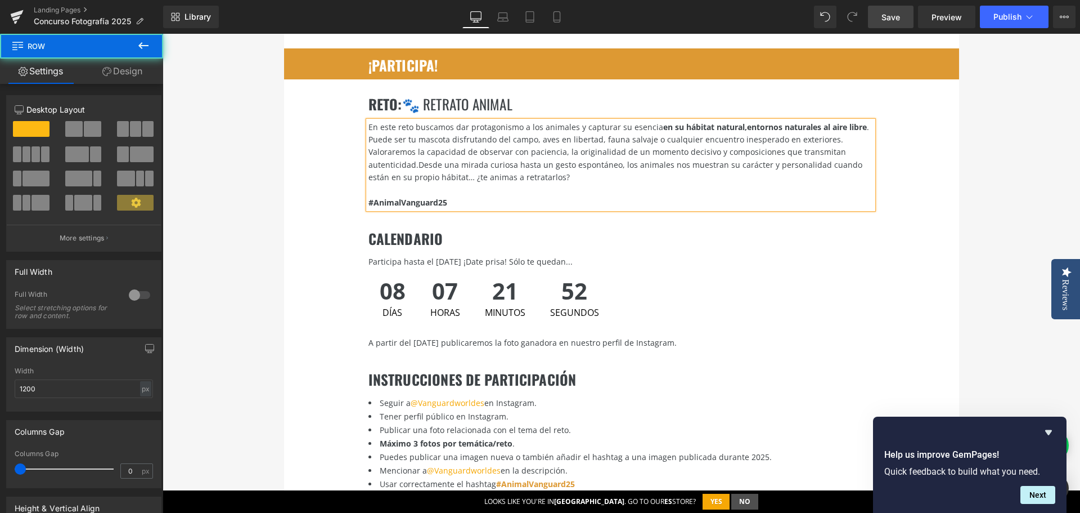
click at [954, 131] on div "RETO : 🐾 retrato animal Heading En este reto buscamos dar protagonismo a los an…" at bounding box center [621, 146] width 675 height 135
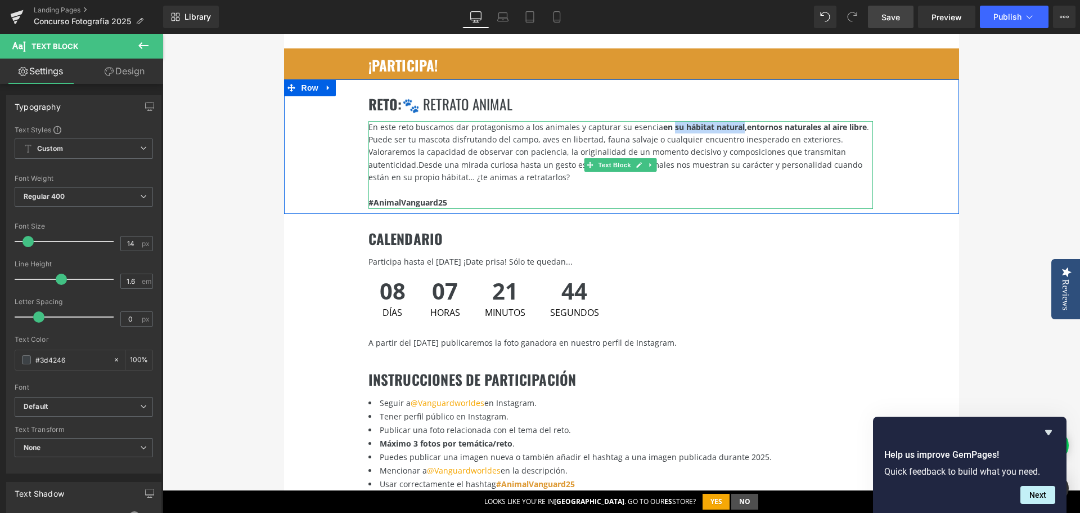
drag, startPoint x: 735, startPoint y: 115, endPoint x: 663, endPoint y: 118, distance: 72.1
click at [663, 122] on strong "en su hábitat natural," at bounding box center [705, 127] width 84 height 11
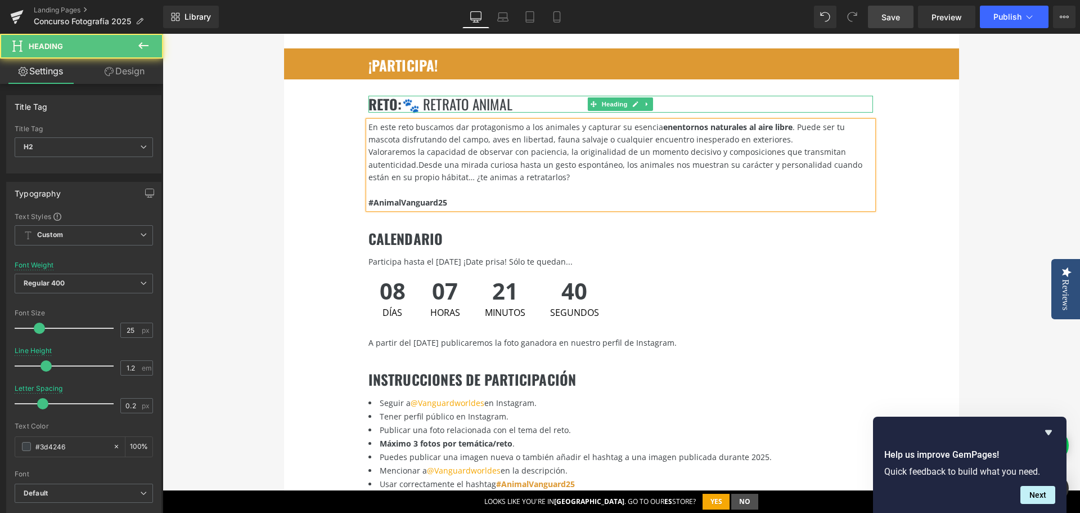
click at [775, 96] on h2 "RETO : 🐾 retrato animal" at bounding box center [621, 104] width 505 height 17
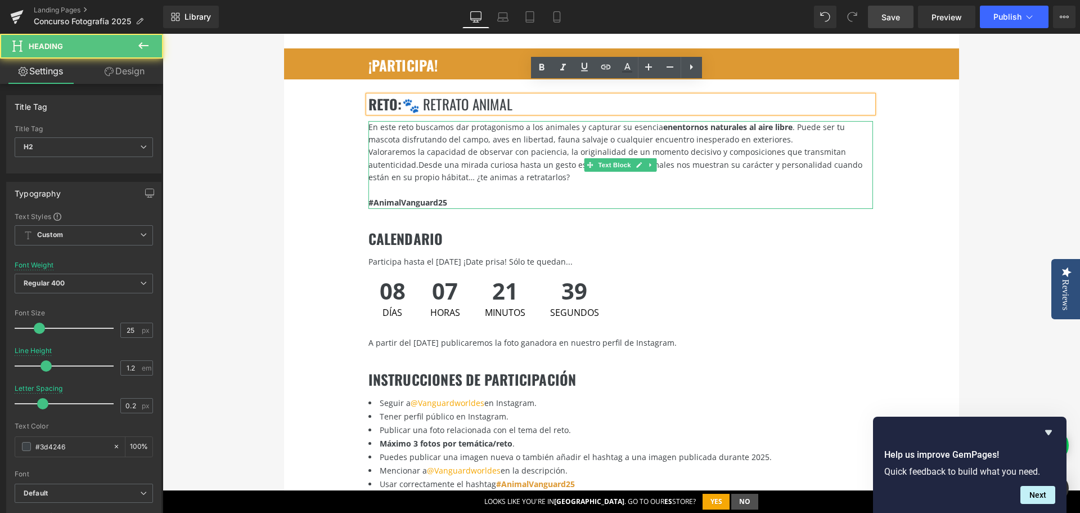
click at [740, 122] on strong "entornos naturales al aire libre" at bounding box center [733, 127] width 120 height 11
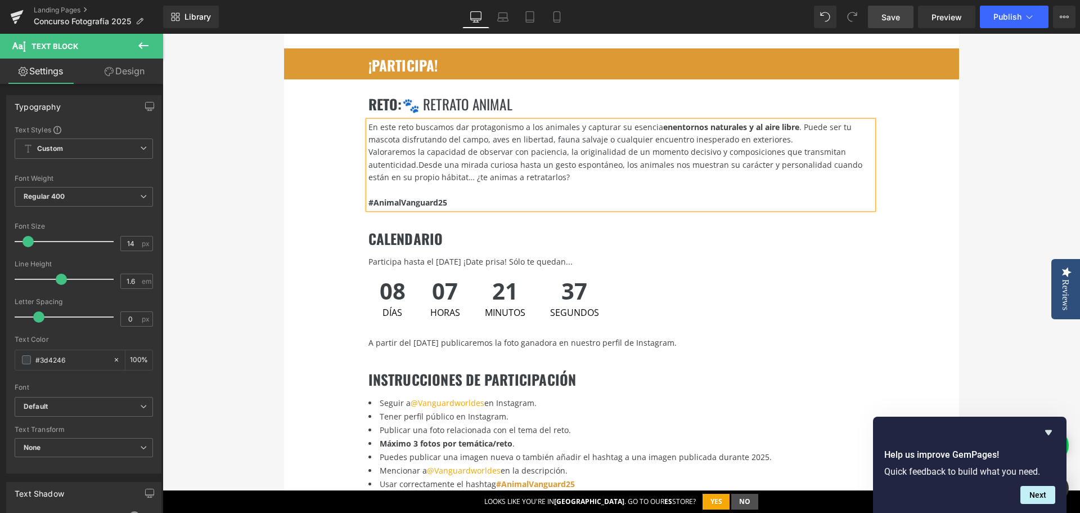
click at [894, 9] on link "Save" at bounding box center [891, 17] width 46 height 23
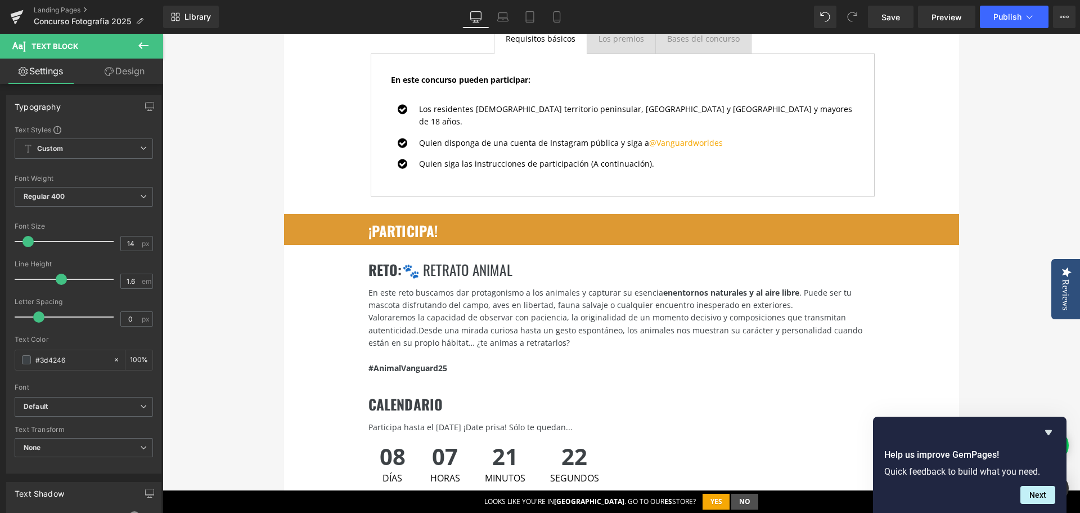
scroll to position [1328, 0]
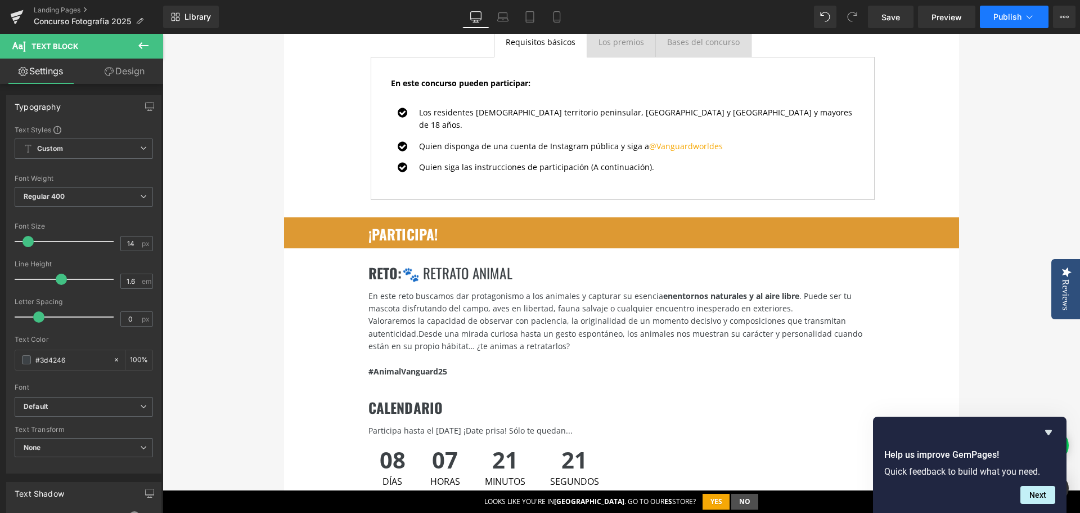
click at [1017, 10] on button "Publish" at bounding box center [1014, 17] width 69 height 23
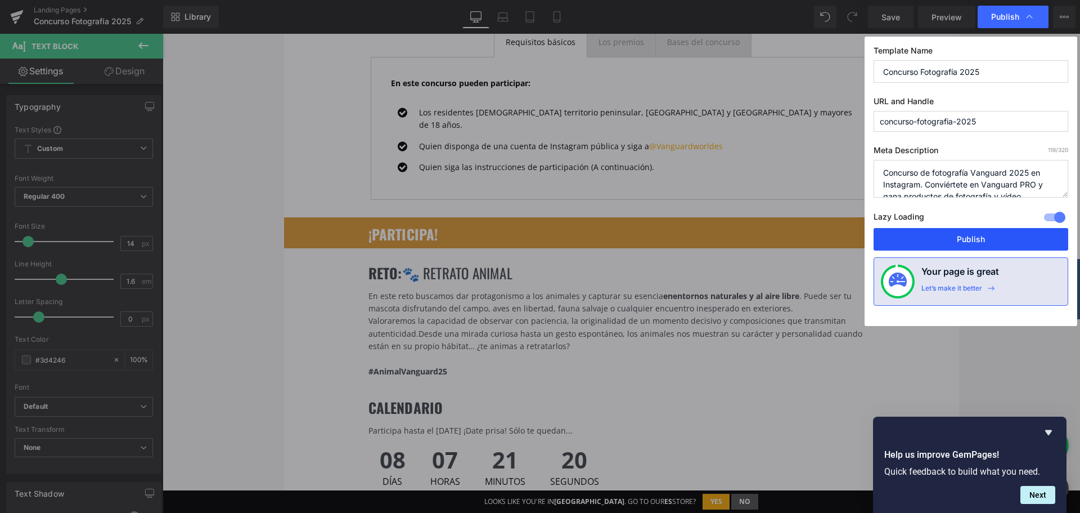
click at [968, 237] on button "Publish" at bounding box center [971, 239] width 195 height 23
